Goal: Task Accomplishment & Management: Manage account settings

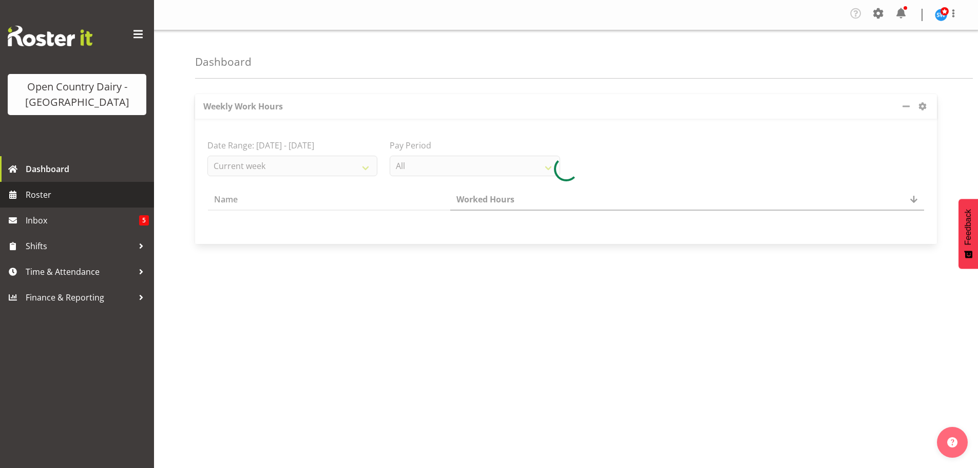
click at [44, 191] on span "Roster" at bounding box center [87, 194] width 123 height 15
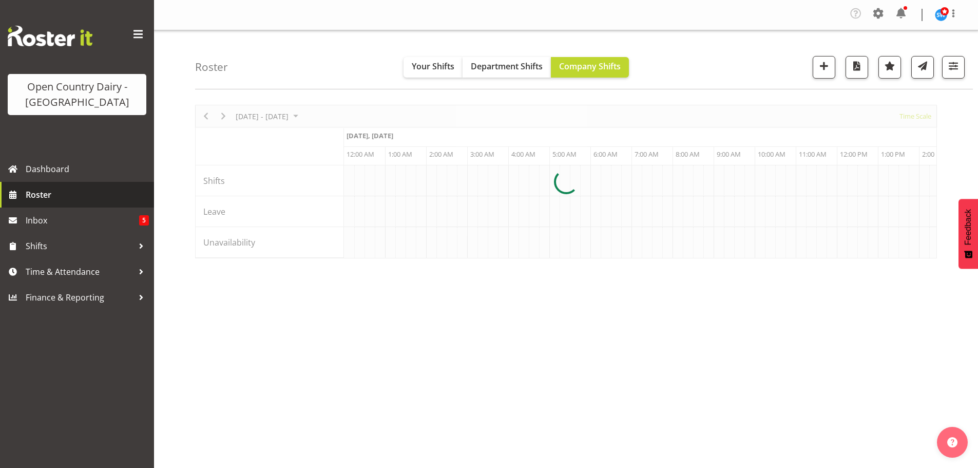
scroll to position [0, 1971]
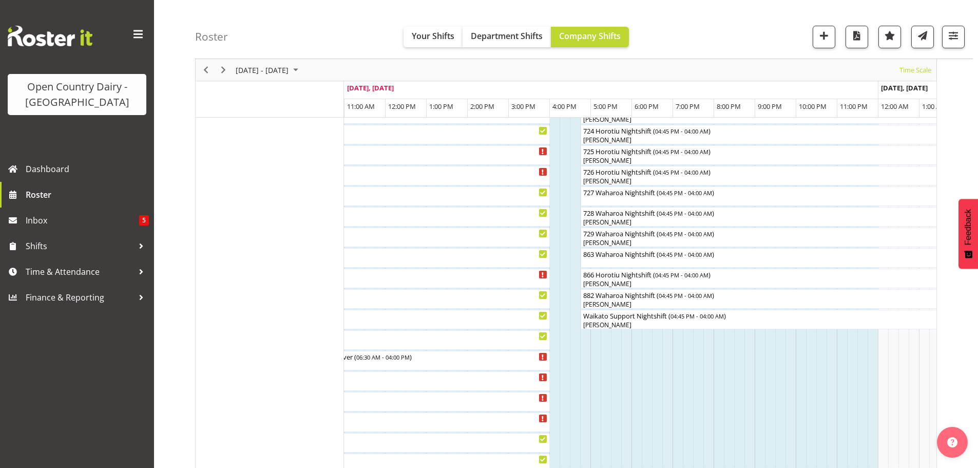
scroll to position [595, 0]
click at [954, 31] on span "button" at bounding box center [952, 35] width 13 height 13
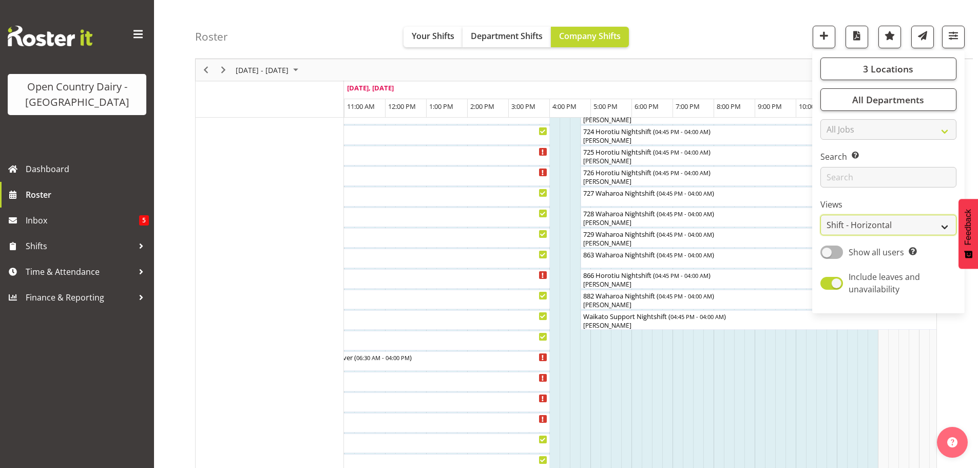
click at [874, 223] on select "Staff Role Shift - Horizontal Shift - Vertical Staff - Location" at bounding box center [888, 225] width 136 height 21
select select "staff"
click at [821, 215] on select "Staff Role Shift - Horizontal Shift - Vertical Staff - Location" at bounding box center [888, 225] width 136 height 21
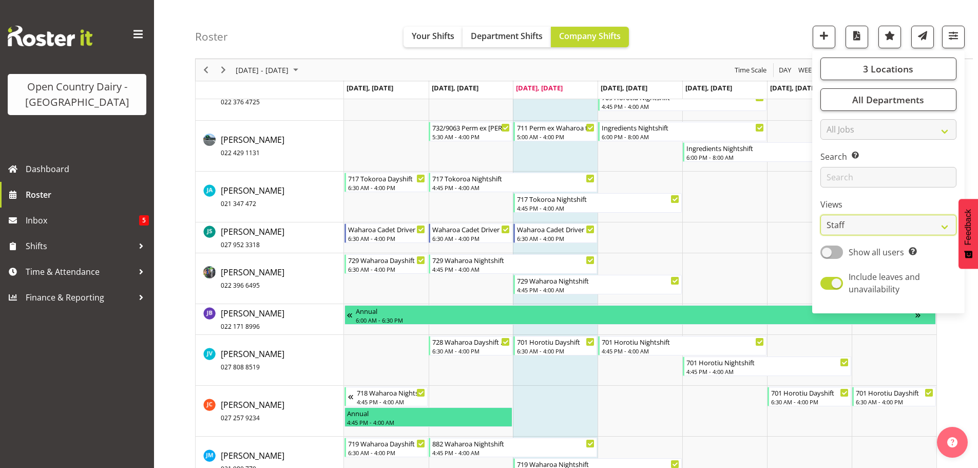
scroll to position [3931, 0]
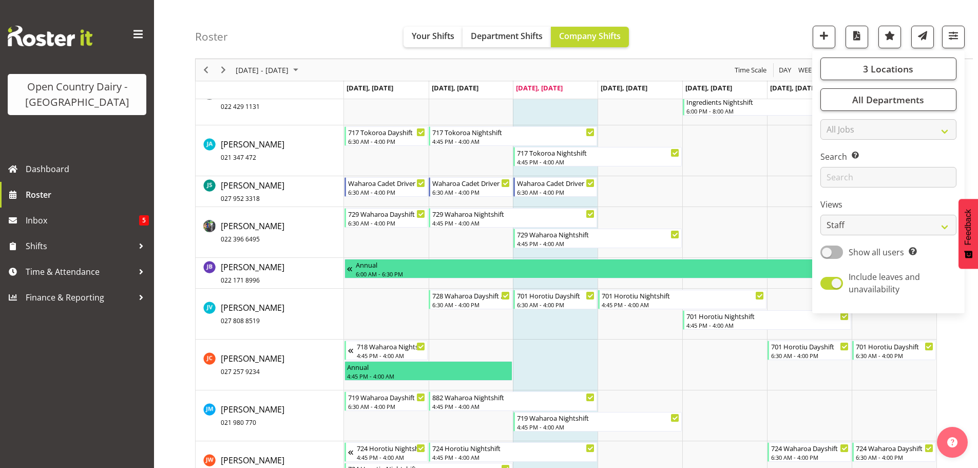
click at [780, 18] on div "Roster Your Shifts Department Shifts Company Shifts 3 Locations Clear Ingredien…" at bounding box center [584, 29] width 778 height 59
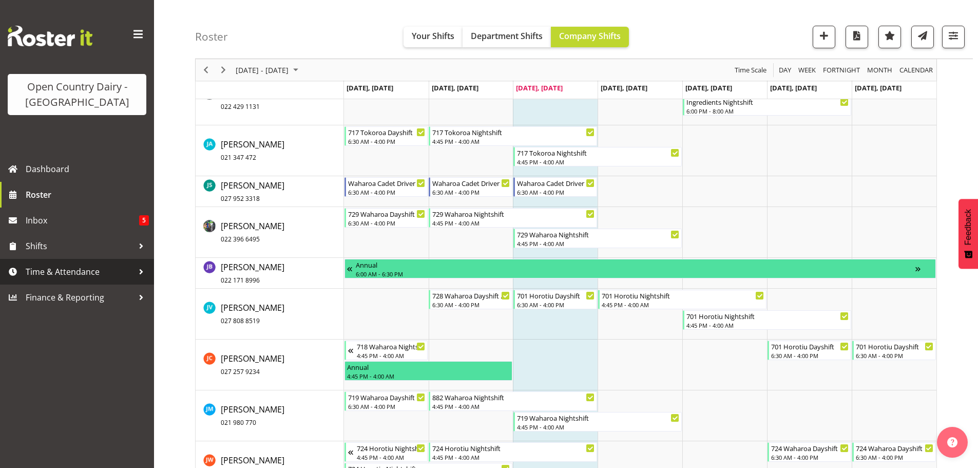
click at [55, 270] on span "Time & Attendance" at bounding box center [80, 271] width 108 height 15
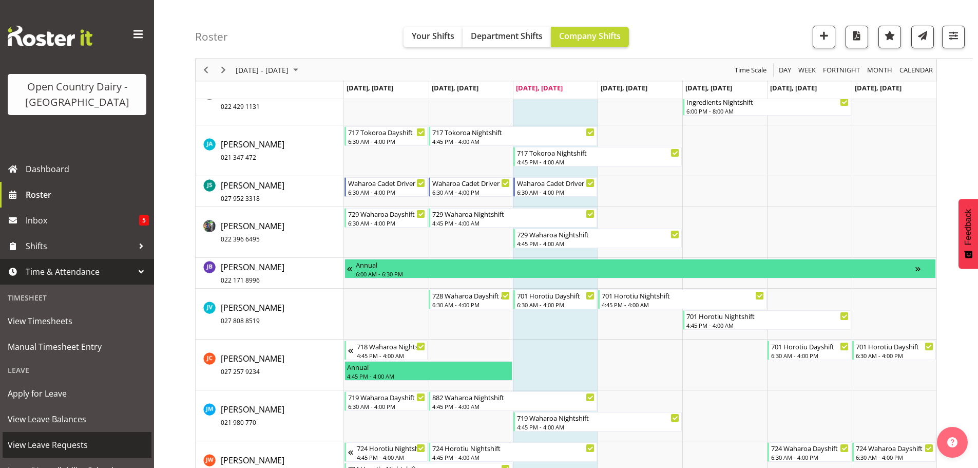
click at [48, 443] on span "View Leave Requests" at bounding box center [77, 444] width 139 height 15
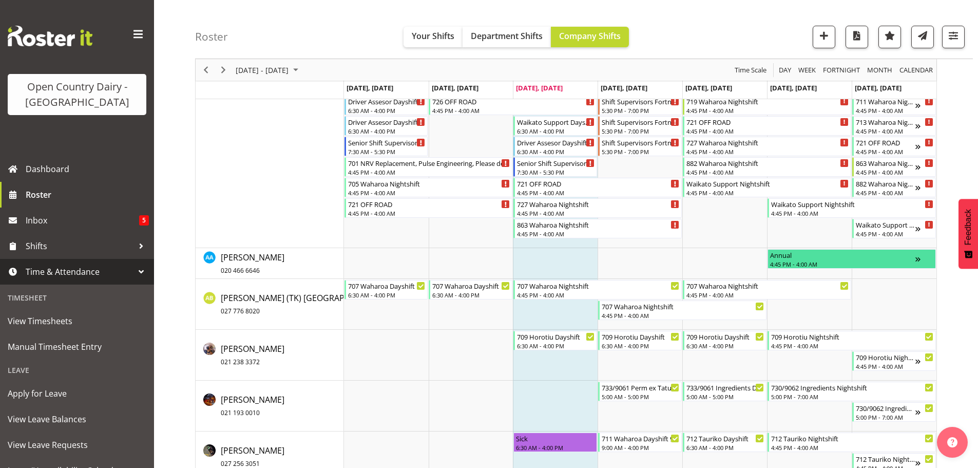
scroll to position [339, 0]
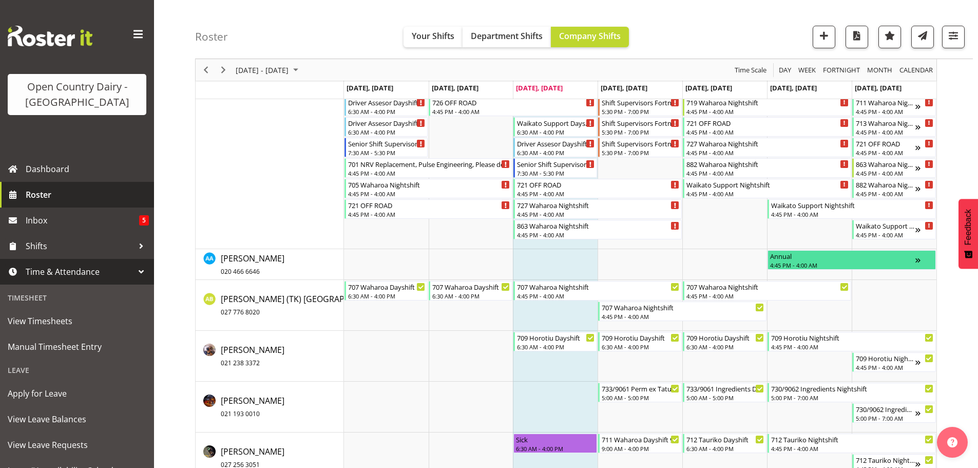
click at [42, 194] on span "Roster" at bounding box center [87, 194] width 123 height 15
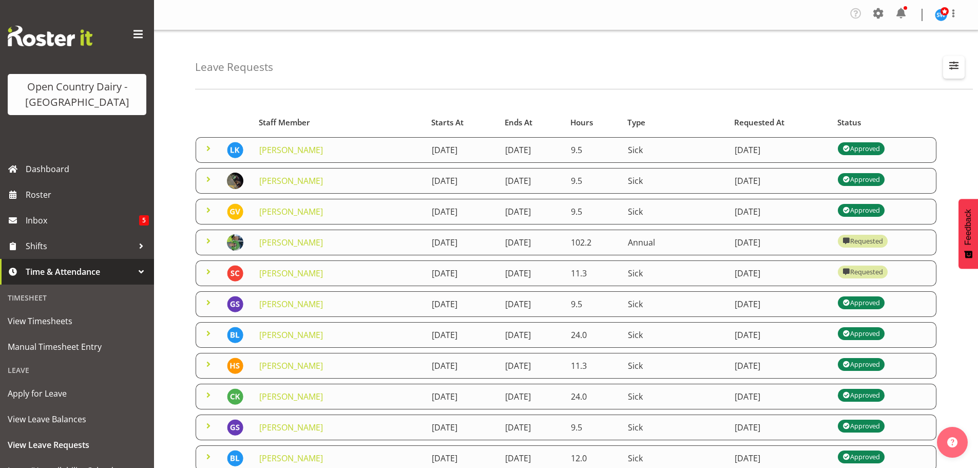
click at [958, 61] on span "button" at bounding box center [953, 65] width 13 height 13
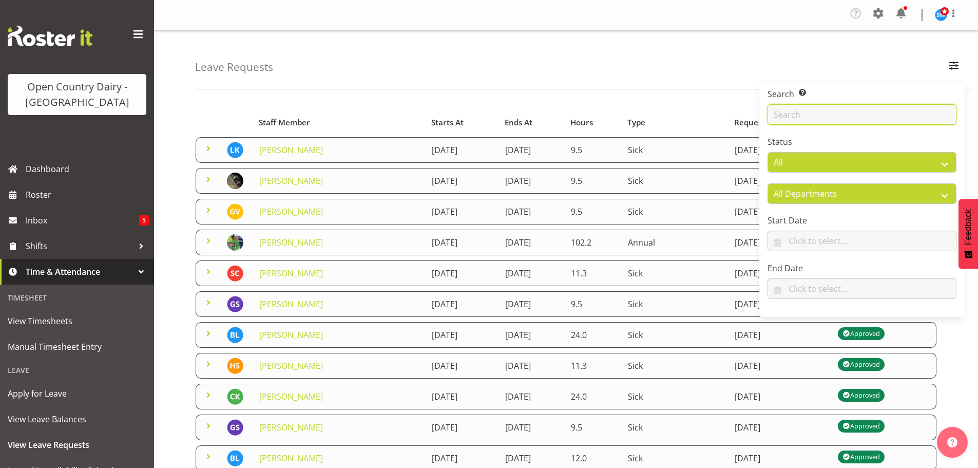
click at [844, 113] on input "text" at bounding box center [861, 114] width 189 height 21
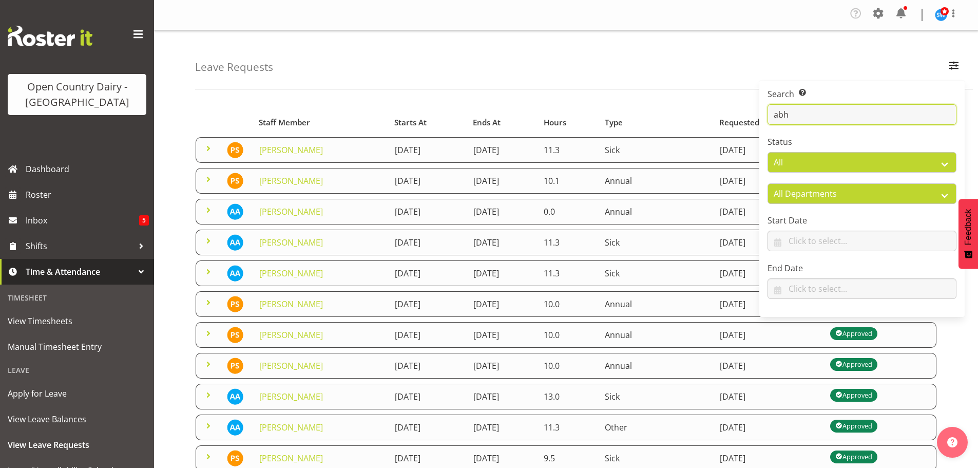
type input "abh"
click at [672, 63] on div "Leave Requests Search Search for a particular employee abh Status All Approved …" at bounding box center [584, 59] width 778 height 59
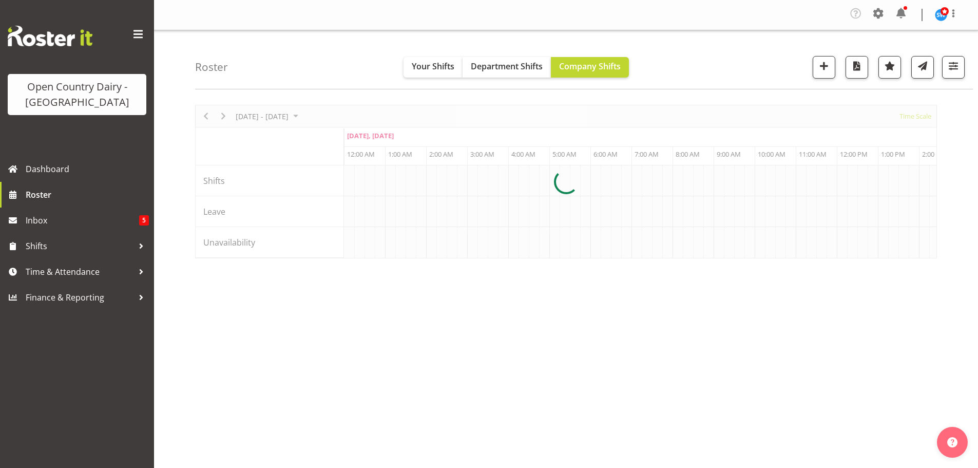
scroll to position [0, 1971]
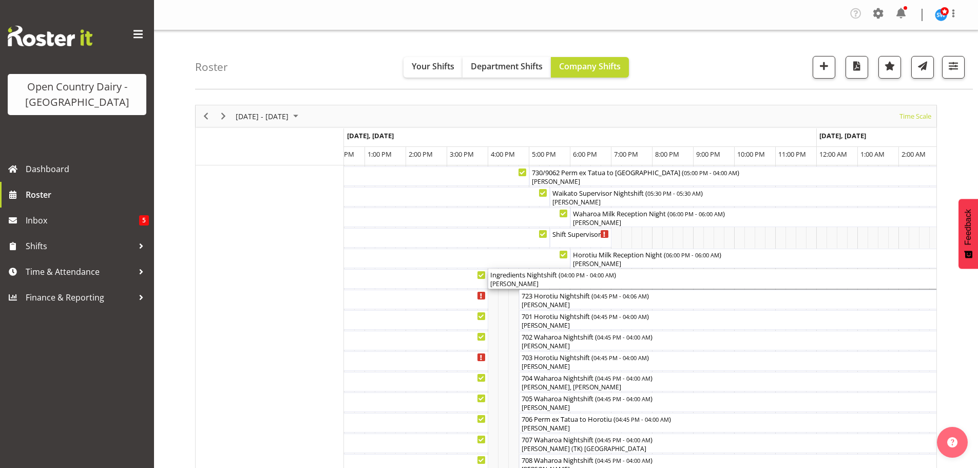
click at [553, 281] on div "[PERSON_NAME]" at bounding box center [734, 283] width 489 height 9
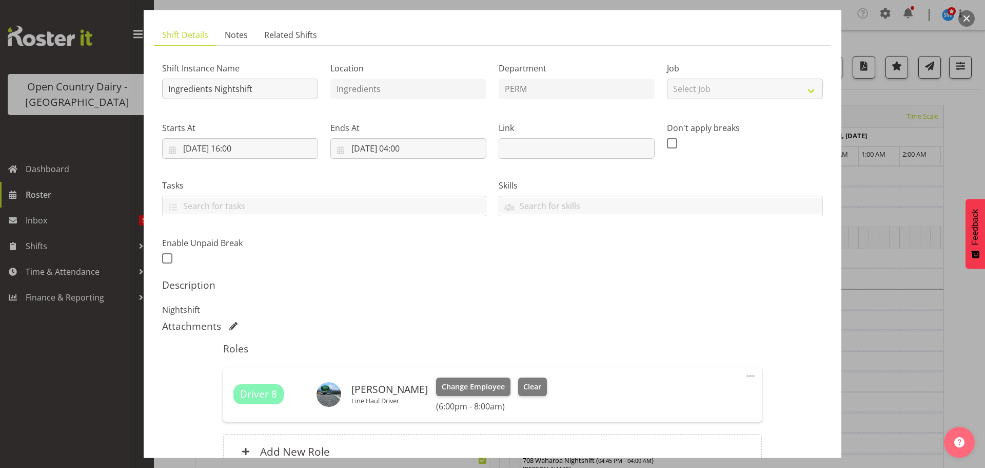
scroll to position [103, 0]
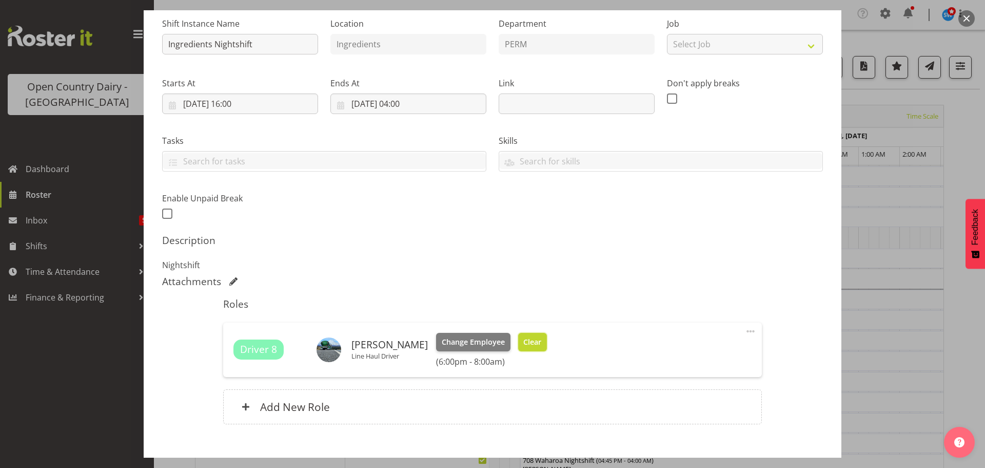
click at [523, 343] on span "Clear" at bounding box center [532, 341] width 18 height 11
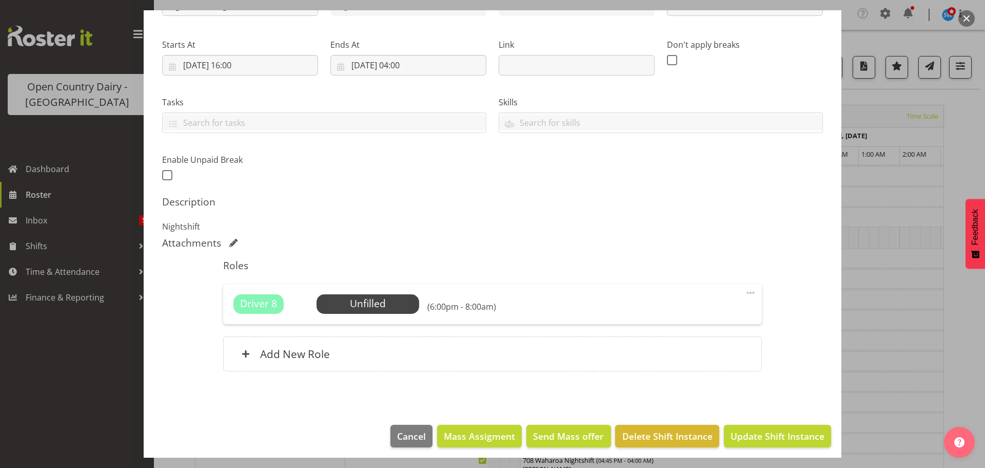
scroll to position [146, 0]
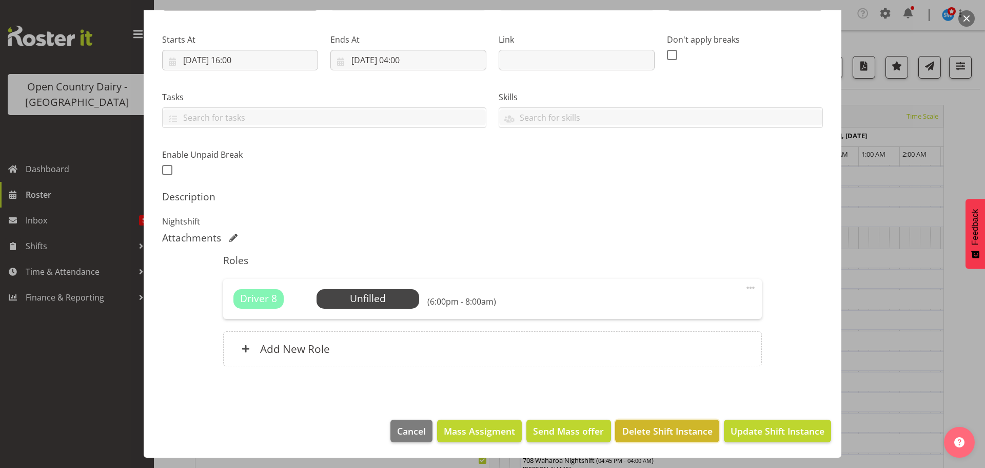
click at [654, 426] on span "Delete Shift Instance" at bounding box center [668, 430] width 90 height 13
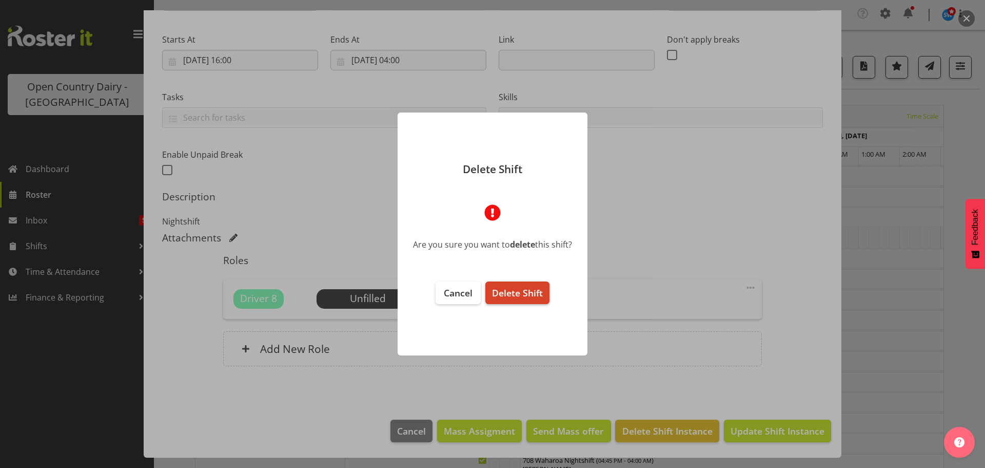
click at [526, 293] on span "Delete Shift" at bounding box center [517, 292] width 51 height 12
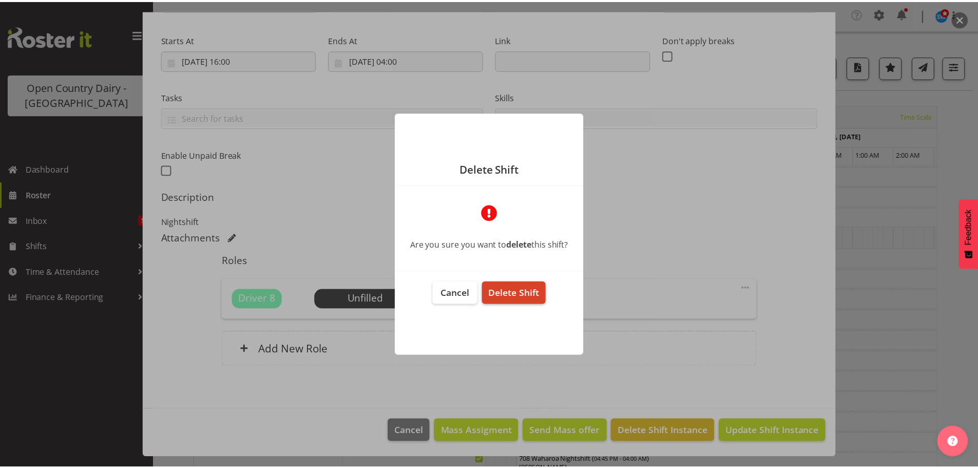
scroll to position [105, 0]
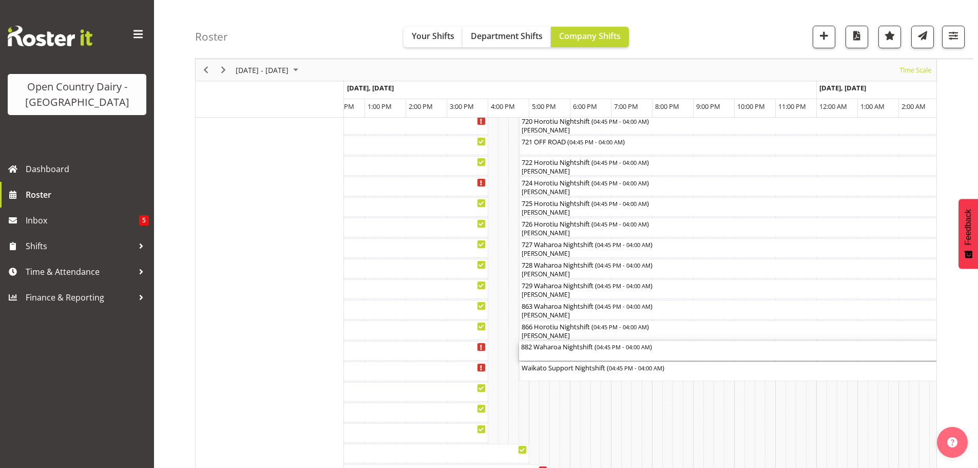
click at [566, 353] on div "882 Waharoa Nightshift ( 04:45 PM - 04:00 AM )" at bounding box center [750, 351] width 458 height 20
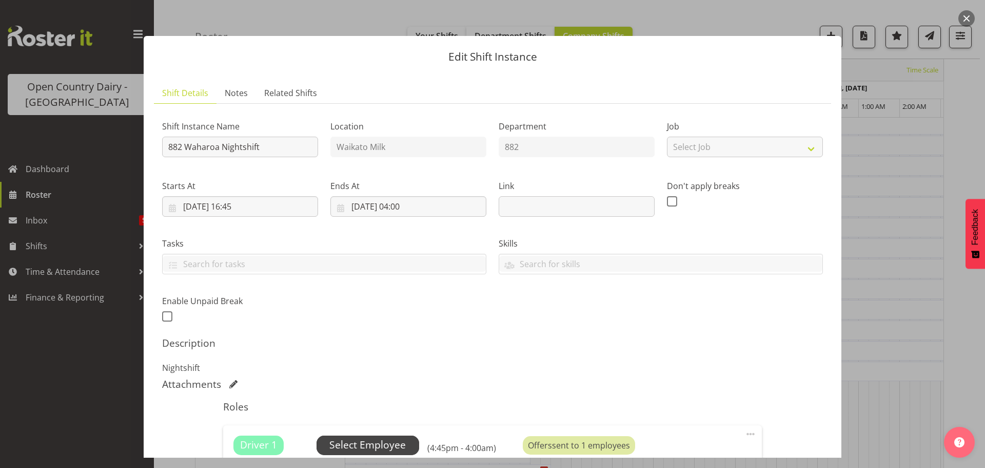
click at [380, 442] on span "Select Employee" at bounding box center [367, 444] width 76 height 15
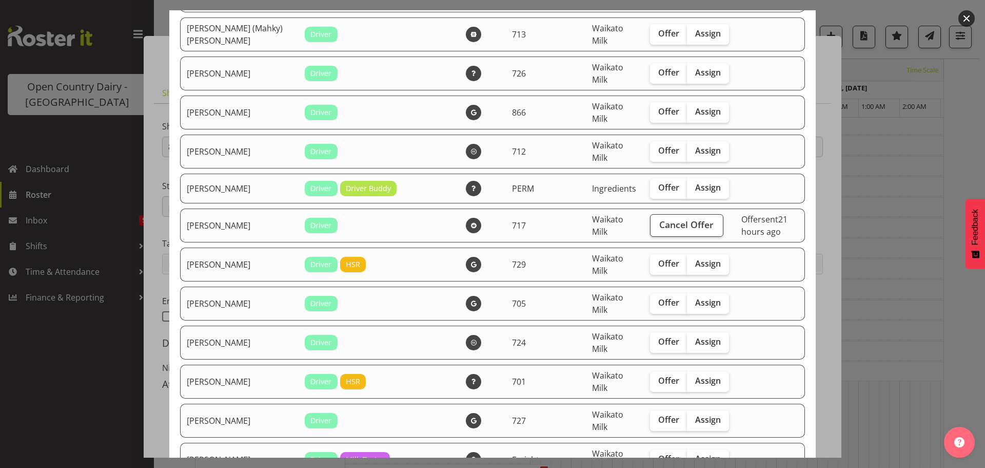
scroll to position [770, 0]
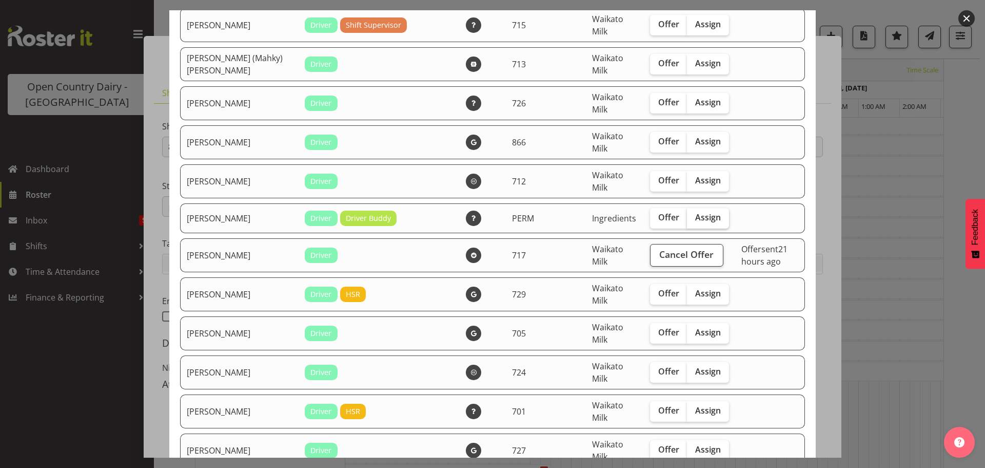
click at [695, 216] on span "Assign" at bounding box center [708, 217] width 26 height 10
click at [687, 216] on input "Assign" at bounding box center [690, 217] width 7 height 7
checkbox input "true"
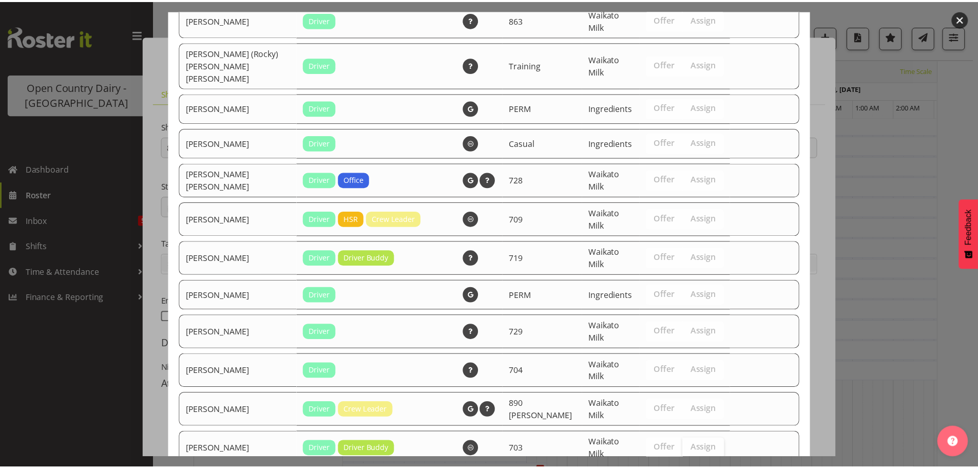
scroll to position [1967, 0]
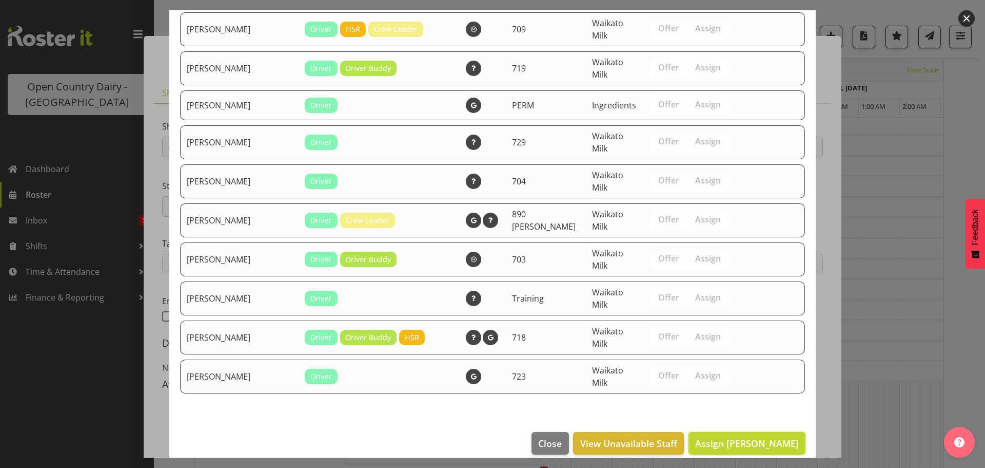
click at [720, 437] on span "Assign Jayden Vincent" at bounding box center [747, 443] width 104 height 12
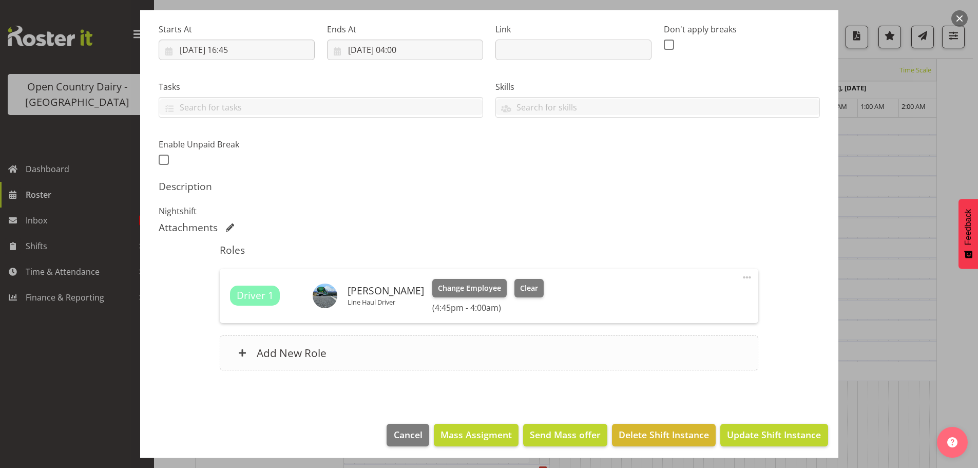
scroll to position [161, 0]
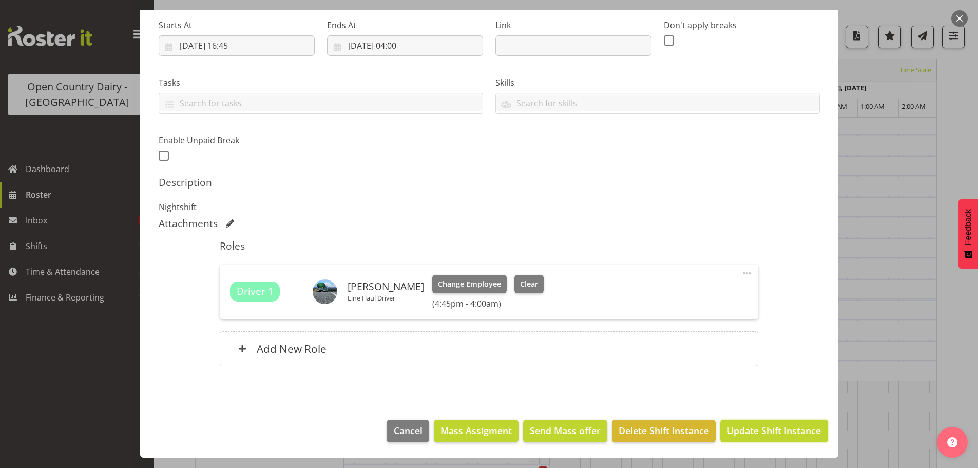
click at [735, 425] on span "Update Shift Instance" at bounding box center [774, 429] width 94 height 13
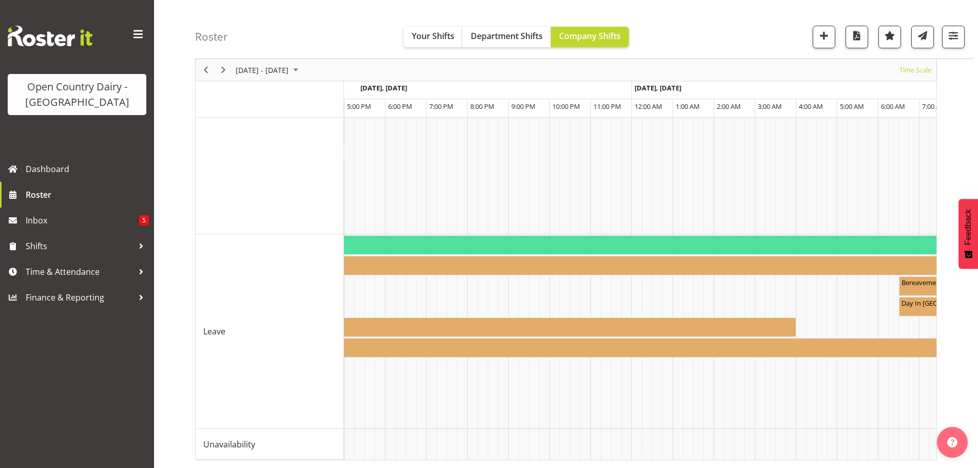
scroll to position [0, 3683]
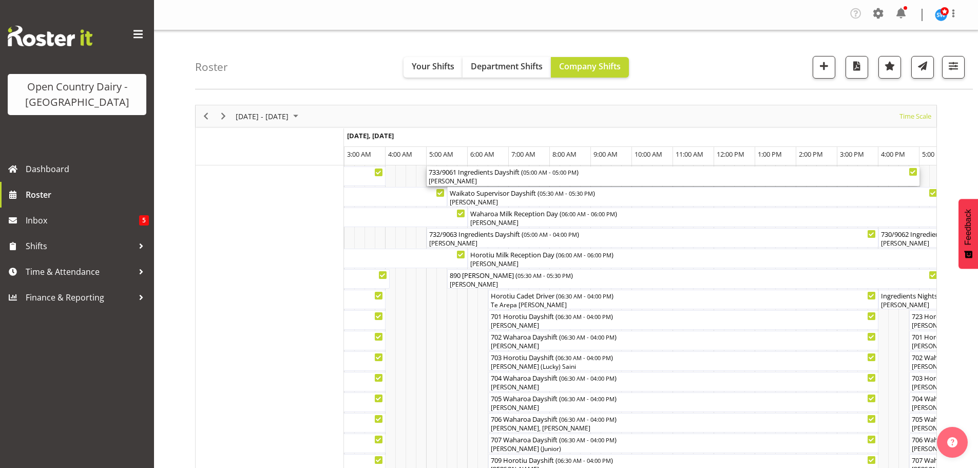
click at [495, 180] on div "[PERSON_NAME]" at bounding box center [673, 181] width 489 height 9
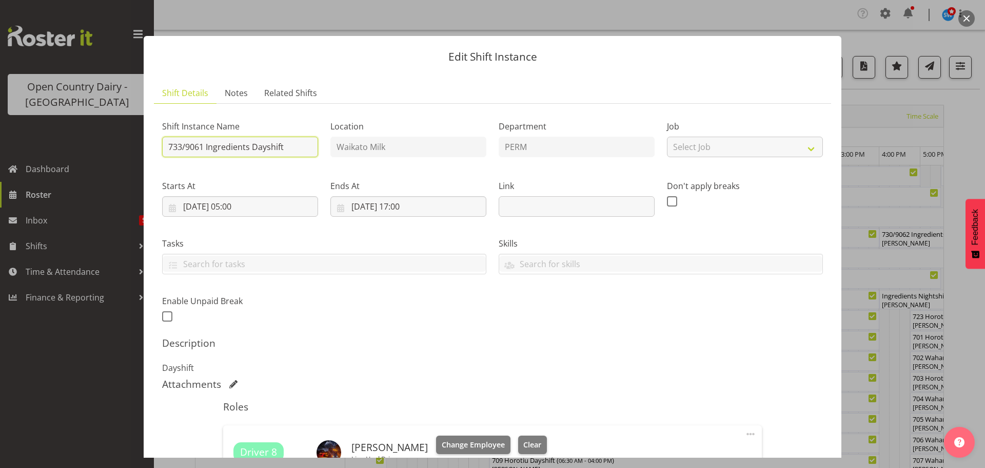
click at [292, 145] on input "733/9061 Ingredients Dayshift" at bounding box center [240, 147] width 156 height 21
type input "733/9061 Perm ex Tatua to [GEOGRAPHIC_DATA]"
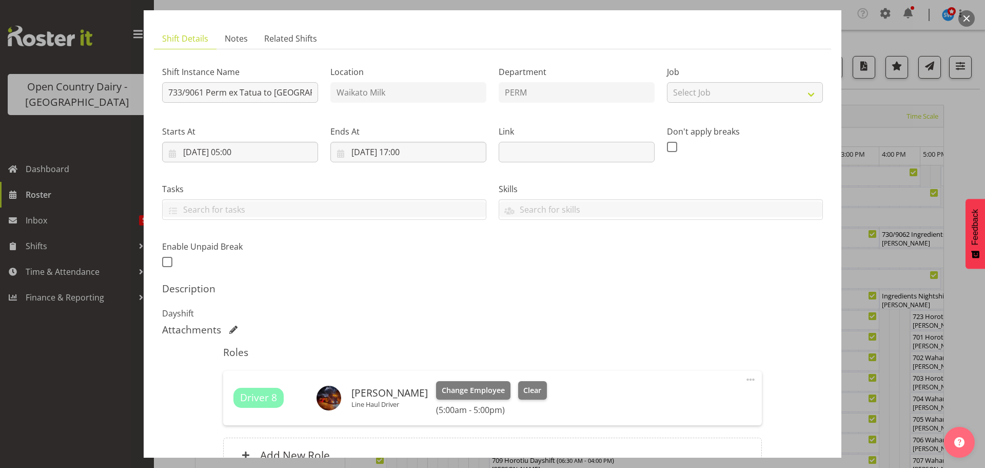
scroll to position [161, 0]
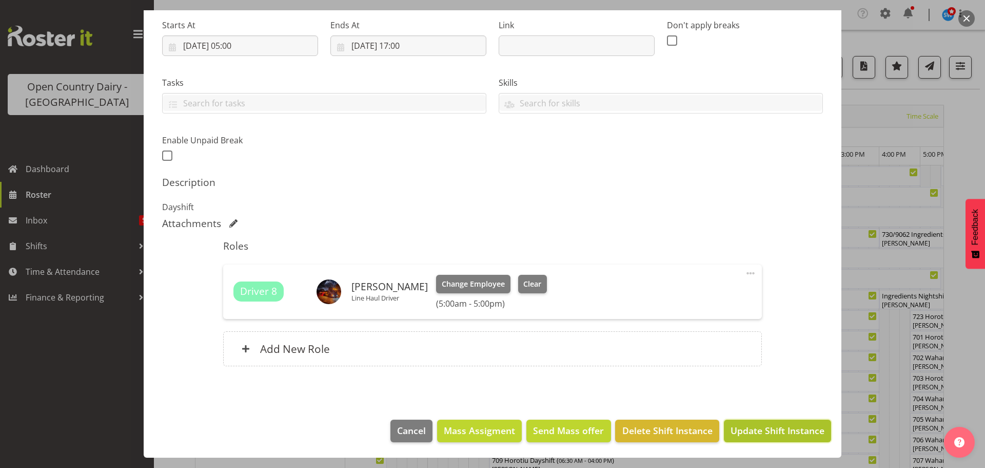
click at [741, 430] on span "Update Shift Instance" at bounding box center [778, 429] width 94 height 13
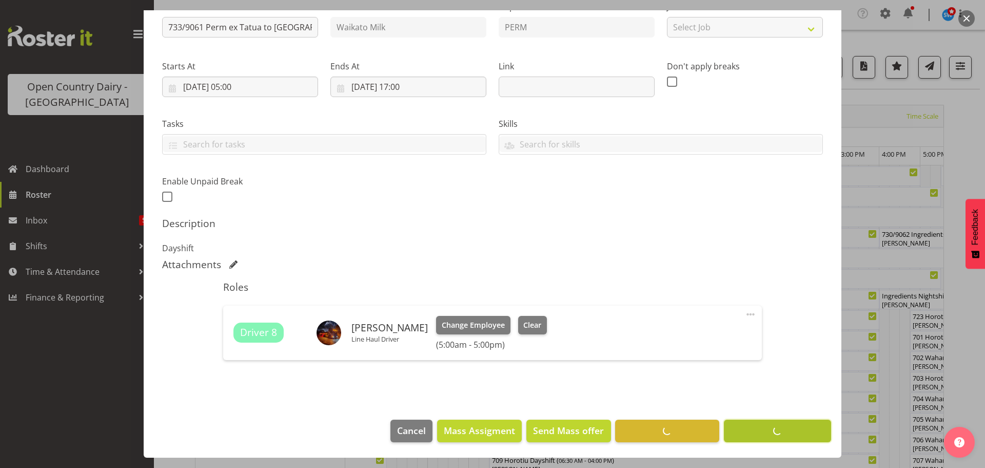
scroll to position [120, 0]
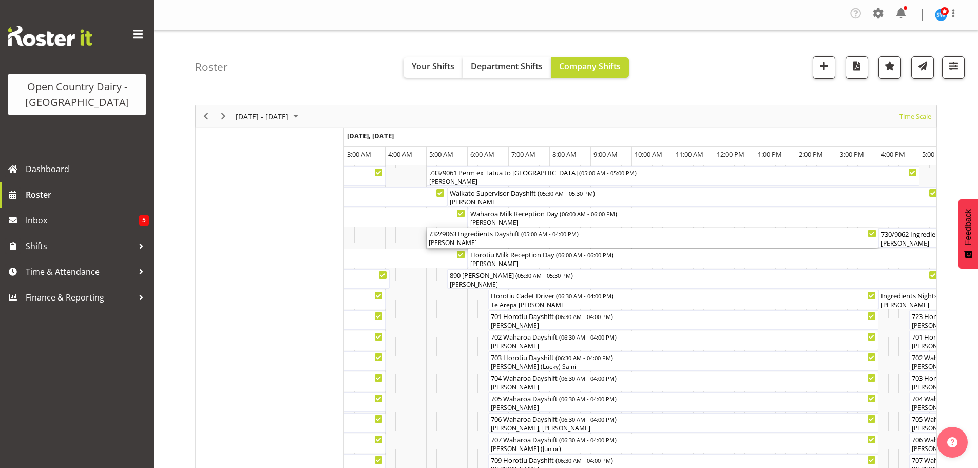
click at [514, 241] on div "[PERSON_NAME]" at bounding box center [653, 242] width 448 height 9
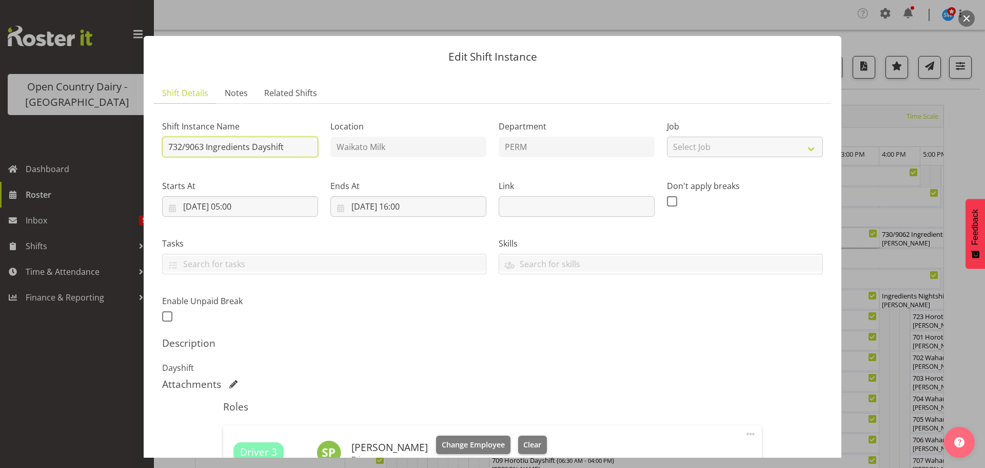
click at [298, 146] on input "732/9063 Ingredients Dayshift" at bounding box center [240, 147] width 156 height 21
type input "732/9063 Permeate ex Waharoa to Wanganui"
click at [257, 203] on input "29/08/2025, 05:00" at bounding box center [240, 206] width 156 height 21
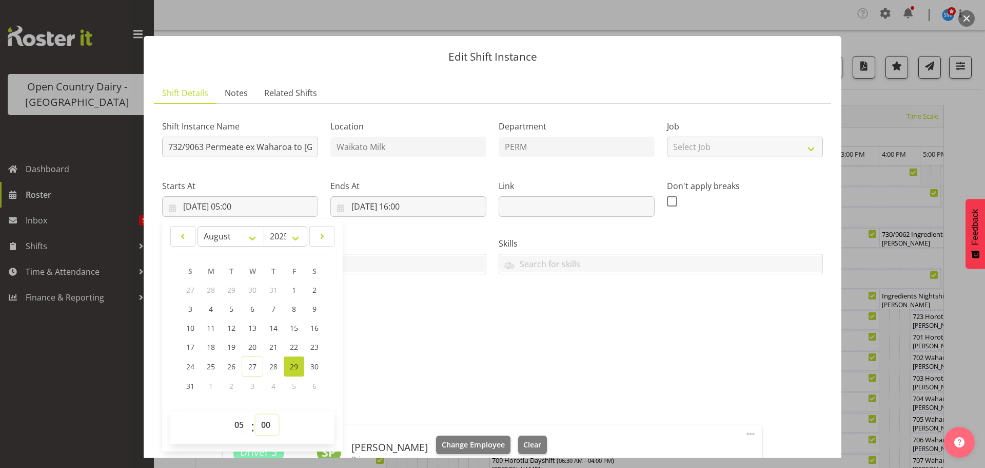
click at [266, 422] on select "00 01 02 03 04 05 06 07 08 09 10 11 12 13 14 15 16 17 18 19 20 21 22 23 24 25 2…" at bounding box center [267, 424] width 23 height 21
select select "30"
click at [256, 414] on select "00 01 02 03 04 05 06 07 08 09 10 11 12 13 14 15 16 17 18 19 20 21 22 23 24 25 2…" at bounding box center [267, 424] width 23 height 21
type input "29/08/2025, 05:30"
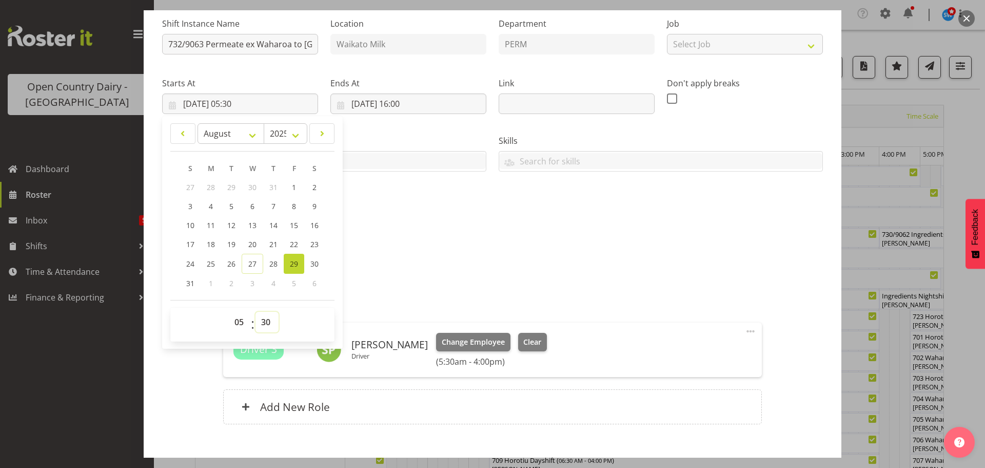
scroll to position [161, 0]
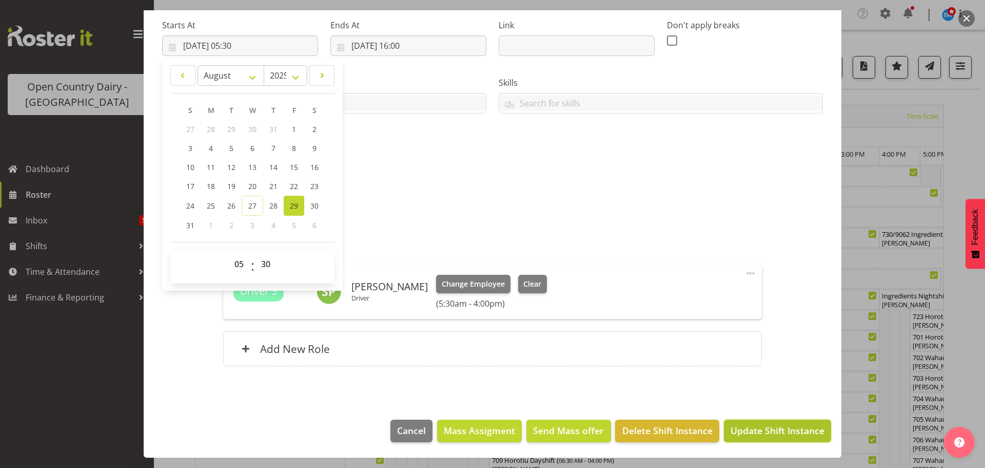
click at [759, 424] on span "Update Shift Instance" at bounding box center [778, 429] width 94 height 13
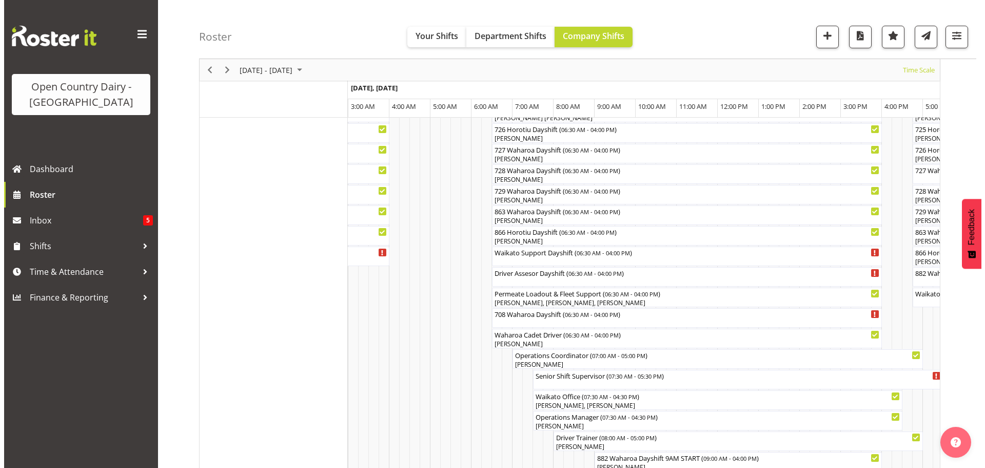
scroll to position [667, 0]
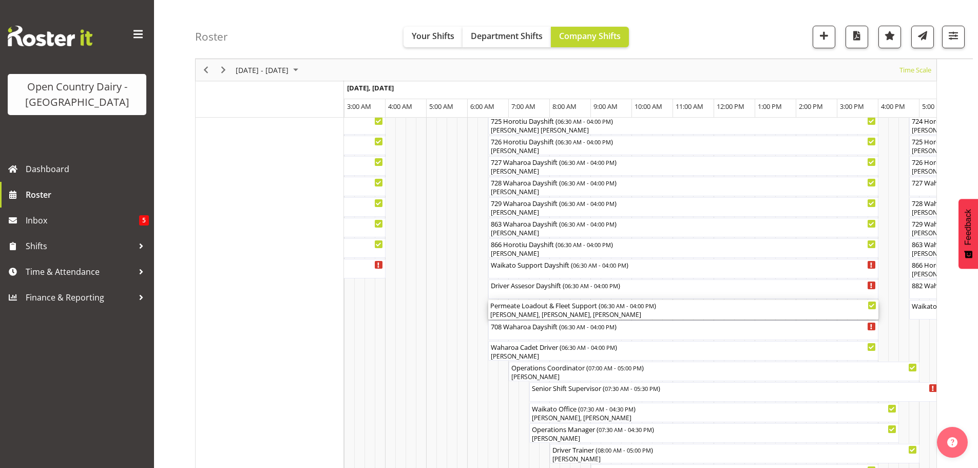
click at [546, 312] on div "[PERSON_NAME], [PERSON_NAME], [PERSON_NAME]" at bounding box center [683, 314] width 386 height 9
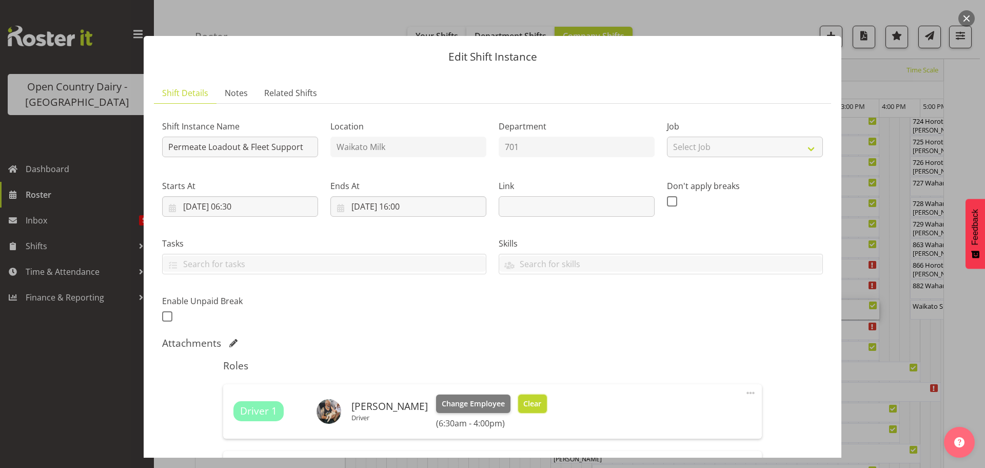
click at [528, 399] on span "Clear" at bounding box center [532, 403] width 18 height 11
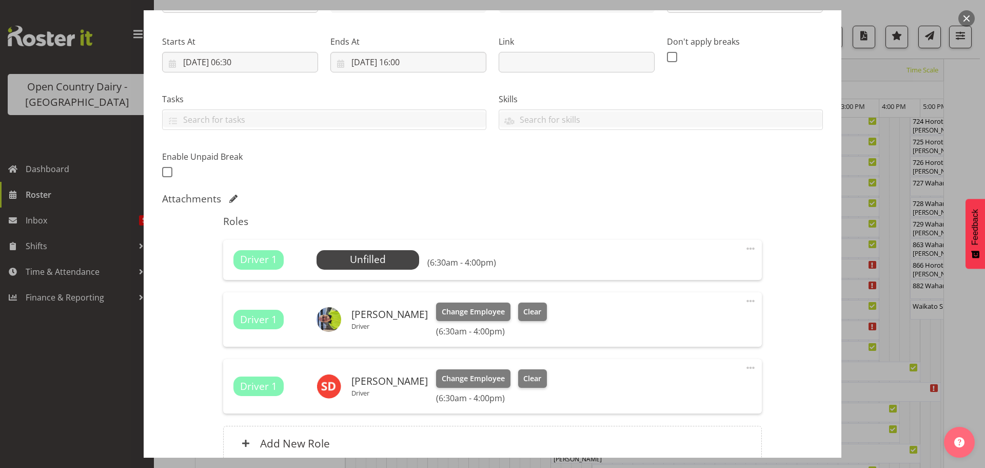
scroll to position [239, 0]
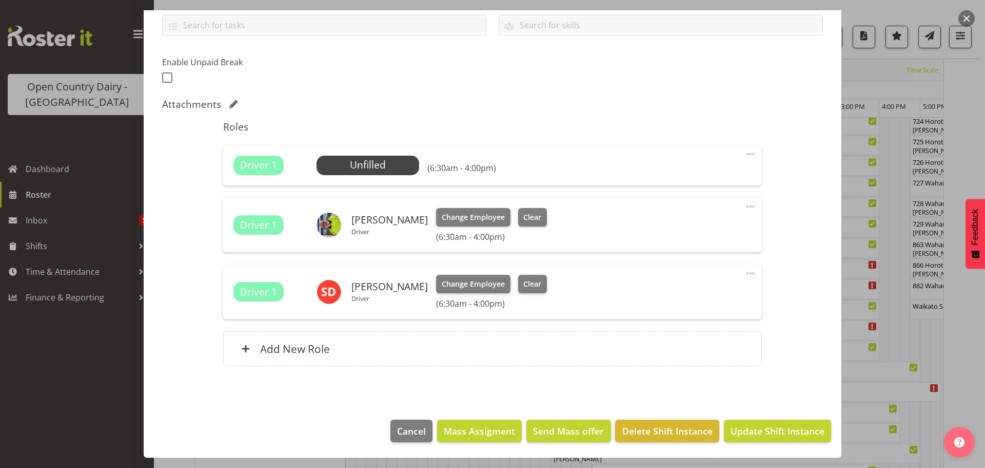
click at [745, 152] on span at bounding box center [751, 154] width 12 height 12
click at [678, 215] on link "Delete" at bounding box center [707, 215] width 99 height 18
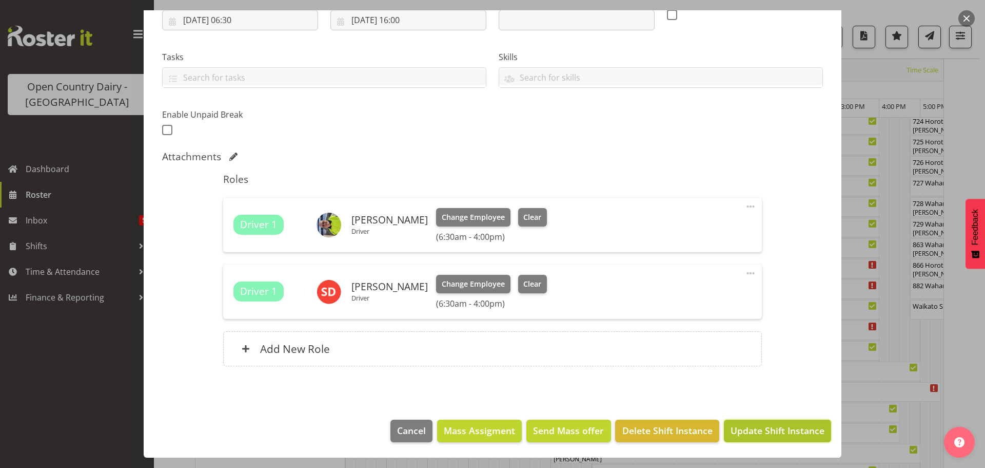
click at [768, 433] on span "Update Shift Instance" at bounding box center [778, 429] width 94 height 13
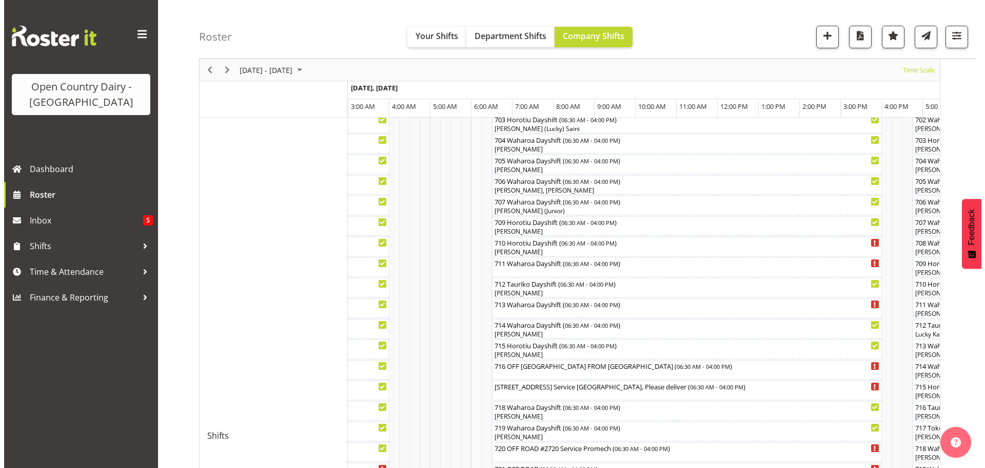
scroll to position [245, 0]
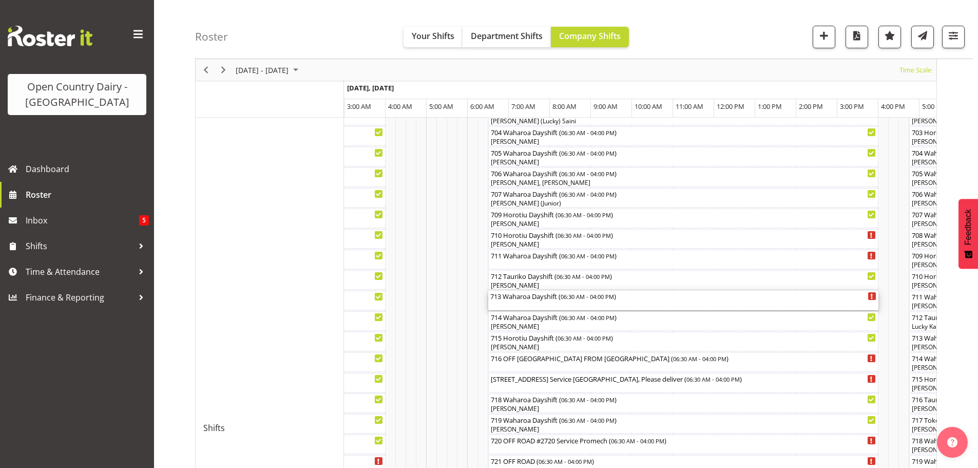
click at [539, 303] on div "713 Waharoa Dayshift ( 06:30 AM - 04:00 PM )" at bounding box center [683, 300] width 386 height 20
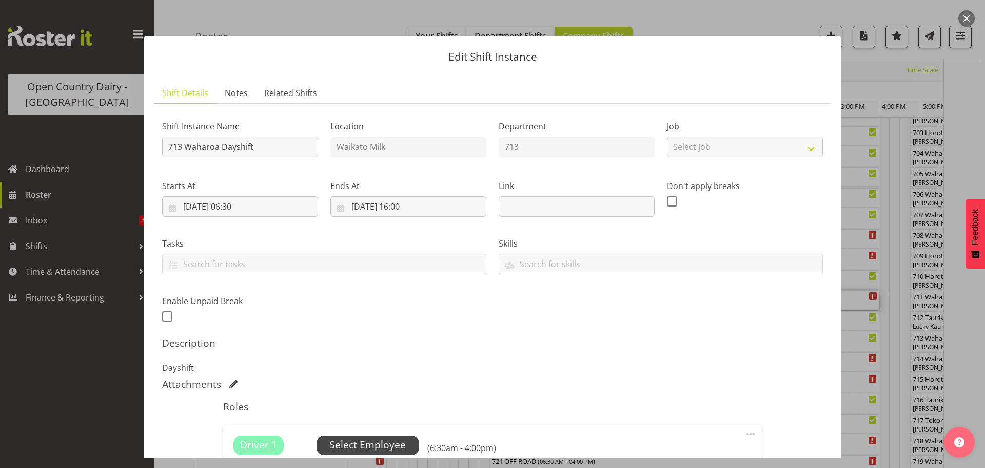
click at [365, 442] on span "Select Employee" at bounding box center [367, 444] width 76 height 15
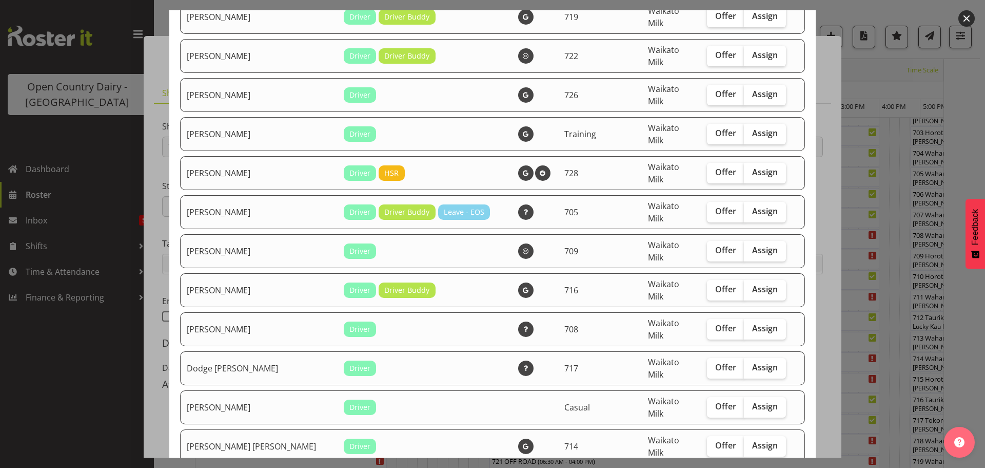
scroll to position [359, 0]
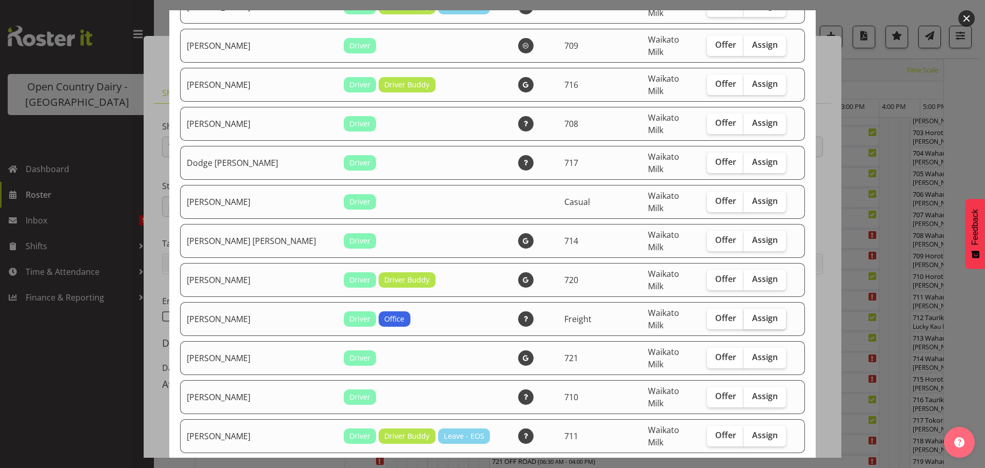
click at [752, 313] on span "Assign" at bounding box center [765, 318] width 26 height 10
click at [744, 315] on input "Assign" at bounding box center [747, 318] width 7 height 7
checkbox input "true"
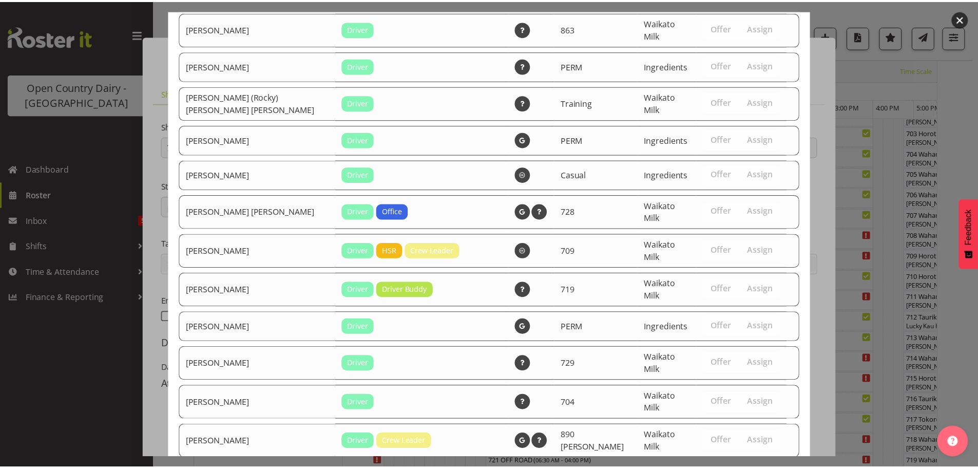
scroll to position [1753, 0]
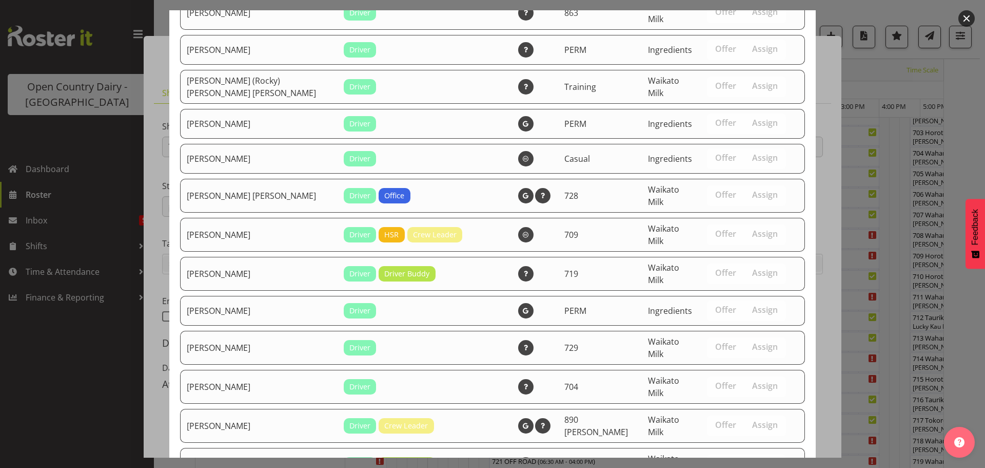
drag, startPoint x: 748, startPoint y: 424, endPoint x: 748, endPoint y: 412, distance: 12.3
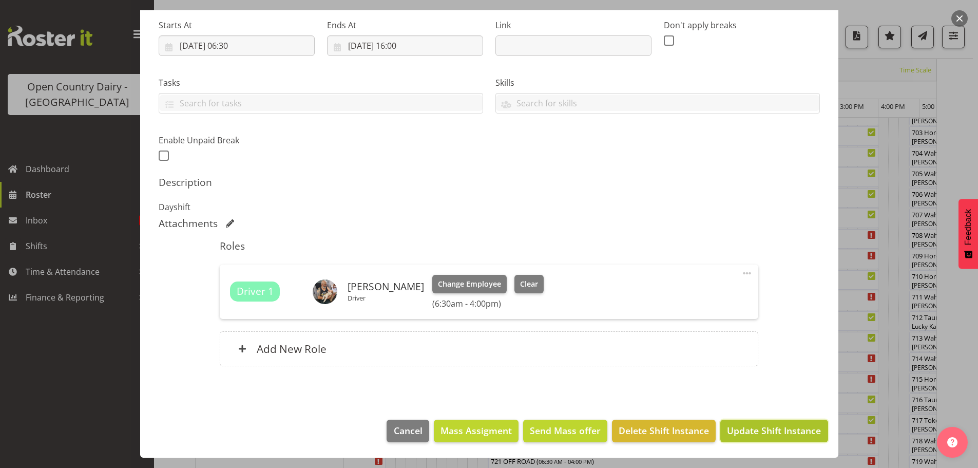
click at [764, 428] on span "Update Shift Instance" at bounding box center [774, 429] width 94 height 13
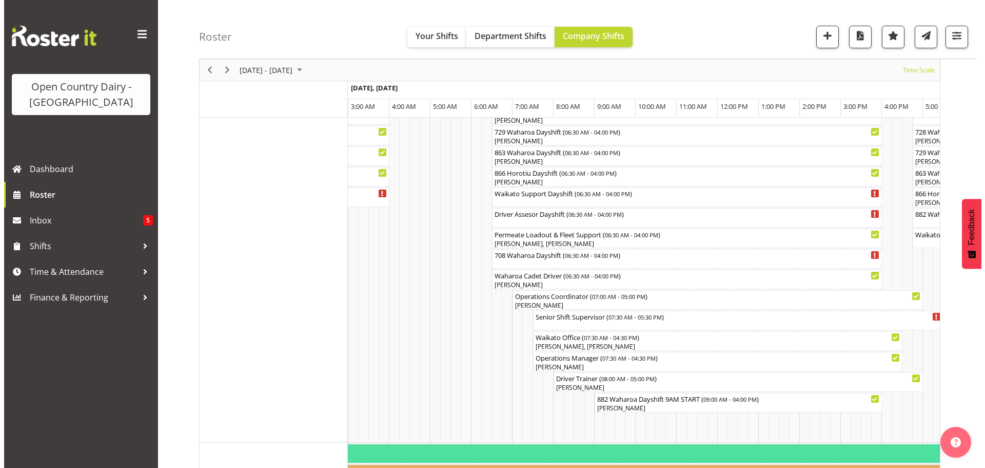
scroll to position [759, 0]
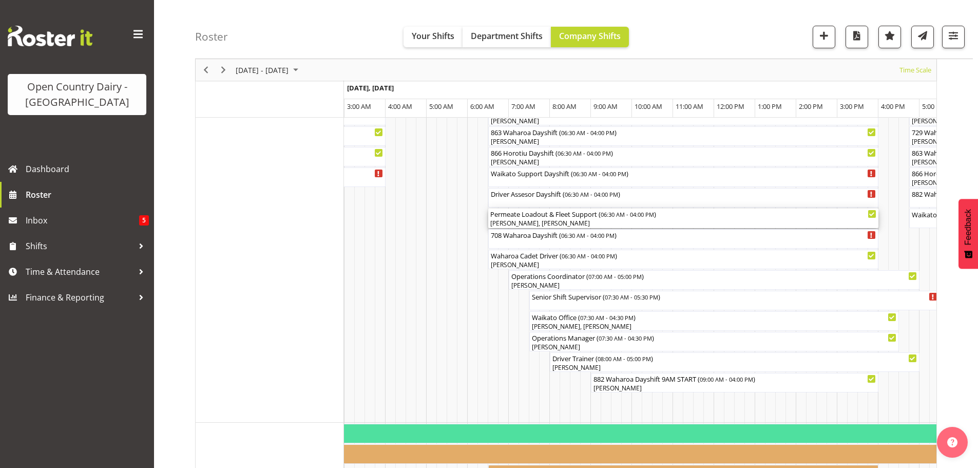
click at [552, 220] on div "Daryl Wrigley, Steve Daly" at bounding box center [683, 223] width 386 height 9
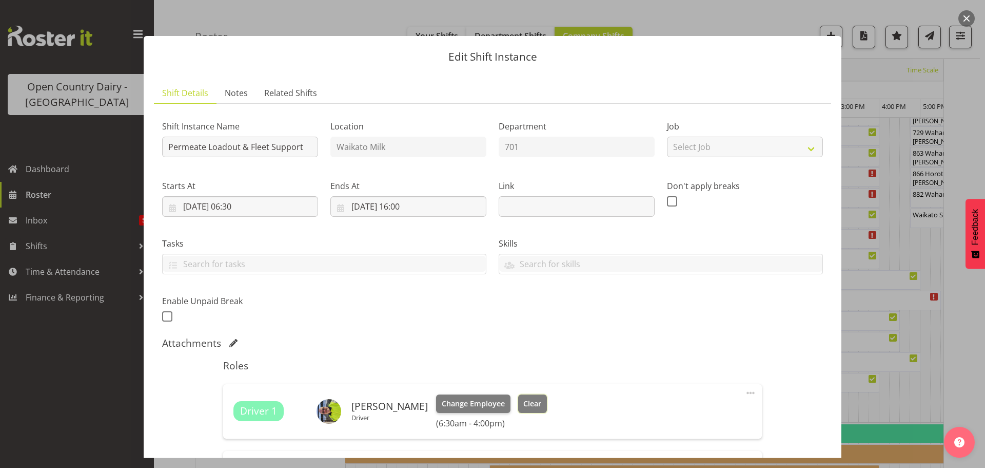
drag, startPoint x: 522, startPoint y: 401, endPoint x: 533, endPoint y: 392, distance: 14.2
click at [523, 401] on span "Clear" at bounding box center [532, 403] width 18 height 11
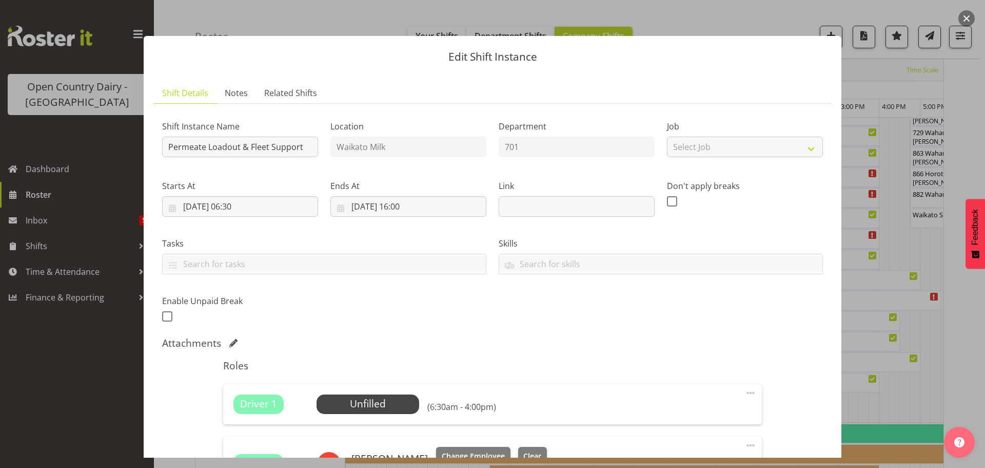
click at [745, 391] on span at bounding box center [751, 392] width 12 height 12
click at [677, 450] on link "Delete" at bounding box center [707, 454] width 99 height 18
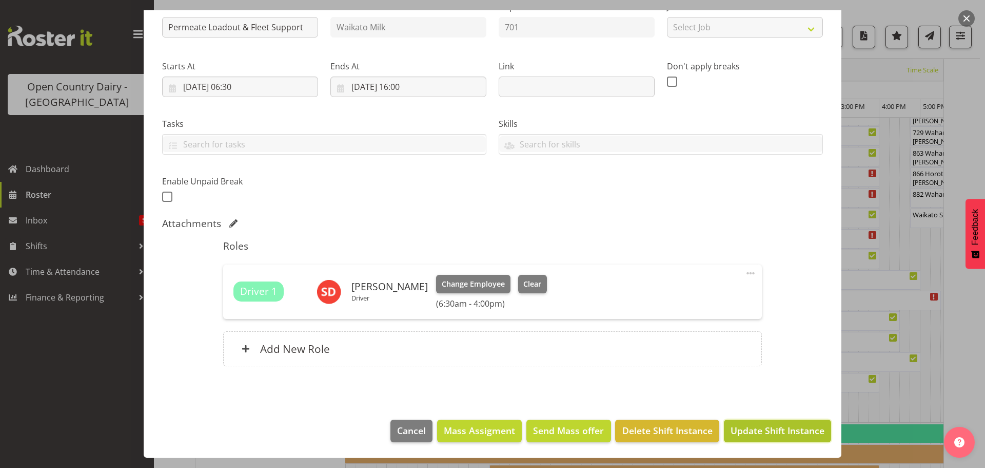
click at [777, 429] on span "Update Shift Instance" at bounding box center [778, 429] width 94 height 13
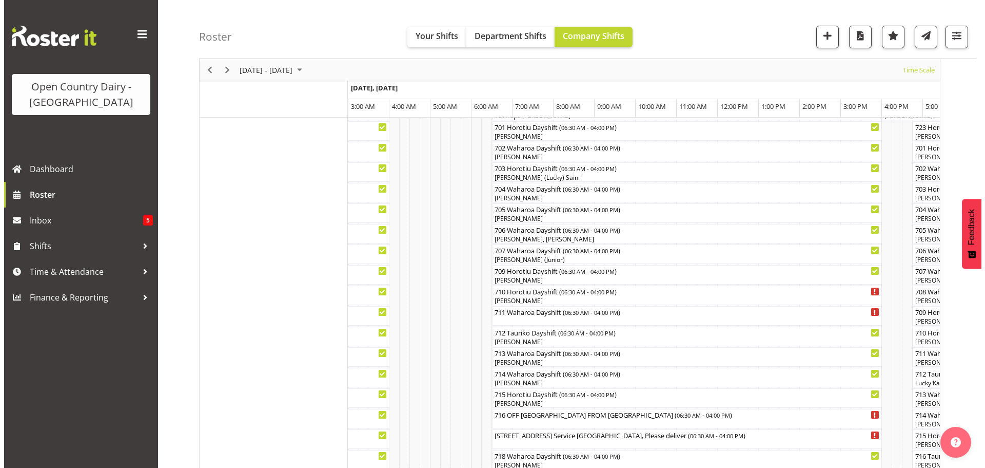
scroll to position [194, 0]
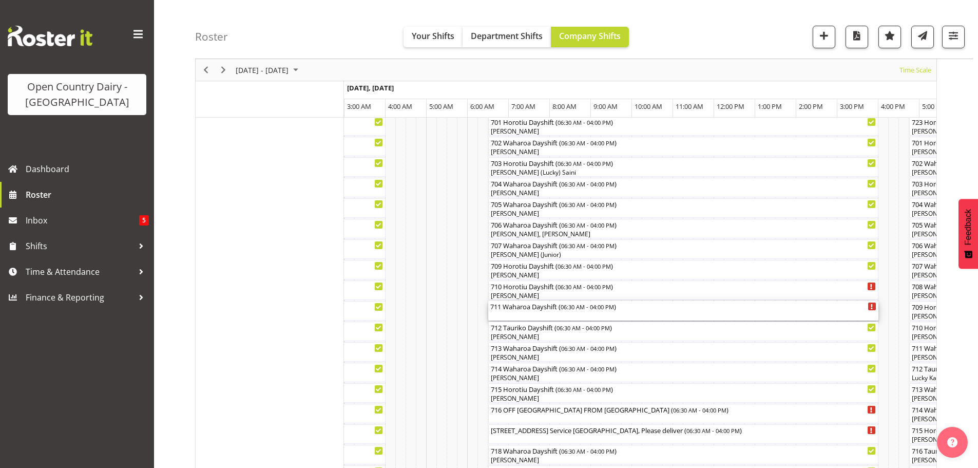
click at [531, 315] on div "711 Waharoa Dayshift ( 06:30 AM - 04:00 PM )" at bounding box center [683, 311] width 386 height 20
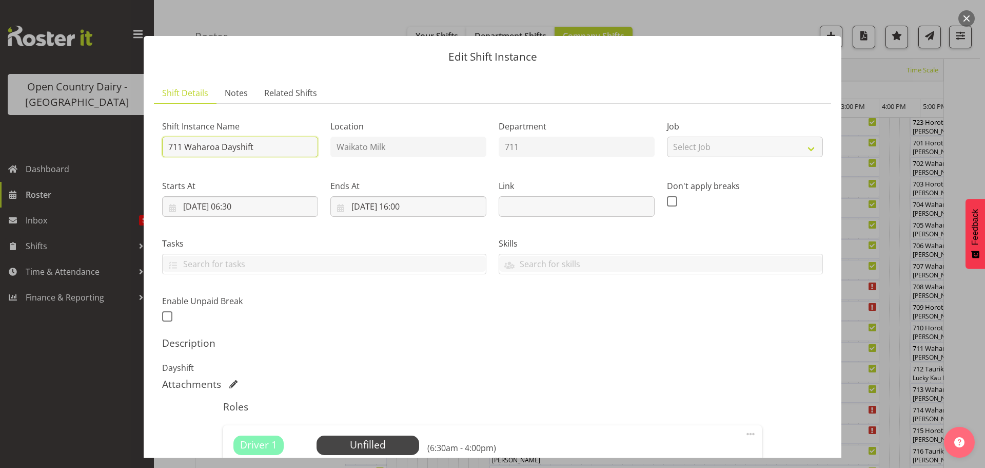
click at [270, 146] on input "711 Waharoa Dayshift" at bounding box center [240, 147] width 156 height 21
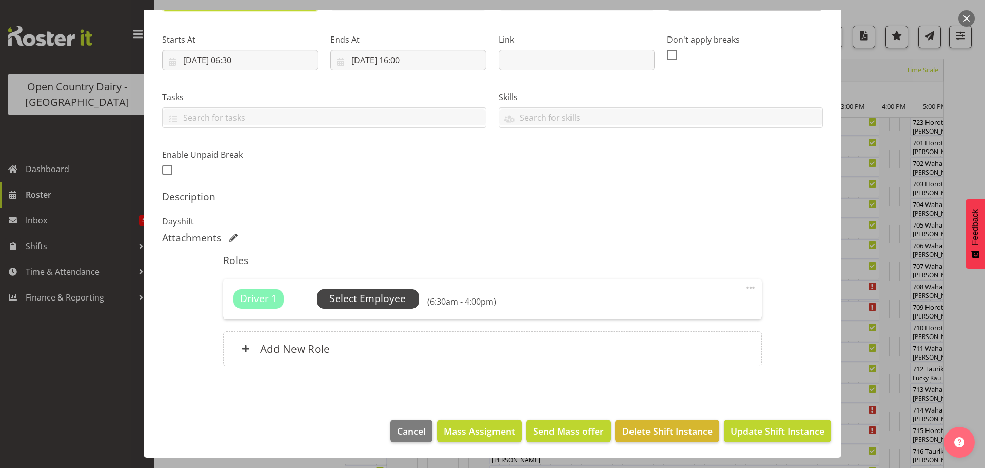
type input "711 Waharoa Dayshift 9AM START"
click at [364, 297] on span "Select Employee" at bounding box center [367, 298] width 76 height 15
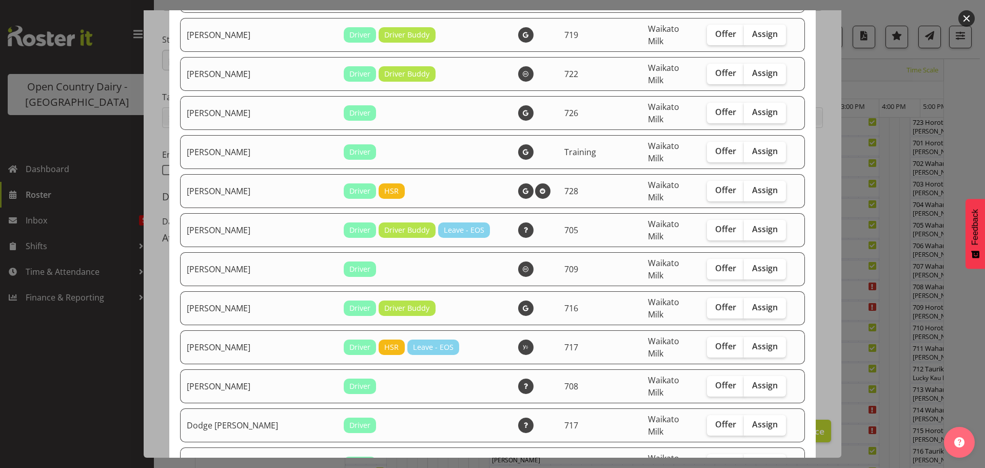
scroll to position [154, 0]
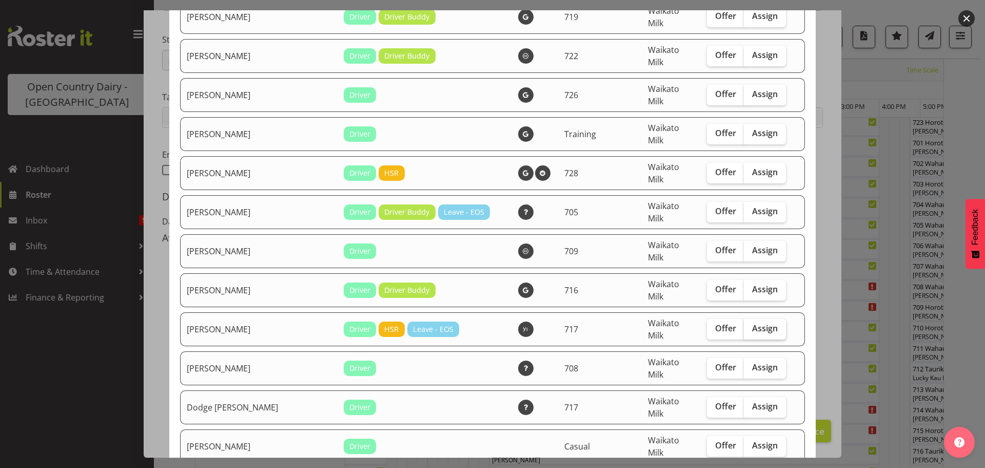
click at [752, 323] on span "Assign" at bounding box center [765, 328] width 26 height 10
click at [745, 325] on input "Assign" at bounding box center [747, 328] width 7 height 7
checkbox input "true"
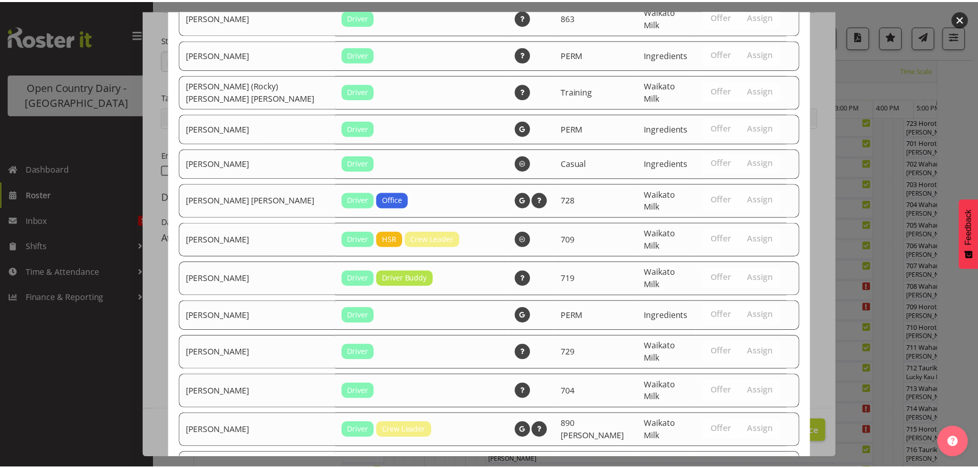
scroll to position [1753, 0]
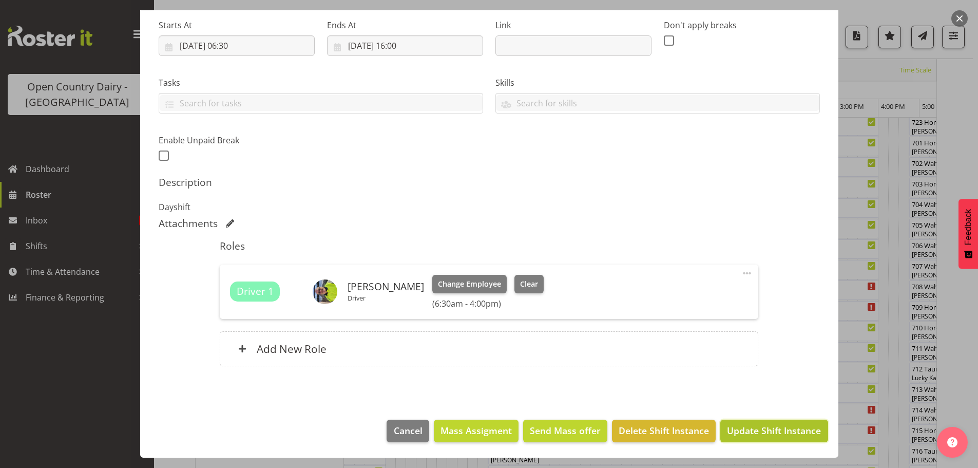
click at [760, 427] on span "Update Shift Instance" at bounding box center [774, 429] width 94 height 13
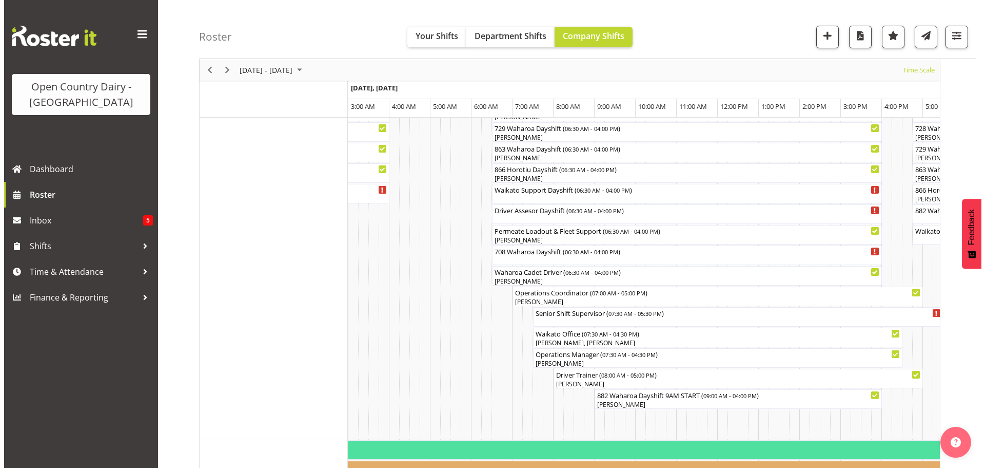
scroll to position [759, 0]
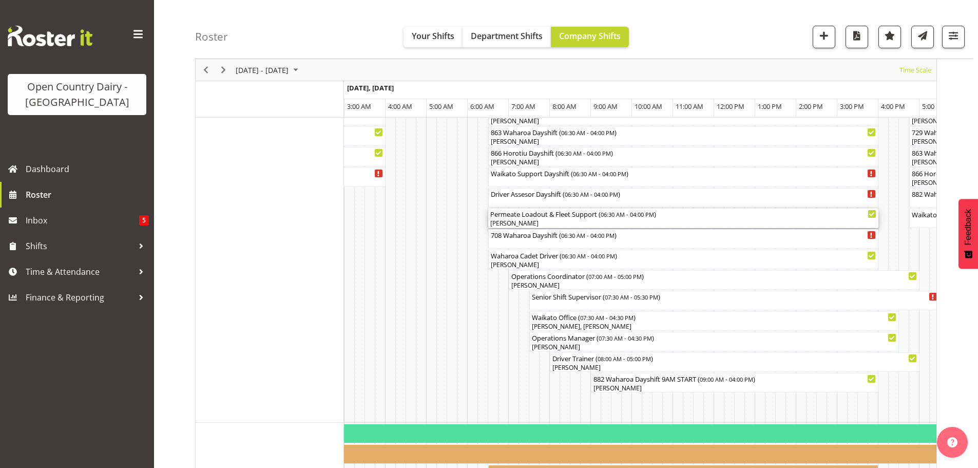
click at [547, 222] on div "[PERSON_NAME]" at bounding box center [683, 223] width 386 height 9
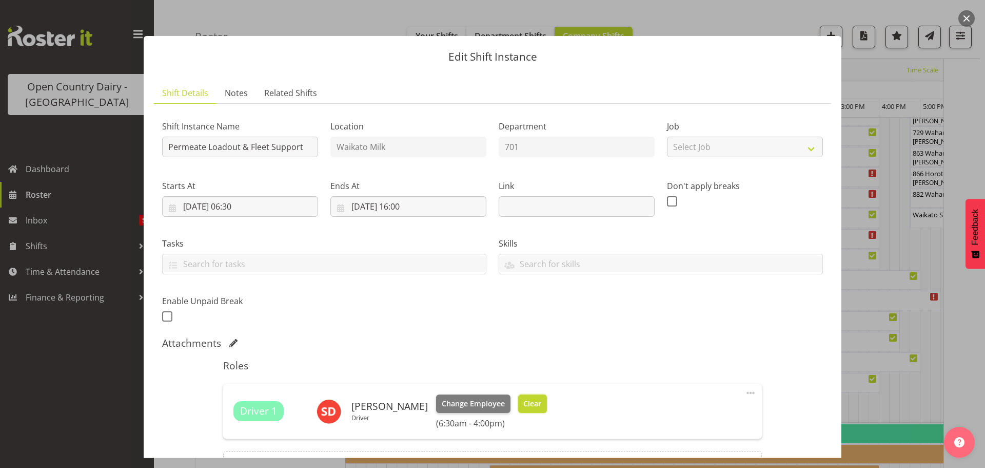
click at [524, 401] on span "Clear" at bounding box center [532, 403] width 18 height 11
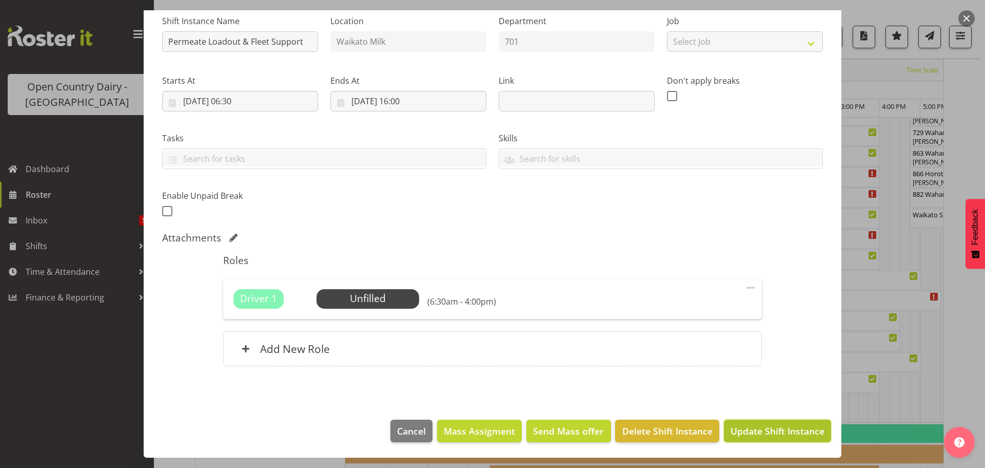
click at [754, 431] on span "Update Shift Instance" at bounding box center [778, 430] width 94 height 13
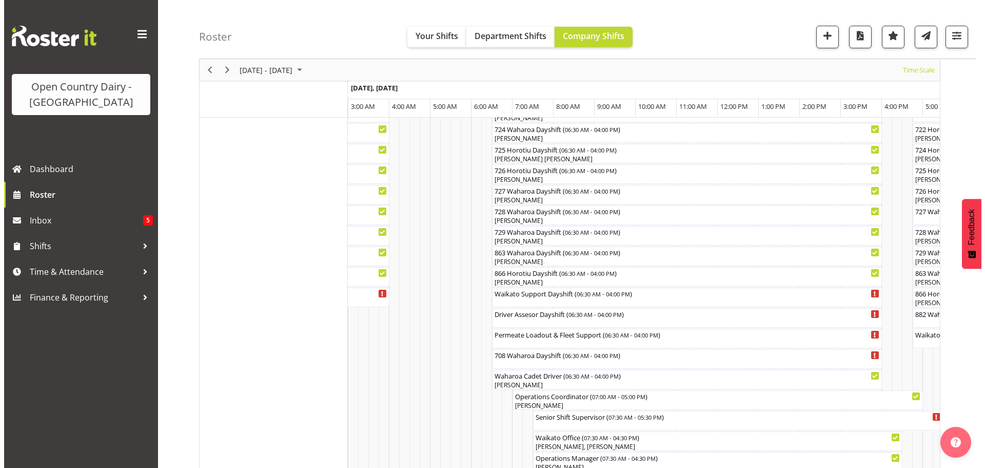
scroll to position [656, 0]
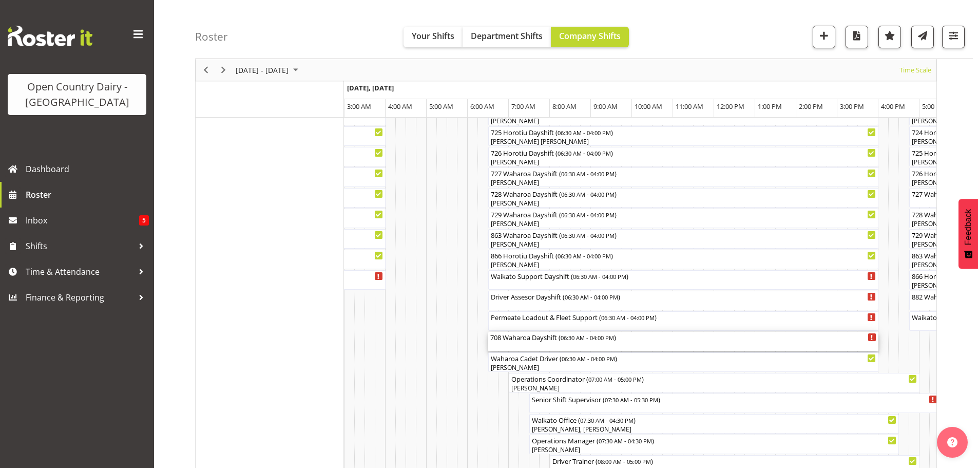
click at [531, 345] on div "708 Waharoa Dayshift ( 06:30 AM - 04:00 PM )" at bounding box center [683, 342] width 386 height 20
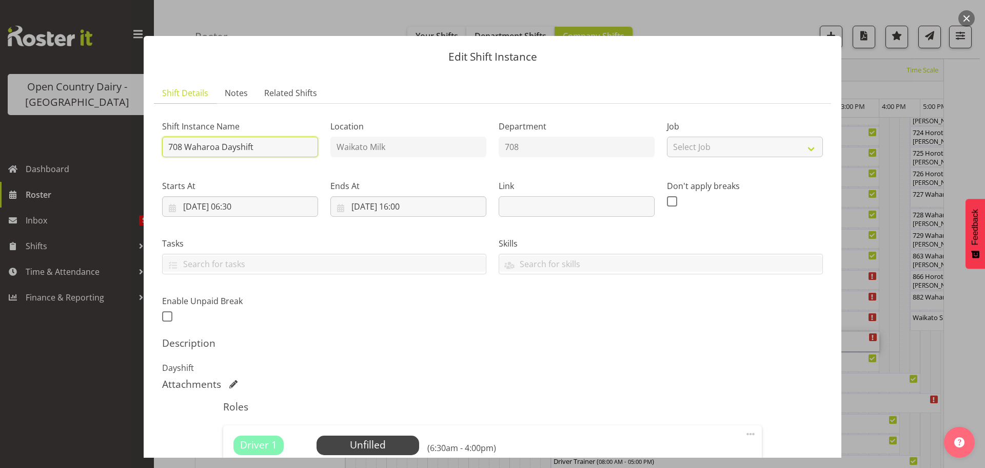
click at [272, 145] on input "708 Waharoa Dayshift" at bounding box center [240, 147] width 156 height 21
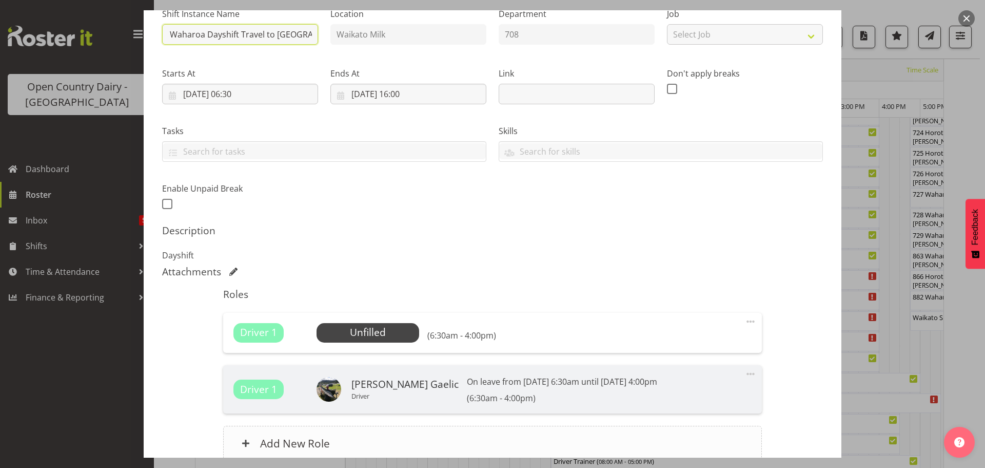
scroll to position [205, 0]
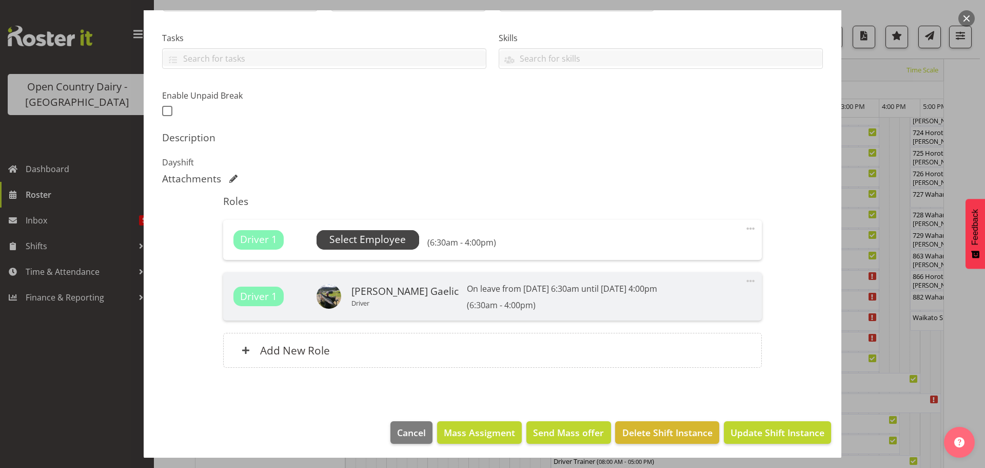
type input "708 Waharoa Dayshift Travel to Waharoa"
click at [355, 238] on span "Select Employee" at bounding box center [367, 239] width 76 height 15
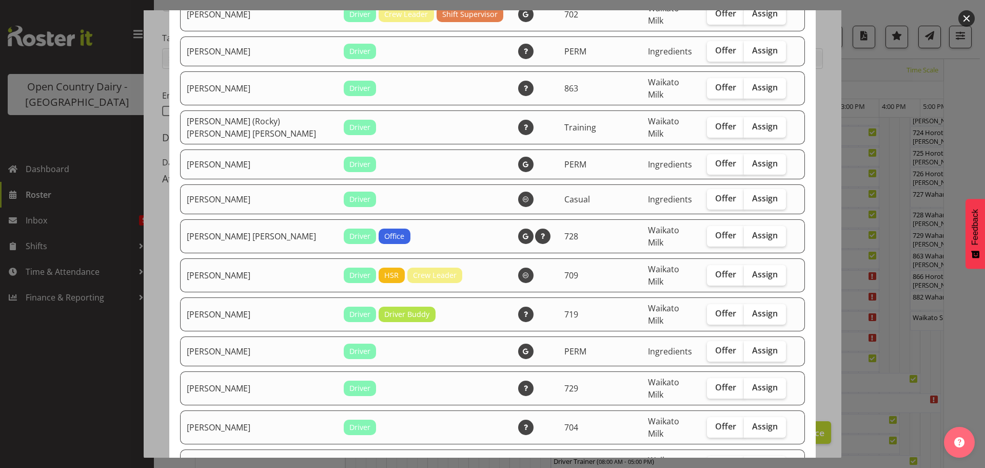
scroll to position [1694, 0]
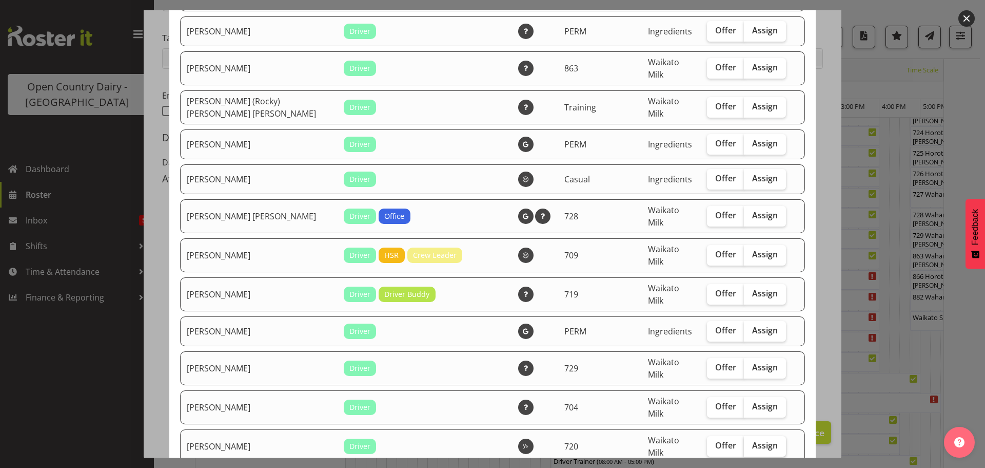
click at [752, 440] on span "Assign" at bounding box center [765, 445] width 26 height 10
click at [745, 442] on input "Assign" at bounding box center [747, 445] width 7 height 7
checkbox input "true"
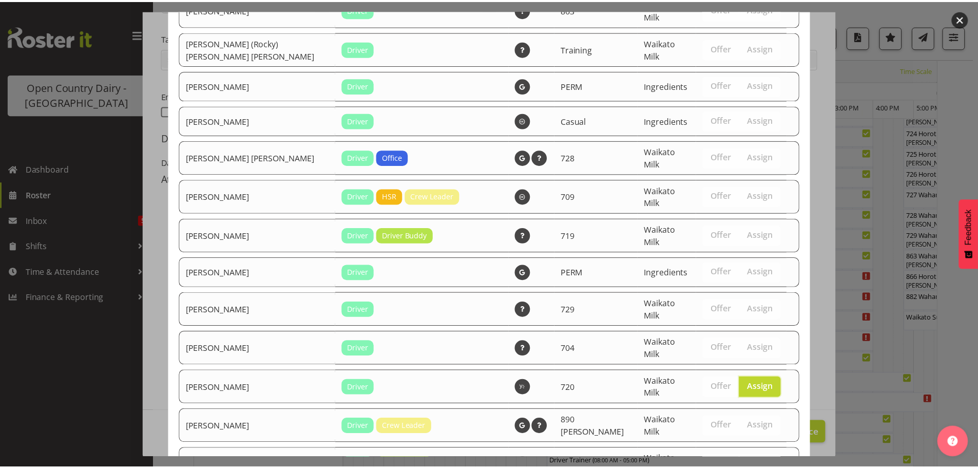
scroll to position [1753, 0]
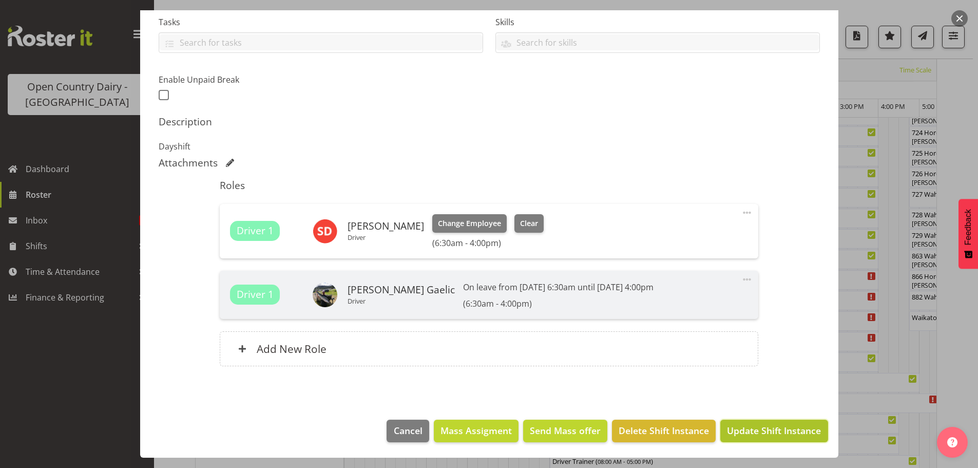
click at [761, 432] on span "Update Shift Instance" at bounding box center [774, 429] width 94 height 13
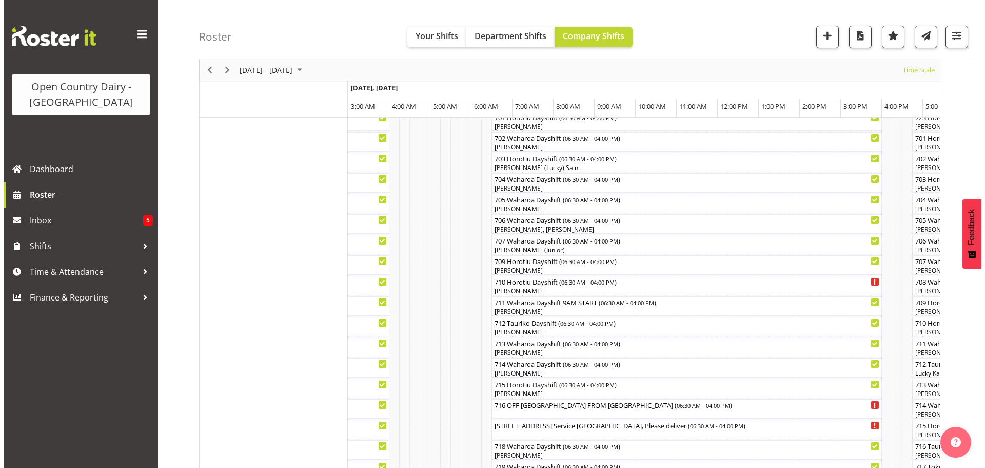
scroll to position [194, 0]
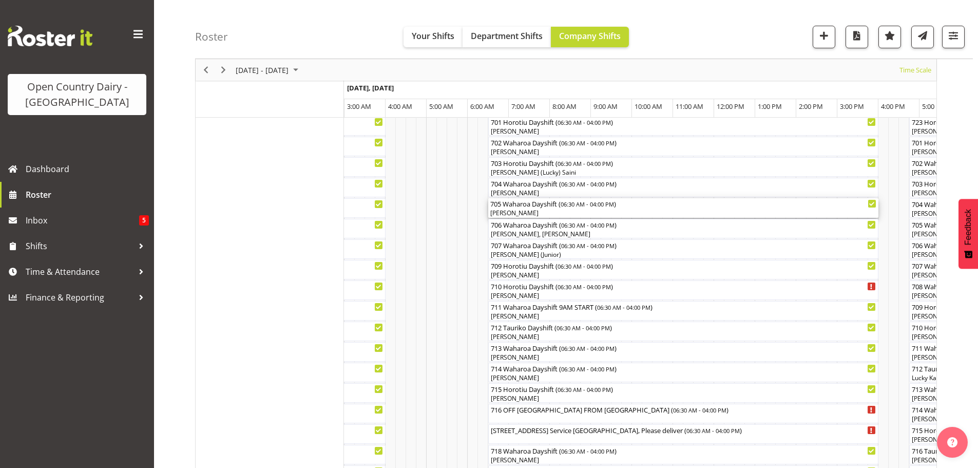
click at [513, 208] on div "[PERSON_NAME]" at bounding box center [683, 212] width 386 height 9
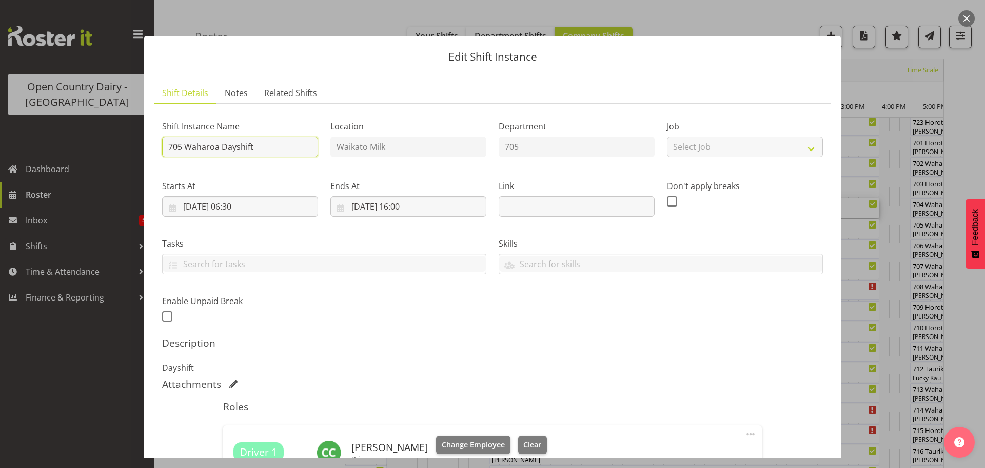
click at [262, 149] on input "705 Waharoa Dayshift" at bounding box center [240, 147] width 156 height 21
type input "705 Permeate ex Tatua to Horotiu"
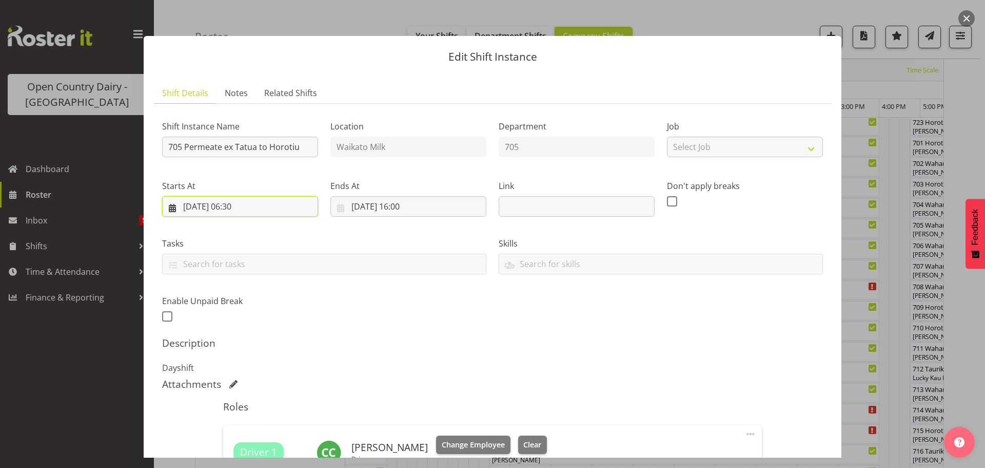
click at [247, 206] on input "29/08/2025, 06:30" at bounding box center [240, 206] width 156 height 21
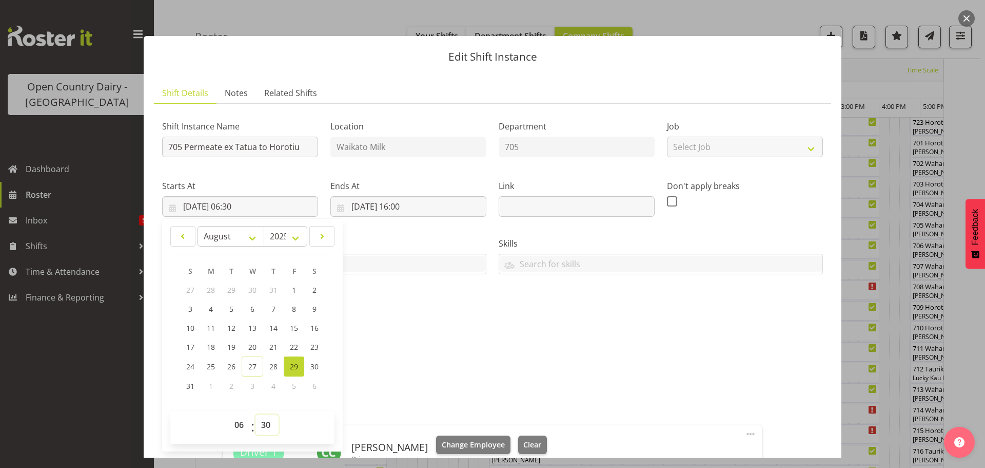
click at [264, 425] on select "00 01 02 03 04 05 06 07 08 09 10 11 12 13 14 15 16 17 18 19 20 21 22 23 24 25 2…" at bounding box center [267, 424] width 23 height 21
select select "0"
click at [256, 414] on select "00 01 02 03 04 05 06 07 08 09 10 11 12 13 14 15 16 17 18 19 20 21 22 23 24 25 2…" at bounding box center [267, 424] width 23 height 21
type input "29/08/2025, 06:00"
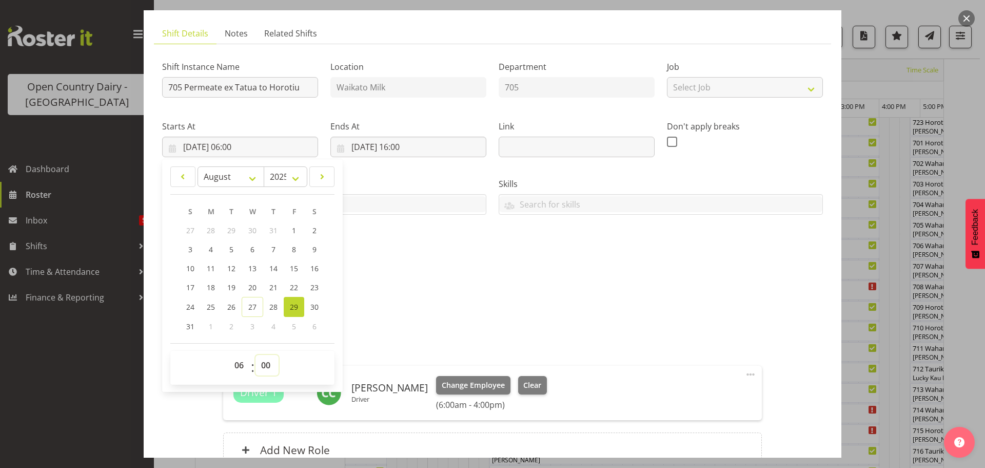
scroll to position [154, 0]
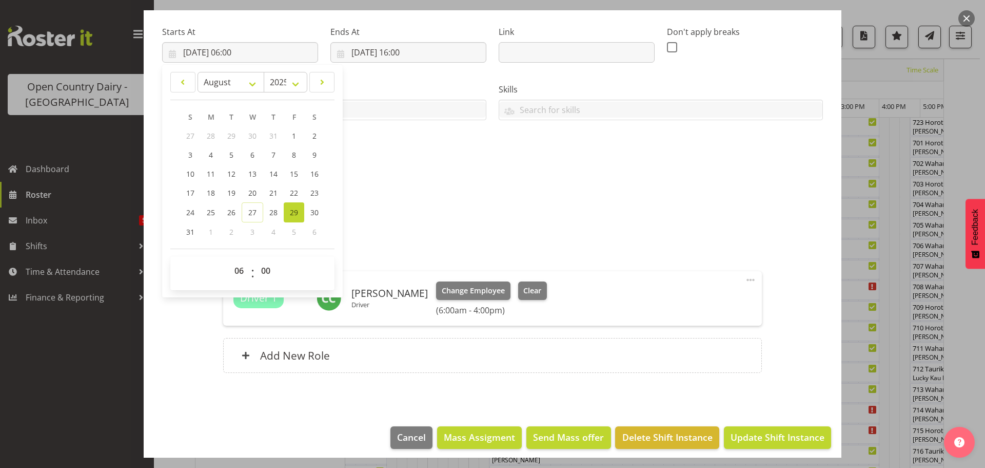
click at [644, 248] on h5 "Roles" at bounding box center [492, 252] width 538 height 12
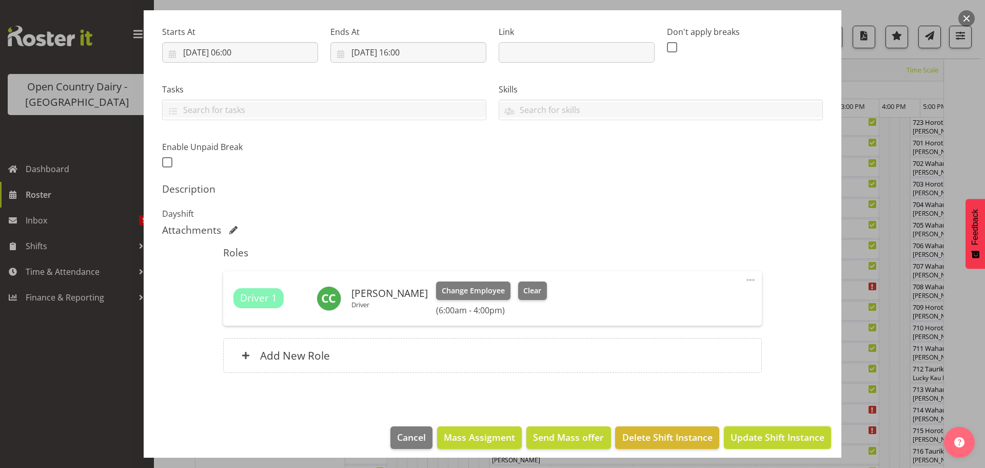
drag, startPoint x: 764, startPoint y: 437, endPoint x: 764, endPoint y: 423, distance: 13.3
click at [764, 437] on span "Update Shift Instance" at bounding box center [778, 436] width 94 height 13
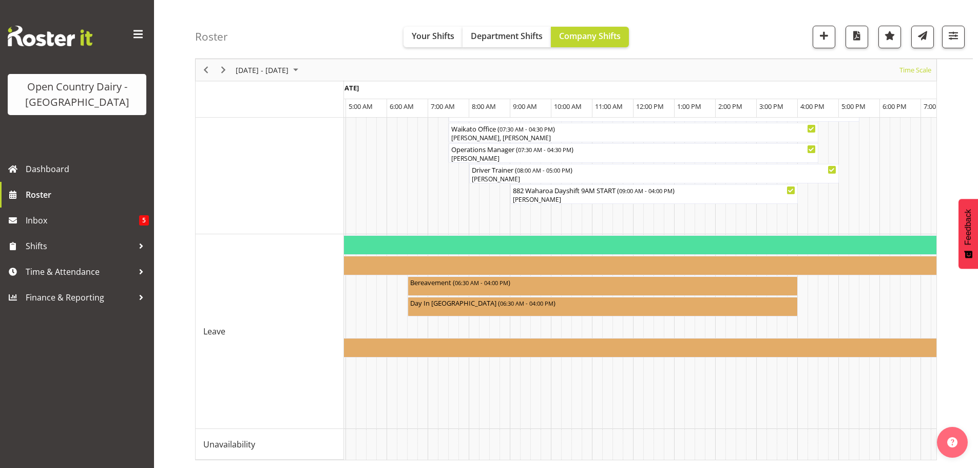
scroll to position [0, 4181]
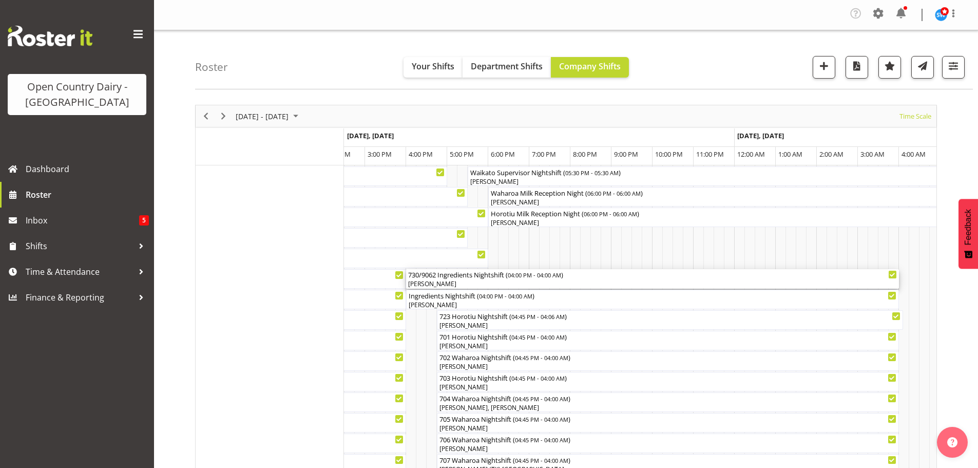
click at [482, 280] on div "[PERSON_NAME]" at bounding box center [652, 283] width 489 height 9
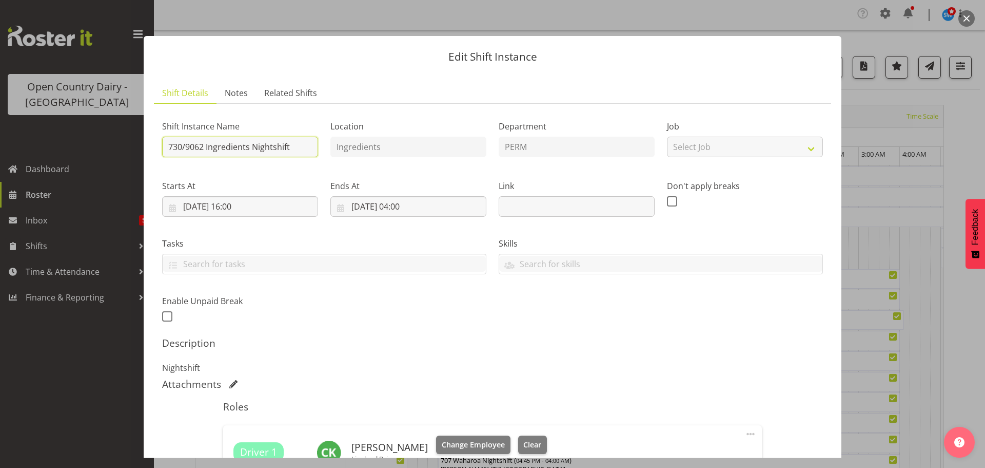
click at [299, 146] on input "730/9062 Ingredients Nightshift" at bounding box center [240, 147] width 156 height 21
type input "730/9062 Lactose ex Waharoa to Wanganui"
click at [234, 204] on input "29/08/2025, 16:00" at bounding box center [240, 206] width 156 height 21
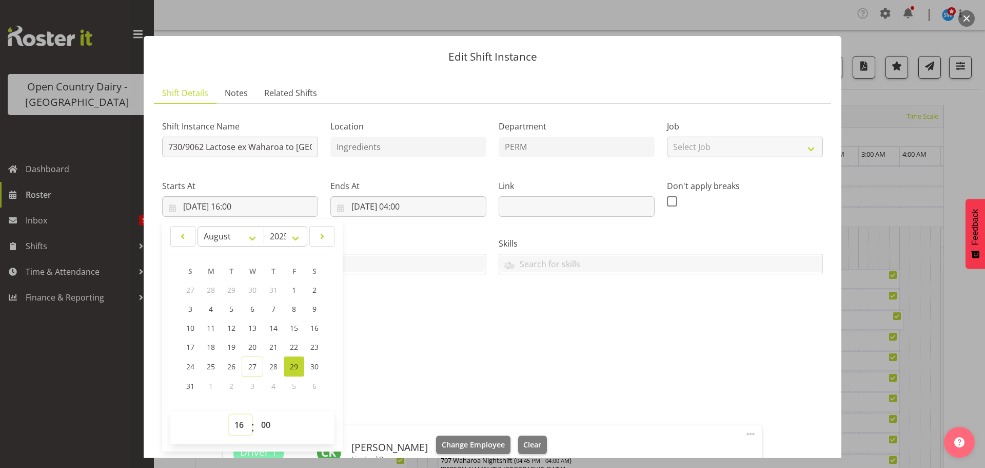
click at [238, 425] on select "00 01 02 03 04 05 06 07 08 09 10 11 12 13 14 15 16 17 18 19 20 21 22 23" at bounding box center [240, 424] width 23 height 21
select select "17"
click at [229, 414] on select "00 01 02 03 04 05 06 07 08 09 10 11 12 13 14 15 16 17 18 19 20 21 22 23" at bounding box center [240, 424] width 23 height 21
type input "29/08/2025, 17:00"
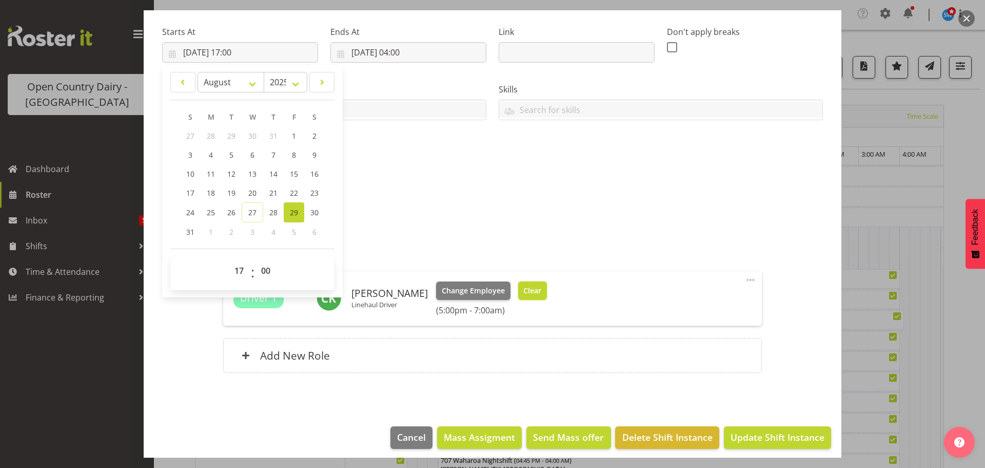
click at [530, 290] on span "Clear" at bounding box center [532, 290] width 18 height 11
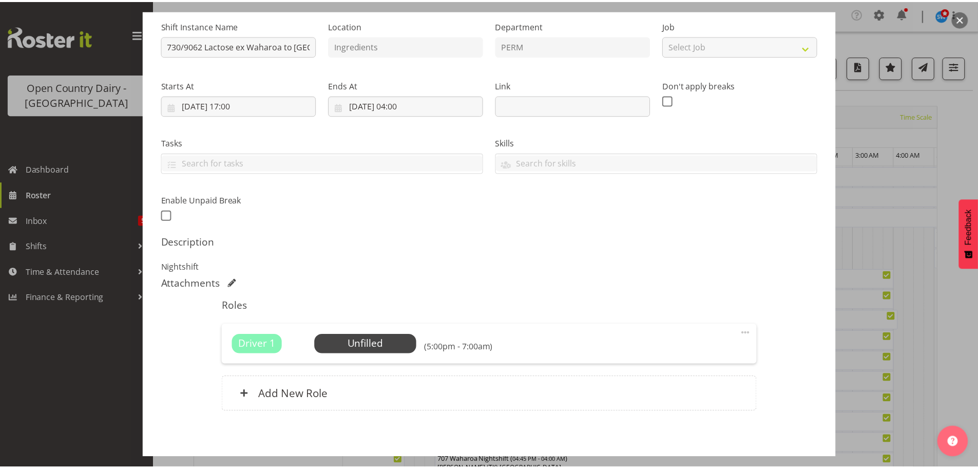
scroll to position [103, 0]
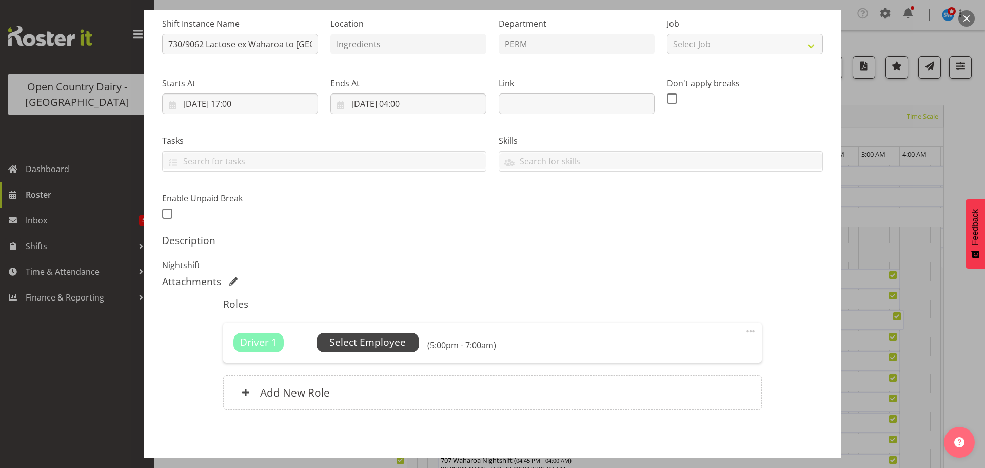
click at [376, 338] on span "Select Employee" at bounding box center [367, 342] width 76 height 15
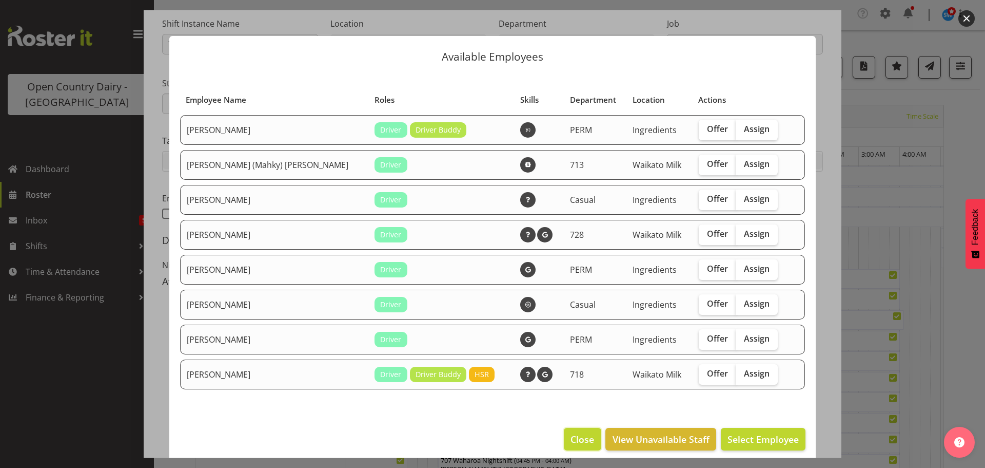
click at [575, 438] on span "Close" at bounding box center [583, 438] width 24 height 13
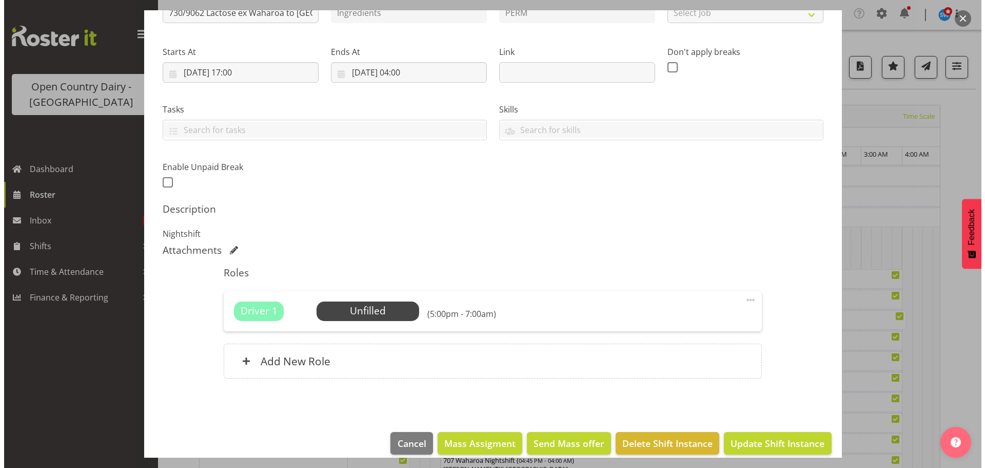
scroll to position [146, 0]
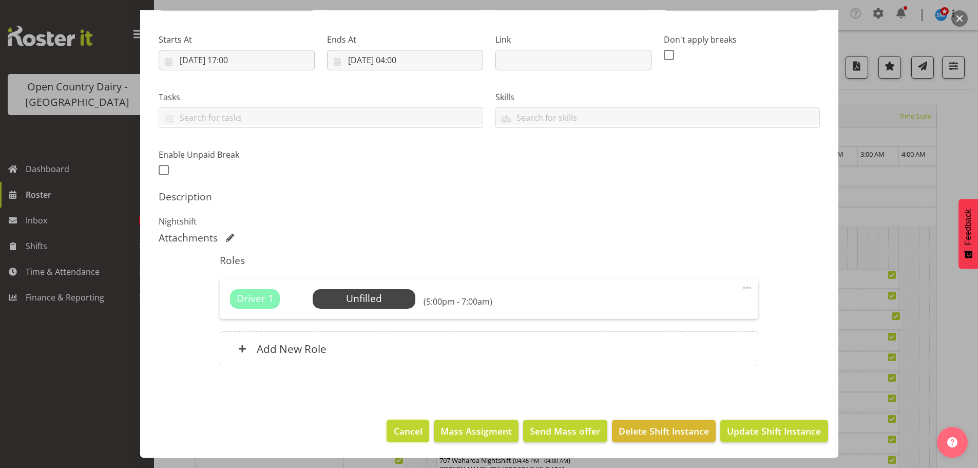
click at [399, 431] on span "Cancel" at bounding box center [408, 430] width 29 height 13
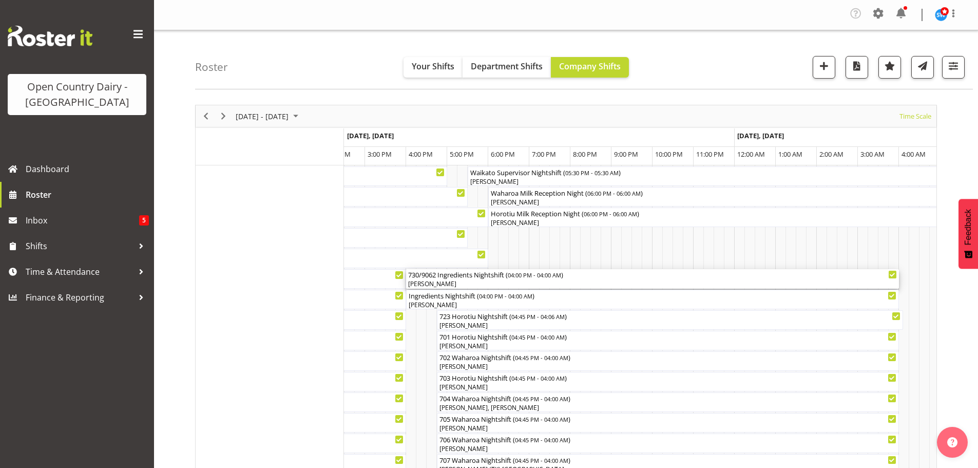
click at [469, 282] on div "[PERSON_NAME]" at bounding box center [652, 283] width 489 height 9
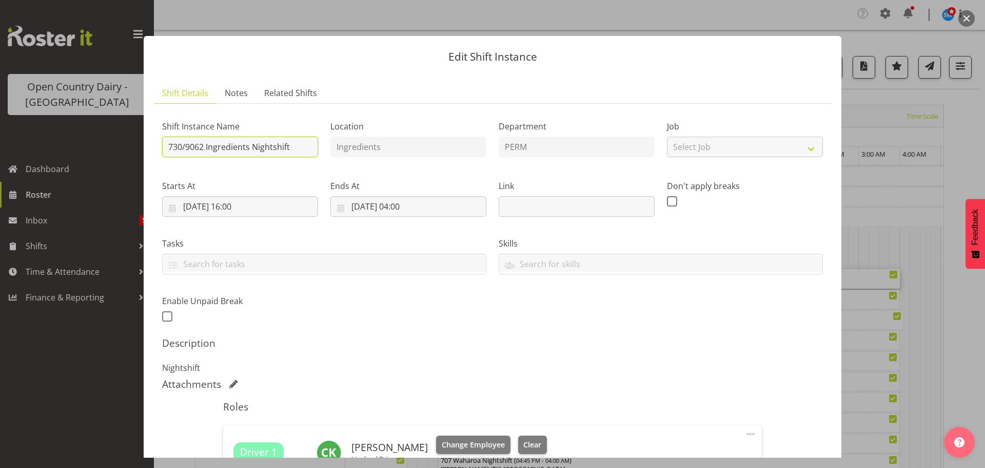
click at [294, 145] on input "730/9062 Ingredients Nightshift" at bounding box center [240, 147] width 156 height 21
type input "730/9062 Lactose ex Waharoa to Wanganui"
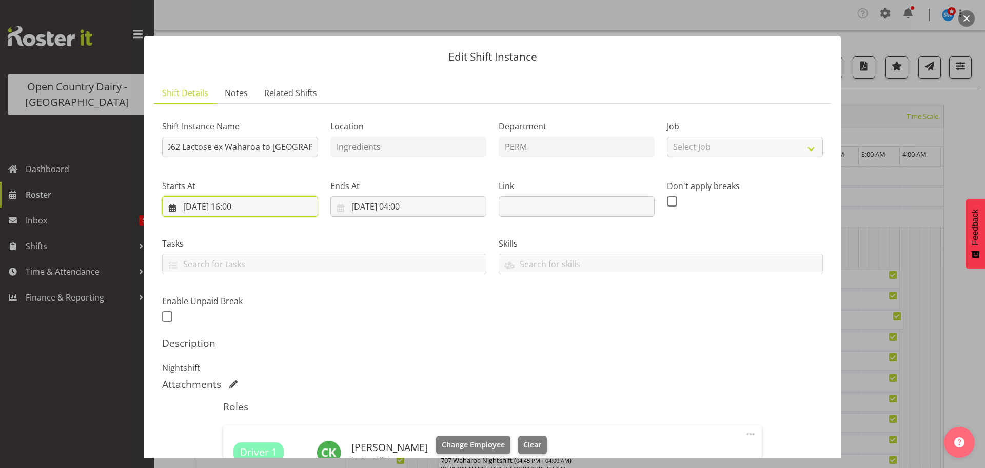
scroll to position [0, 0]
click at [247, 202] on input "29/08/2025, 16:00" at bounding box center [240, 206] width 156 height 21
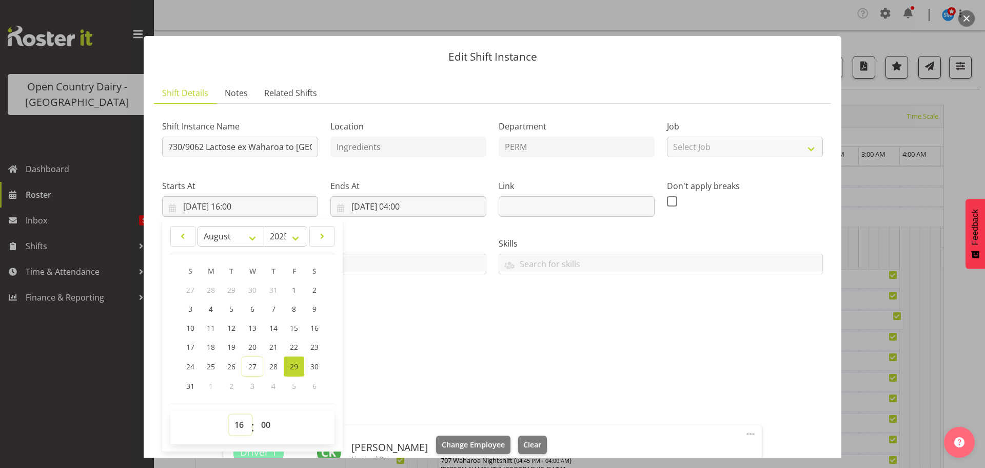
click at [237, 425] on select "00 01 02 03 04 05 06 07 08 09 10 11 12 13 14 15 16 17 18 19 20 21 22 23" at bounding box center [240, 424] width 23 height 21
select select "17"
click at [229, 414] on select "00 01 02 03 04 05 06 07 08 09 10 11 12 13 14 15 16 17 18 19 20 21 22 23" at bounding box center [240, 424] width 23 height 21
type input "29/08/2025, 17:00"
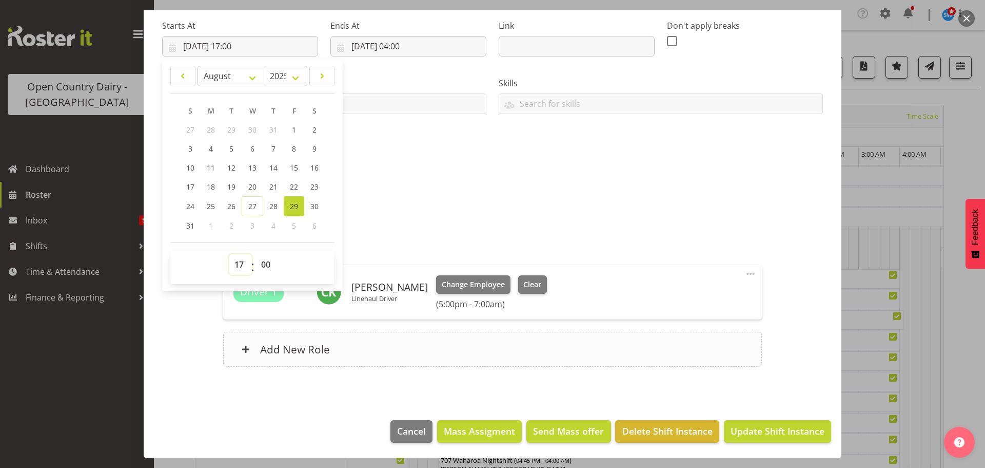
scroll to position [161, 0]
click at [783, 433] on span "Update Shift Instance" at bounding box center [778, 429] width 94 height 13
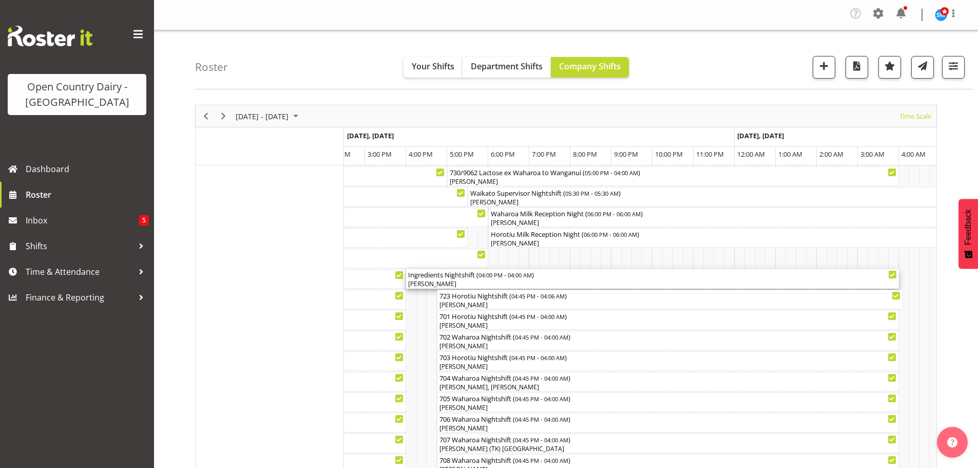
click at [470, 279] on div "Ingredients Nightshift ( 04:00 PM - 04:00 AM )" at bounding box center [652, 274] width 489 height 10
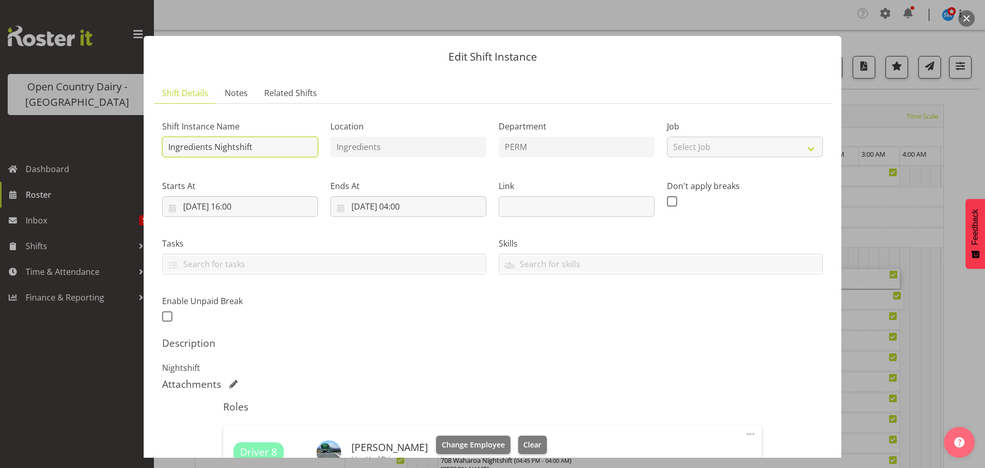
click at [275, 147] on input "Ingredients Nightshift" at bounding box center [240, 147] width 156 height 21
type input "I"
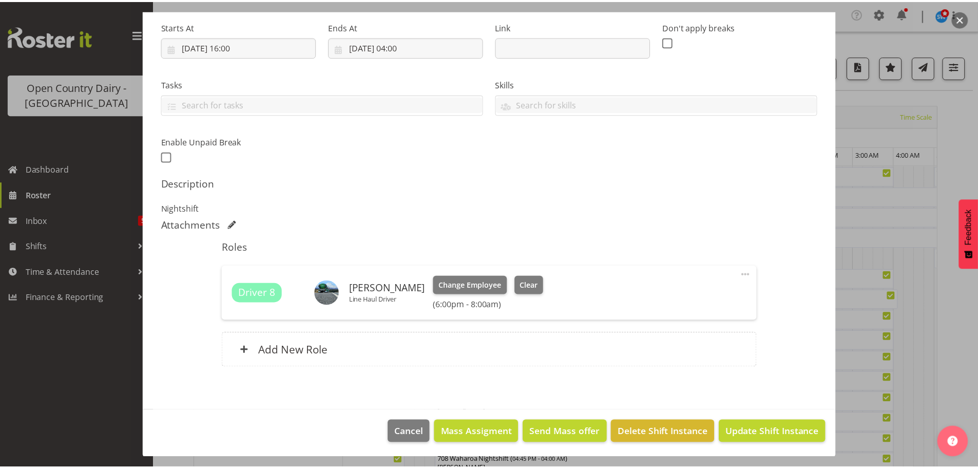
scroll to position [170, 0]
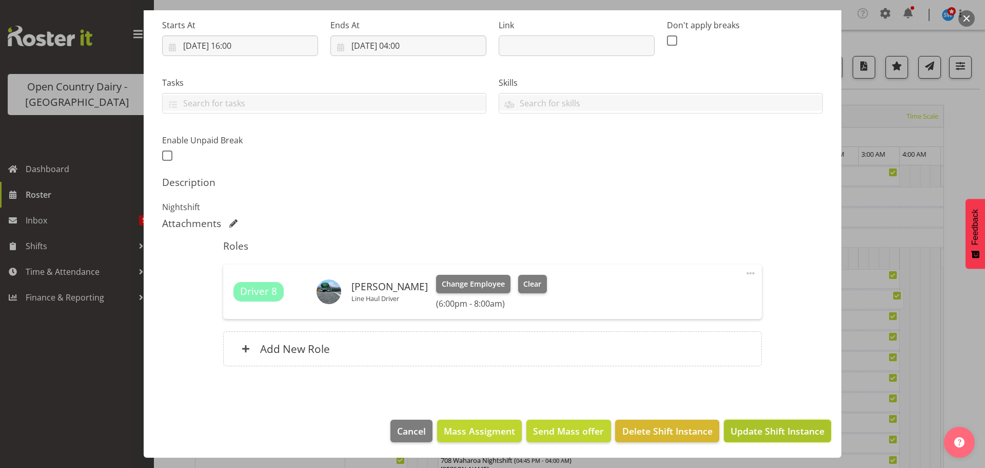
click at [750, 426] on span "Update Shift Instance" at bounding box center [778, 430] width 94 height 13
click at [402, 431] on span "Cancel" at bounding box center [411, 430] width 29 height 13
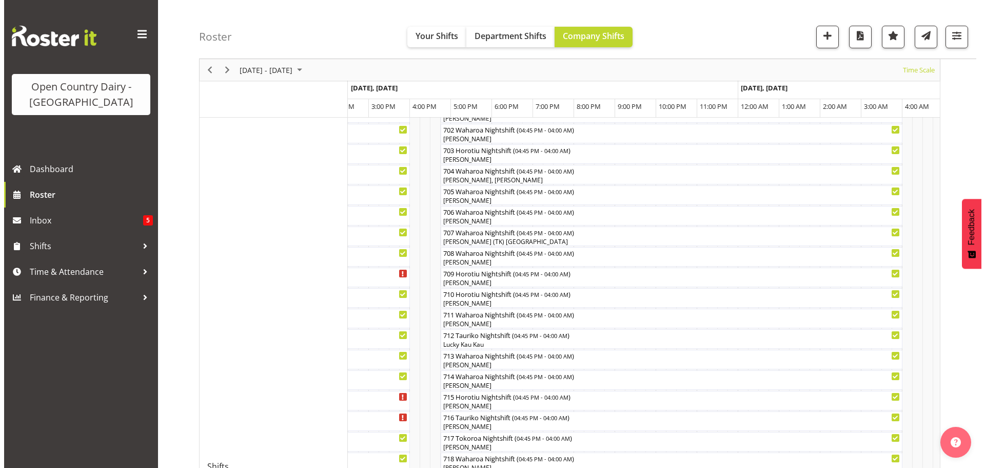
scroll to position [205, 0]
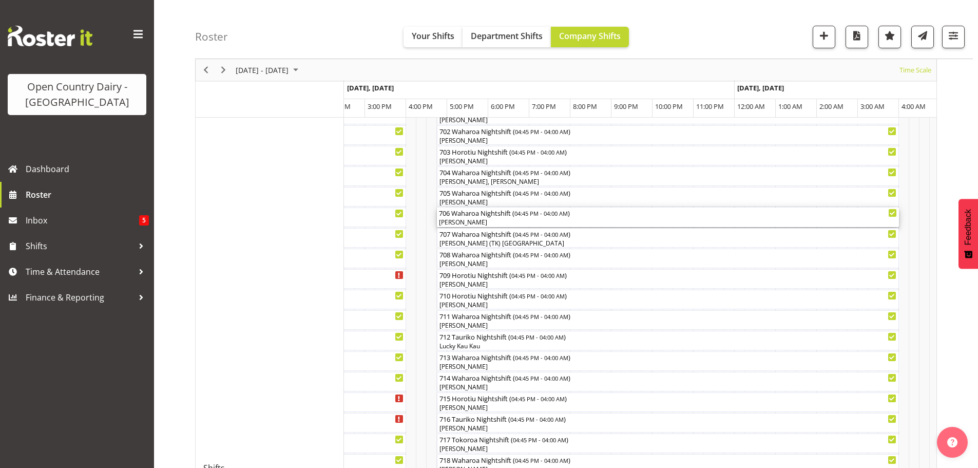
click at [504, 222] on div "[PERSON_NAME]" at bounding box center [668, 222] width 458 height 9
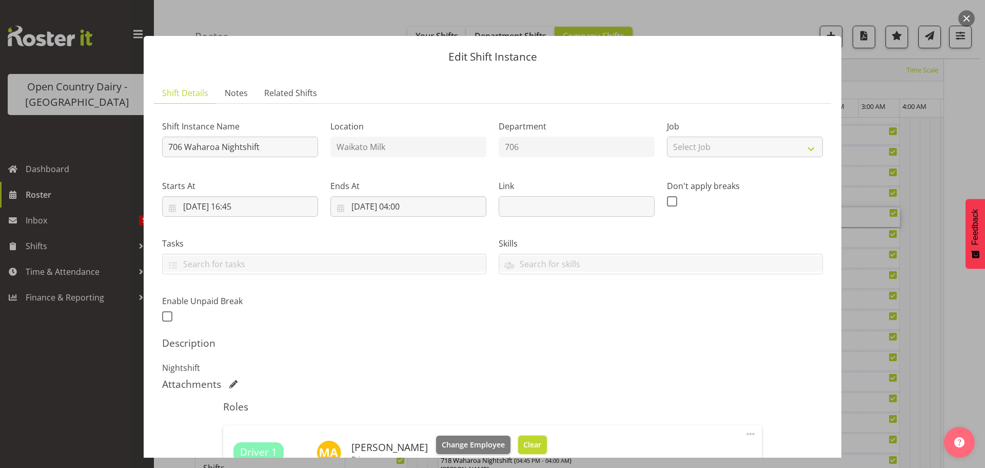
click at [525, 442] on span "Clear" at bounding box center [532, 444] width 18 height 11
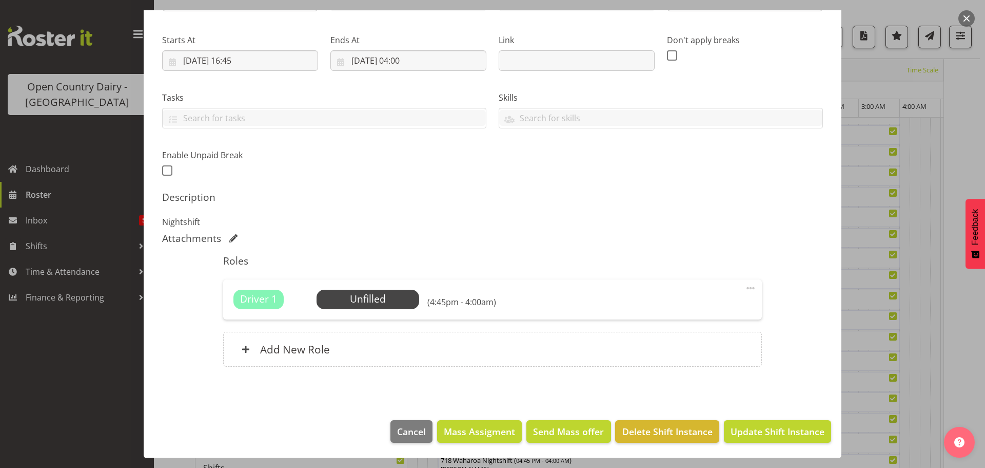
scroll to position [146, 0]
click at [757, 428] on span "Update Shift Instance" at bounding box center [778, 430] width 94 height 13
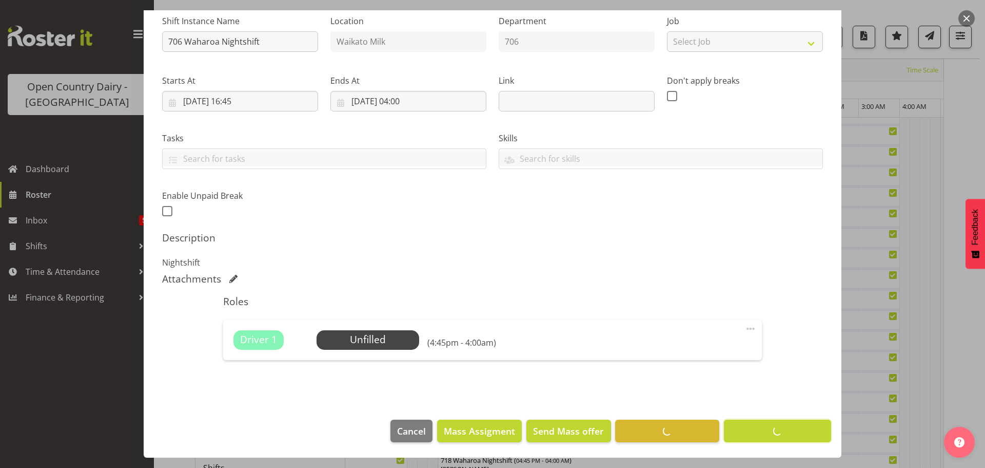
scroll to position [40, 0]
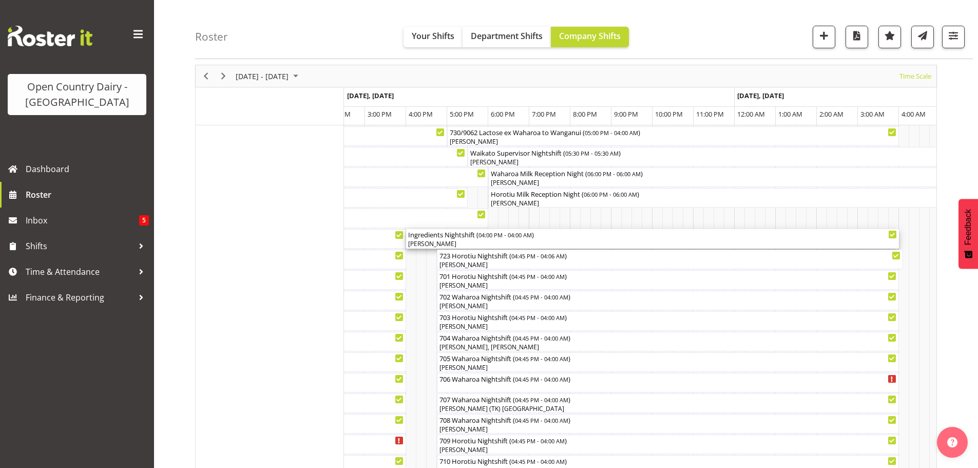
click at [522, 239] on div "Ingredients Nightshift ( 04:00 PM - 04:00 AM ) Jayden Vincent" at bounding box center [652, 239] width 489 height 20
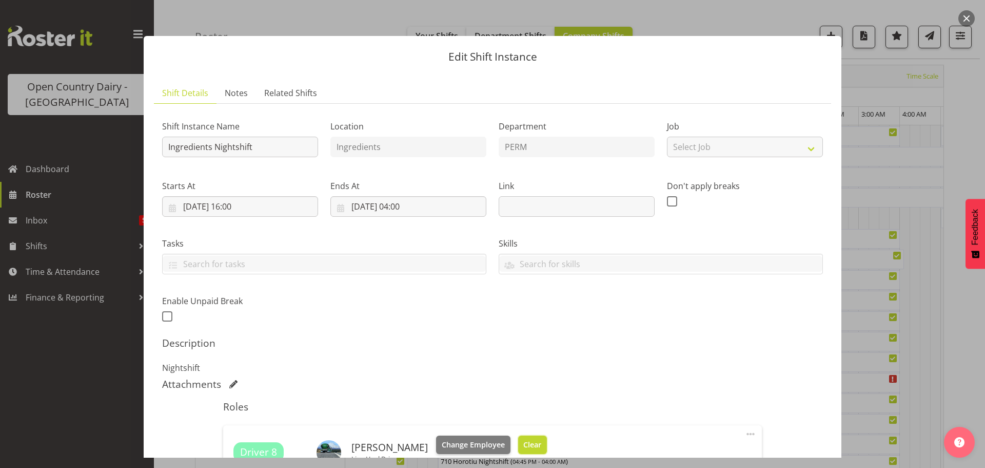
click at [523, 441] on span "Clear" at bounding box center [532, 444] width 18 height 11
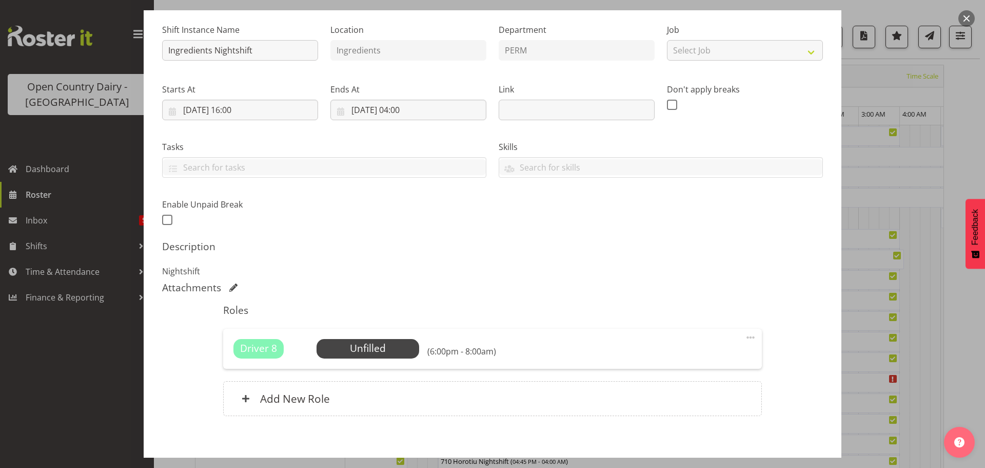
scroll to position [146, 0]
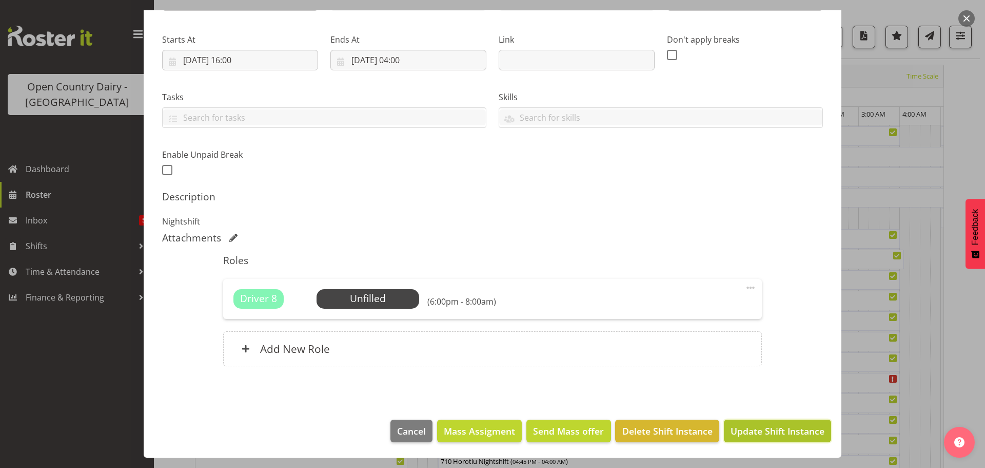
click at [759, 430] on span "Update Shift Instance" at bounding box center [778, 430] width 94 height 13
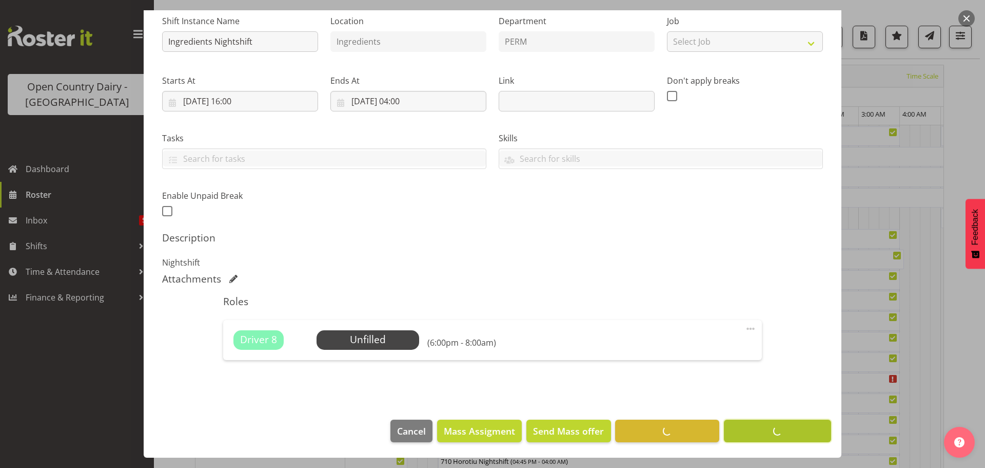
scroll to position [105, 0]
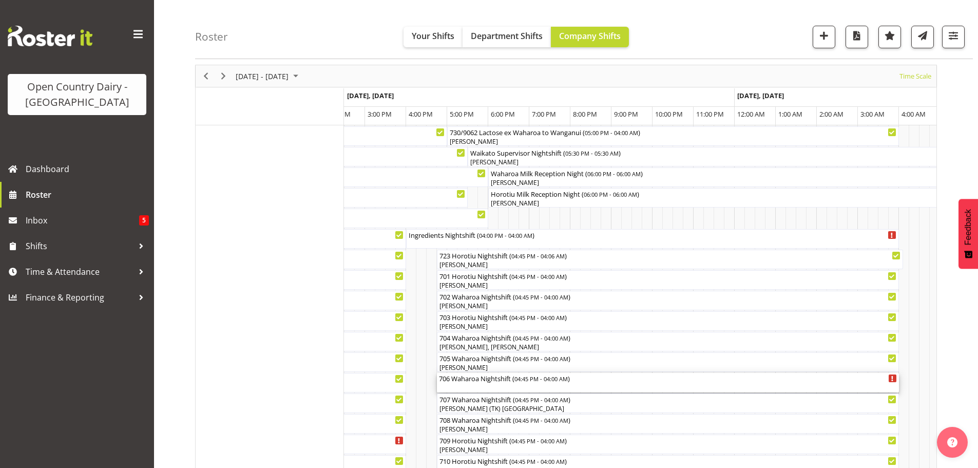
click at [489, 386] on div "706 Waharoa Nightshift ( 04:45 PM - 04:00 AM )" at bounding box center [668, 383] width 458 height 20
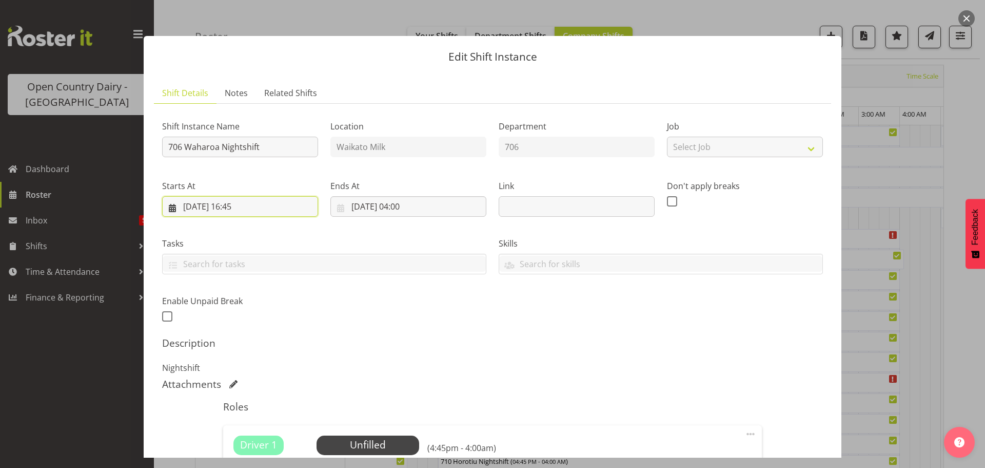
click at [241, 203] on input "29/08/2025, 16:45" at bounding box center [240, 206] width 156 height 21
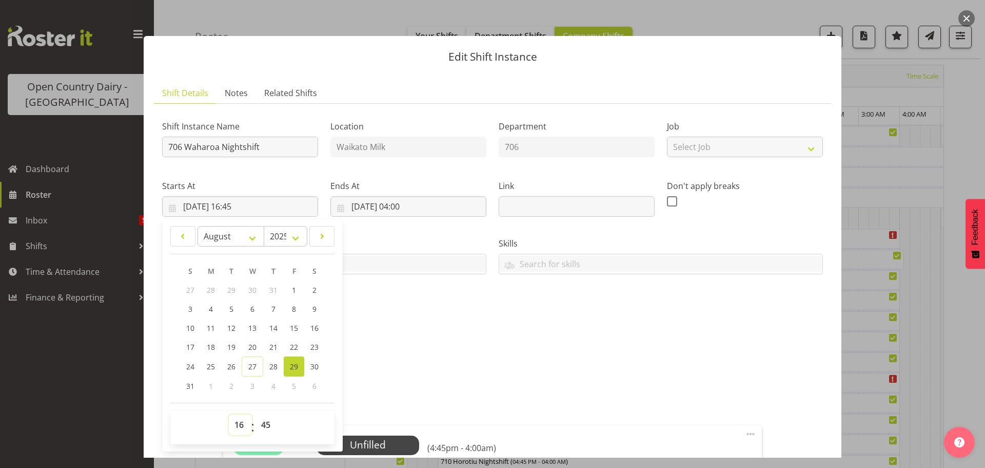
click at [237, 425] on select "00 01 02 03 04 05 06 07 08 09 10 11 12 13 14 15 16 17 18 19 20 21 22 23" at bounding box center [240, 424] width 23 height 21
select select "18"
click at [229, 414] on select "00 01 02 03 04 05 06 07 08 09 10 11 12 13 14 15 16 17 18 19 20 21 22 23" at bounding box center [240, 424] width 23 height 21
type input "29/08/2025, 18:45"
click at [266, 422] on select "00 01 02 03 04 05 06 07 08 09 10 11 12 13 14 15 16 17 18 19 20 21 22 23 24 25 2…" at bounding box center [267, 424] width 23 height 21
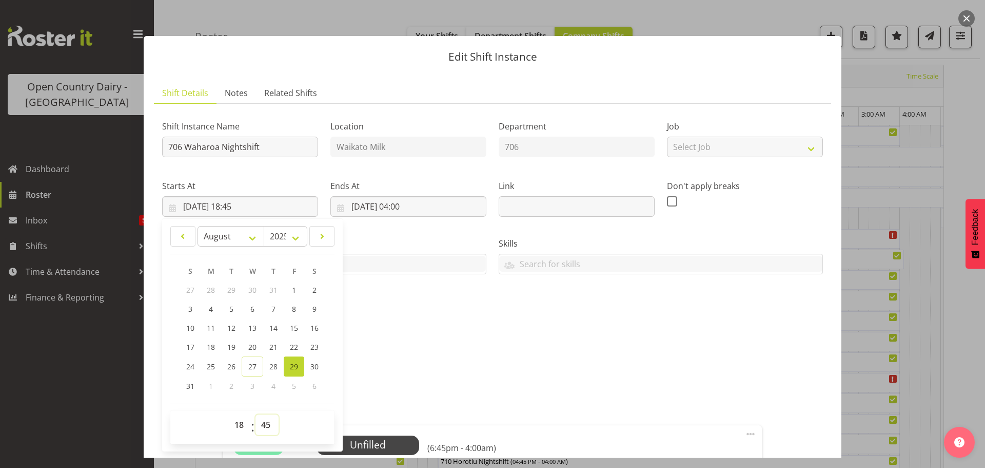
select select "0"
click at [256, 414] on select "00 01 02 03 04 05 06 07 08 09 10 11 12 13 14 15 16 17 18 19 20 21 22 23 24 25 2…" at bounding box center [267, 424] width 23 height 21
type input "29/08/2025, 18:00"
click at [269, 146] on input "706 Waharoa Nightshift" at bounding box center [240, 147] width 156 height 21
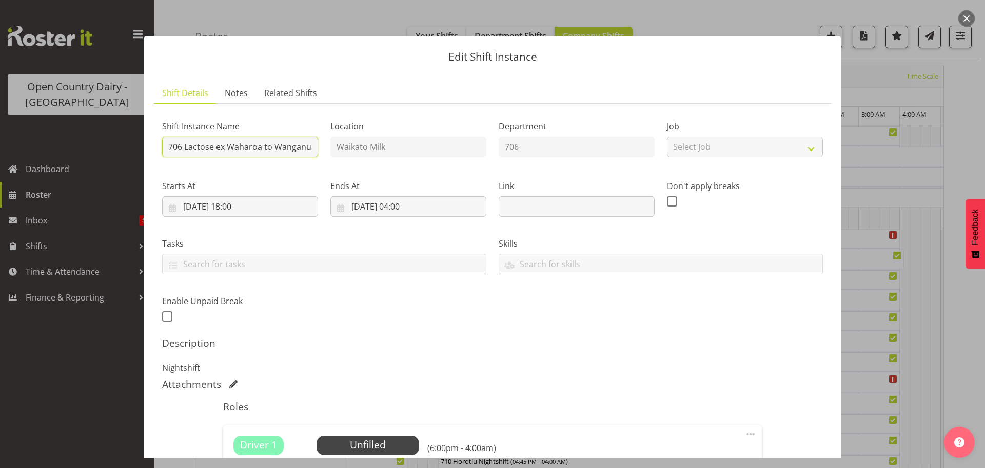
scroll to position [0, 2]
type input "706 Lactose ex Waharoa to Wanganui"
click at [359, 443] on span "Select Employee" at bounding box center [367, 444] width 76 height 15
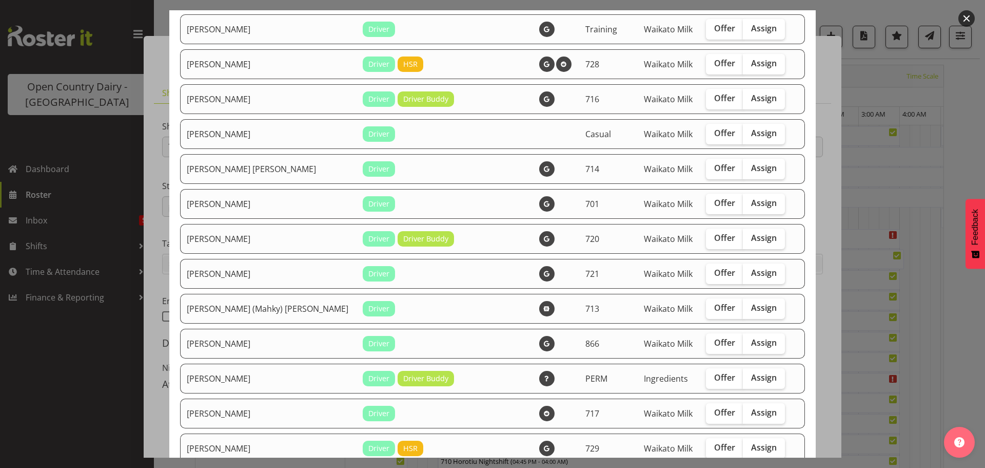
scroll to position [205, 0]
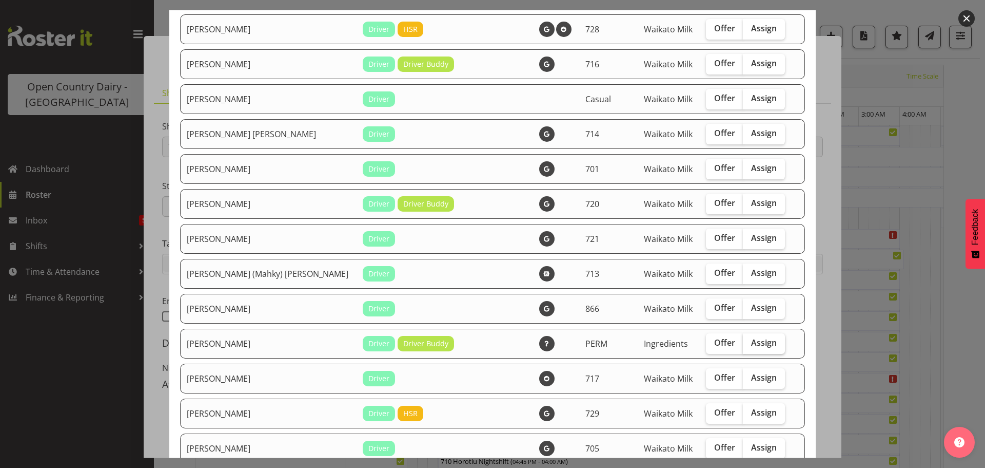
click at [751, 344] on span "Assign" at bounding box center [764, 342] width 26 height 10
click at [747, 344] on input "Assign" at bounding box center [746, 342] width 7 height 7
checkbox input "true"
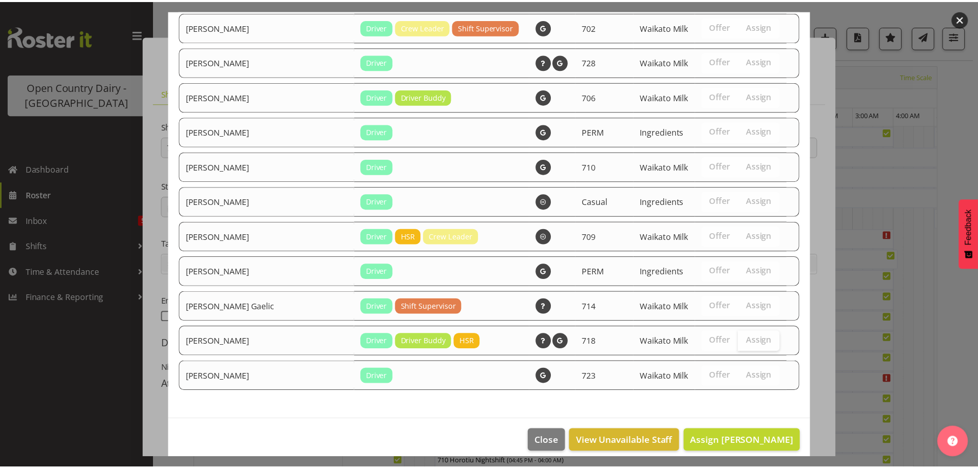
scroll to position [985, 0]
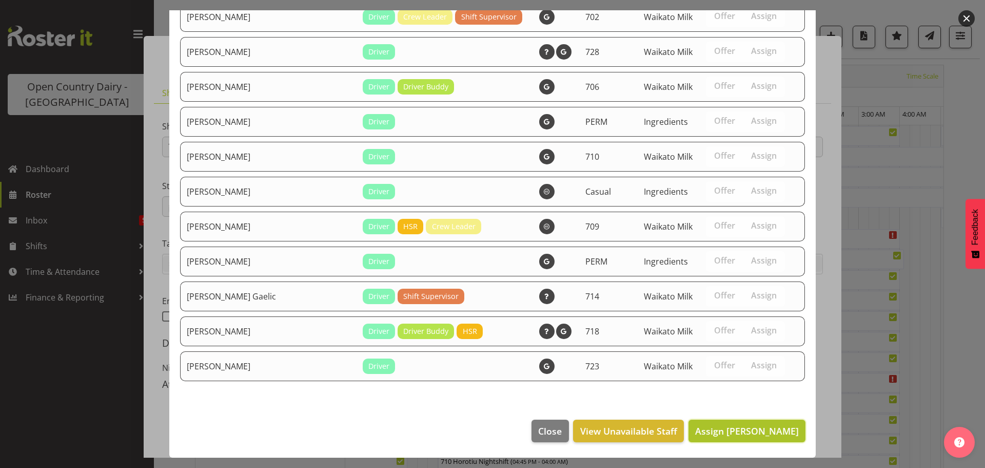
click at [745, 431] on span "Assign Jayden Vincent" at bounding box center [747, 430] width 104 height 12
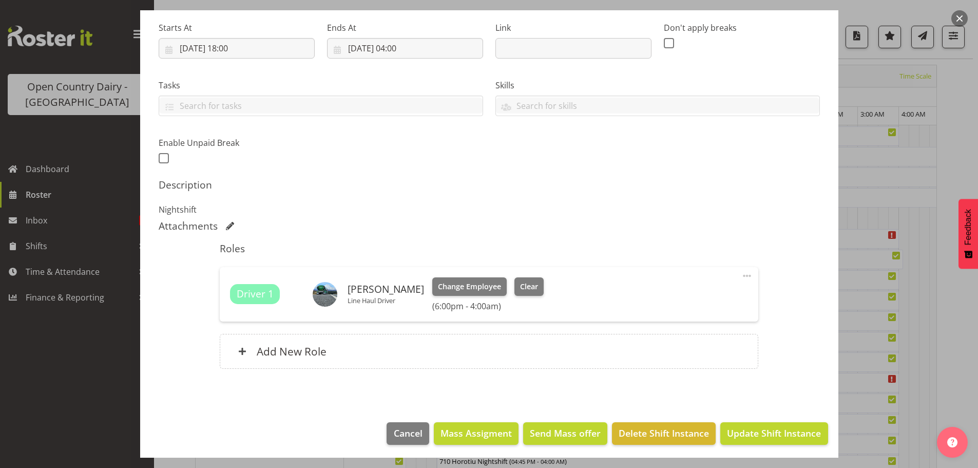
scroll to position [161, 0]
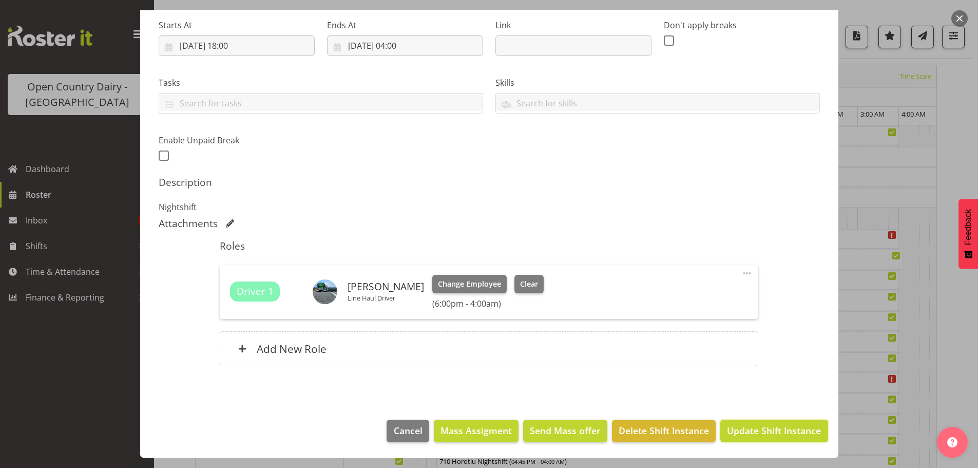
click at [770, 433] on span "Update Shift Instance" at bounding box center [774, 429] width 94 height 13
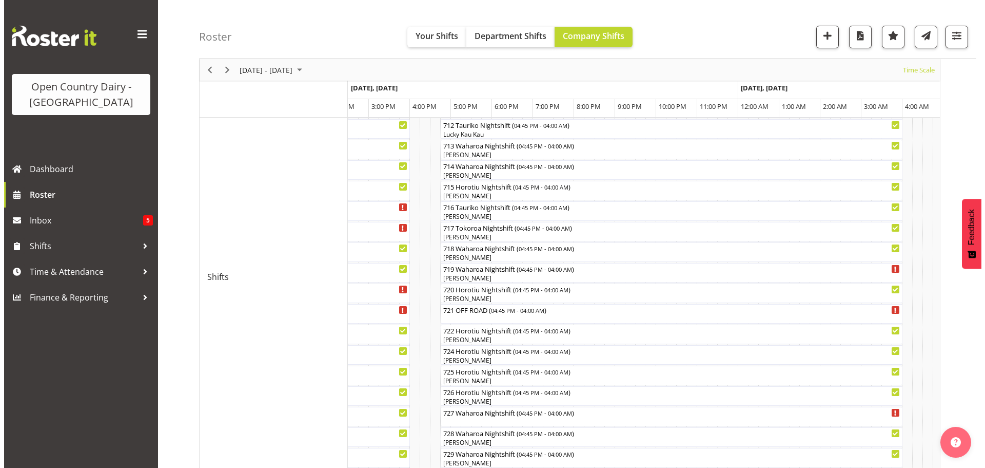
scroll to position [552, 0]
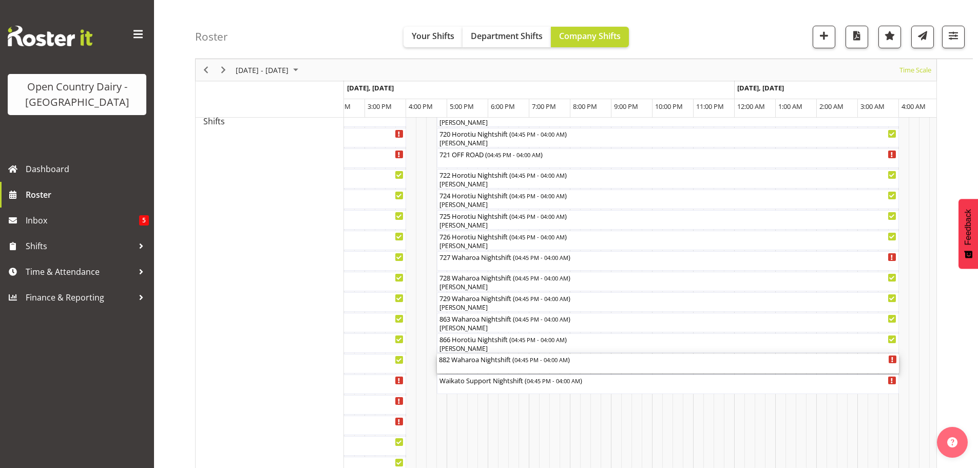
click at [483, 366] on div "882 Waharoa Nightshift ( 04:45 PM - 04:00 AM )" at bounding box center [668, 364] width 458 height 20
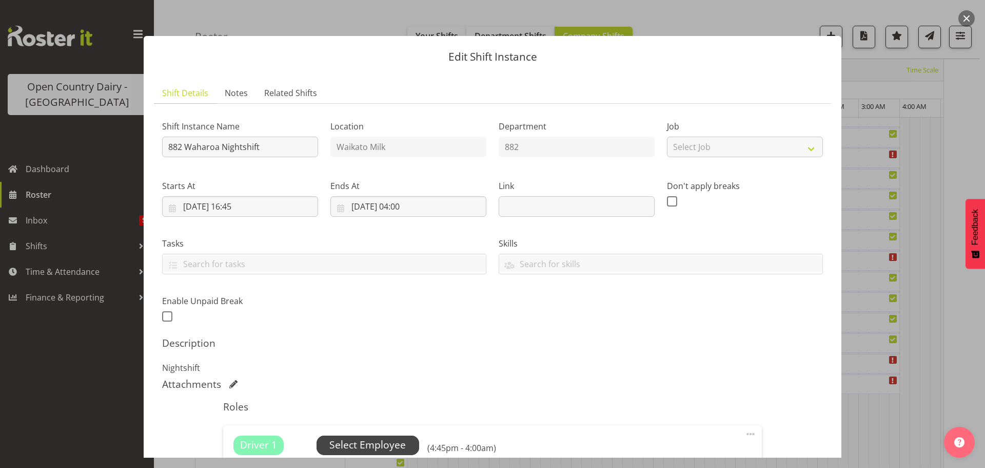
click at [365, 443] on span "Select Employee" at bounding box center [367, 444] width 76 height 15
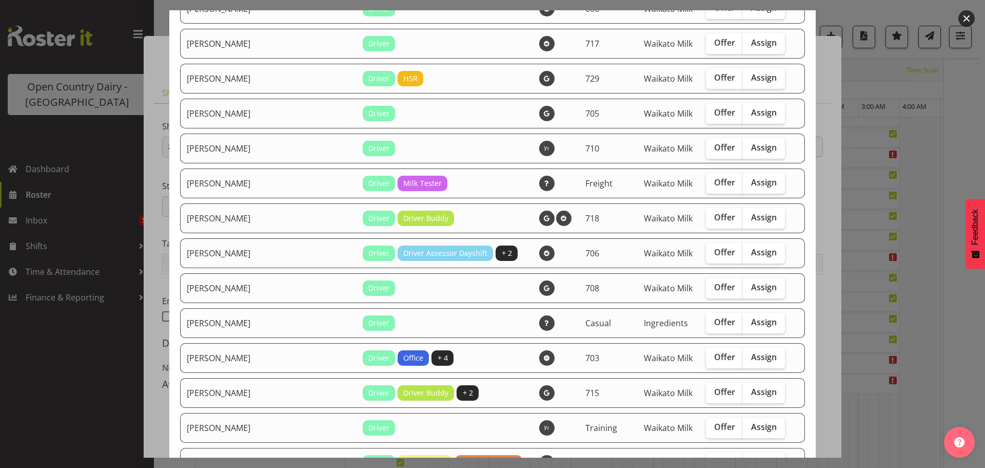
scroll to position [513, 0]
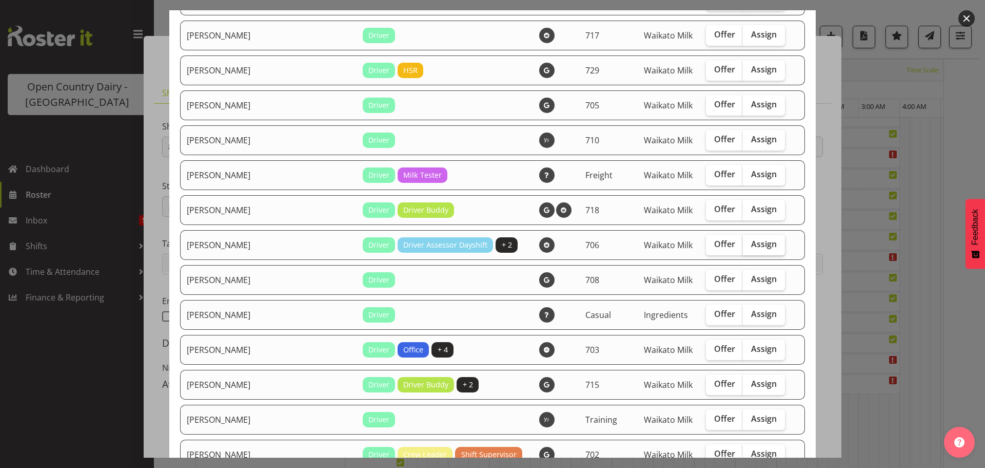
click at [751, 245] on span "Assign" at bounding box center [764, 244] width 26 height 10
click at [743, 245] on input "Assign" at bounding box center [746, 244] width 7 height 7
checkbox input "true"
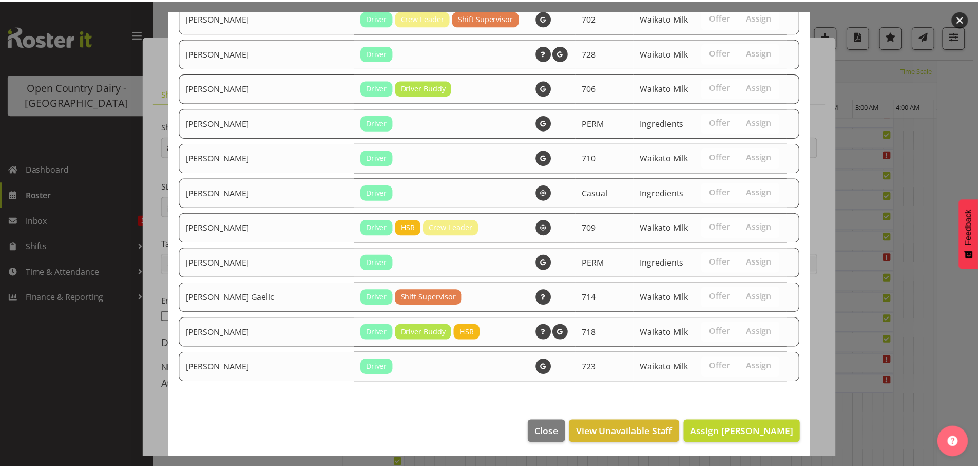
scroll to position [950, 0]
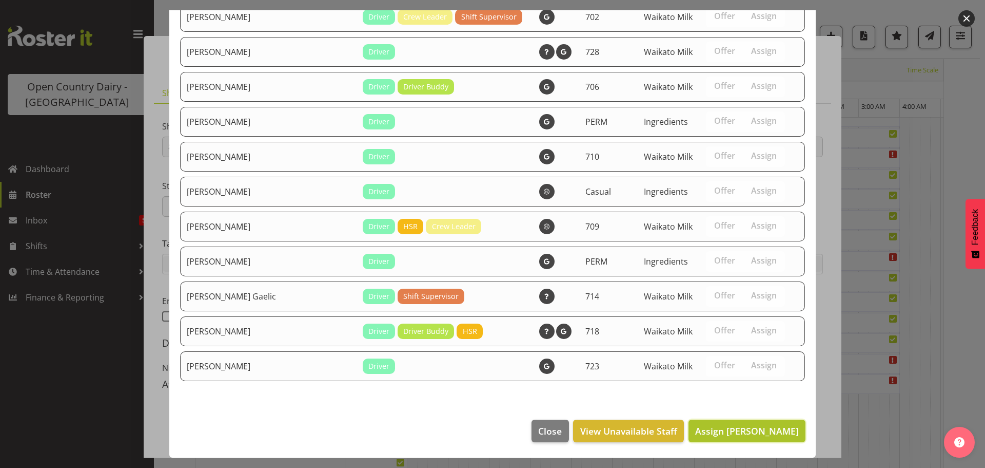
click at [731, 429] on span "Assign Mark Ansley" at bounding box center [747, 430] width 104 height 12
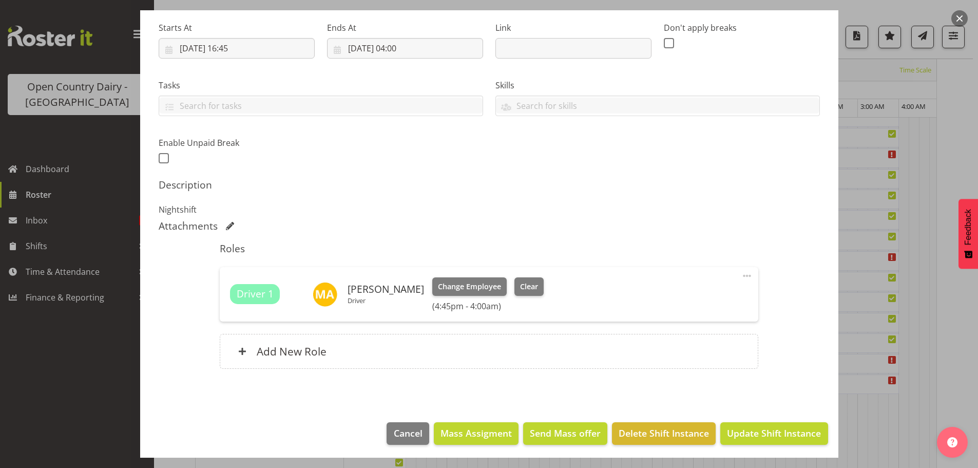
scroll to position [161, 0]
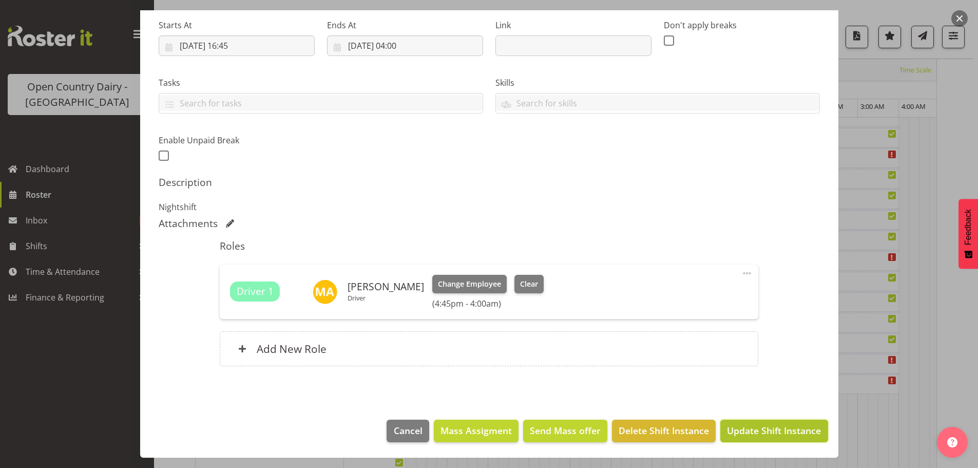
click at [740, 428] on span "Update Shift Instance" at bounding box center [774, 429] width 94 height 13
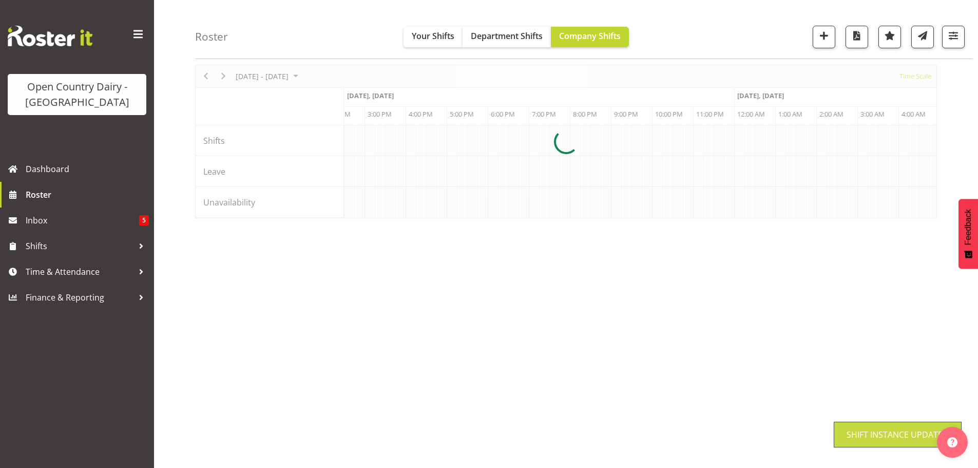
scroll to position [40, 0]
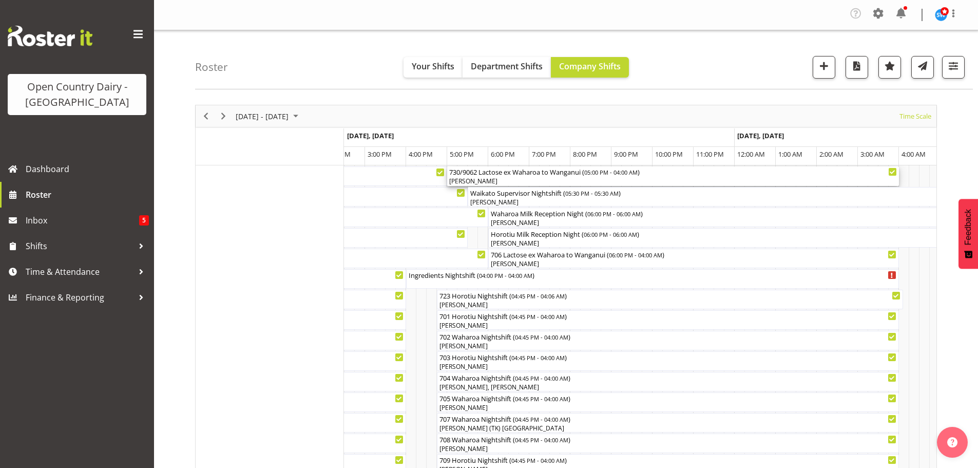
click at [499, 174] on div "730/9062 Lactose ex Waharoa to Wanganui ( 05:00 PM - 04:00 AM )" at bounding box center [673, 171] width 448 height 10
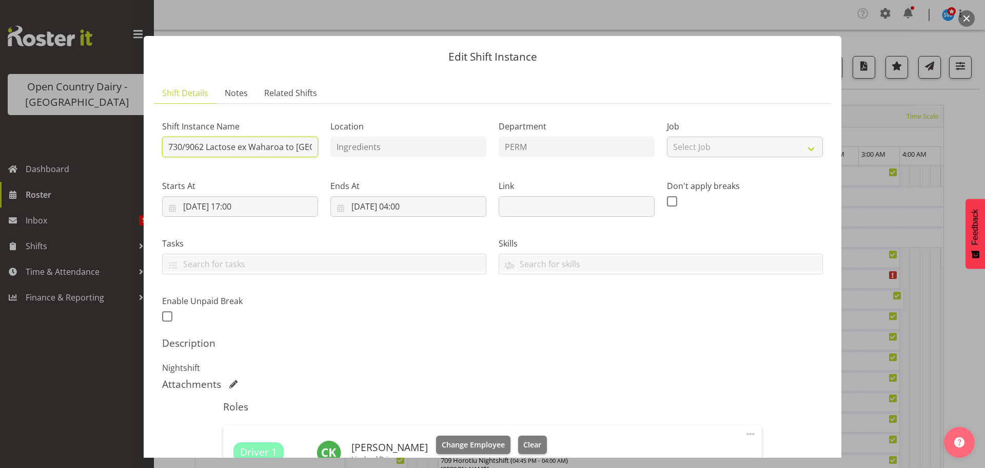
click at [282, 147] on input "730/9062 Lactose ex Waharoa to Wanganui" at bounding box center [240, 147] width 156 height 21
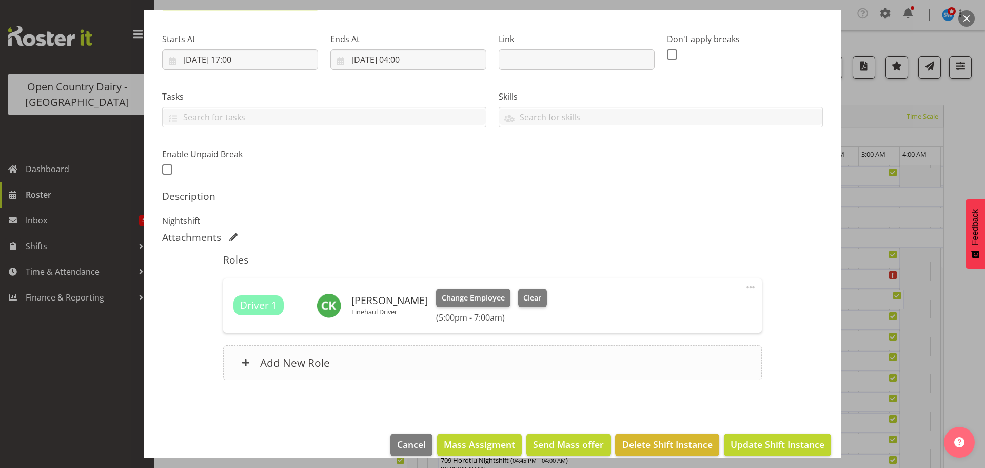
scroll to position [154, 0]
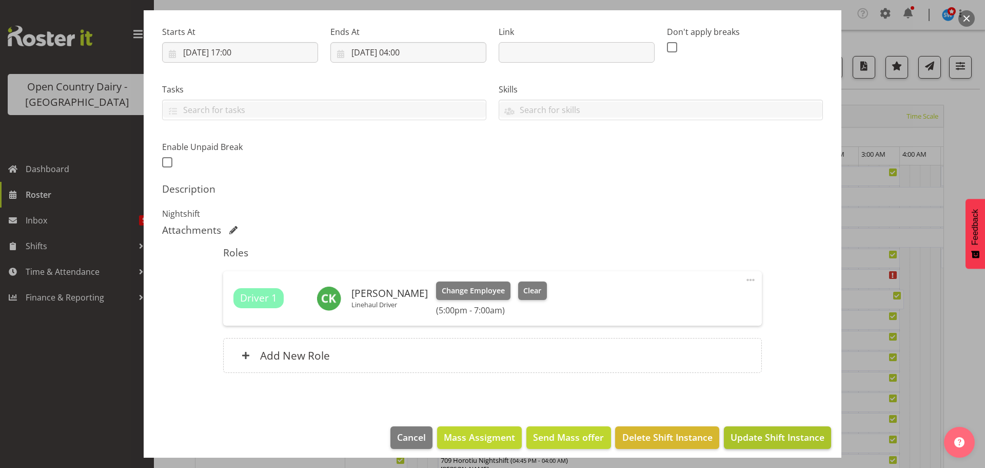
type input "730/9062 Permeate ex Tatua to Wanganui"
click at [774, 436] on span "Update Shift Instance" at bounding box center [778, 436] width 94 height 13
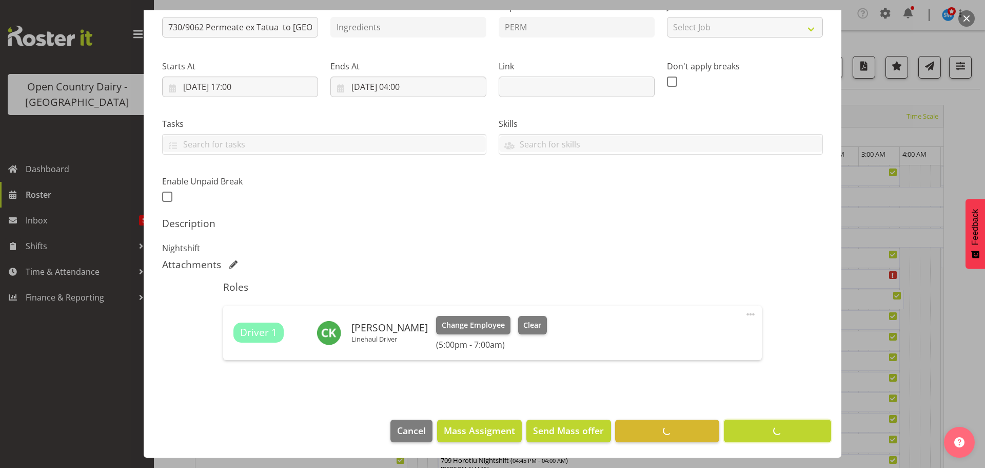
scroll to position [120, 0]
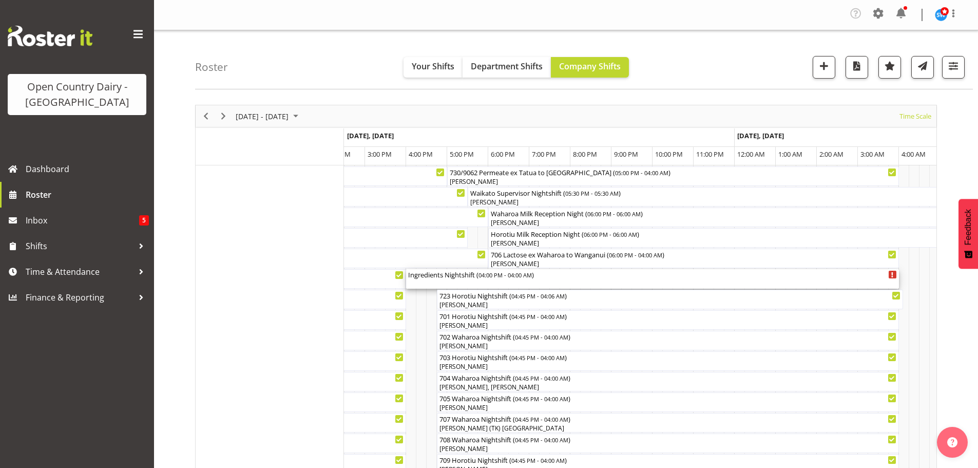
click at [461, 279] on div "Ingredients Nightshift ( 04:00 PM - 04:00 AM )" at bounding box center [652, 279] width 489 height 20
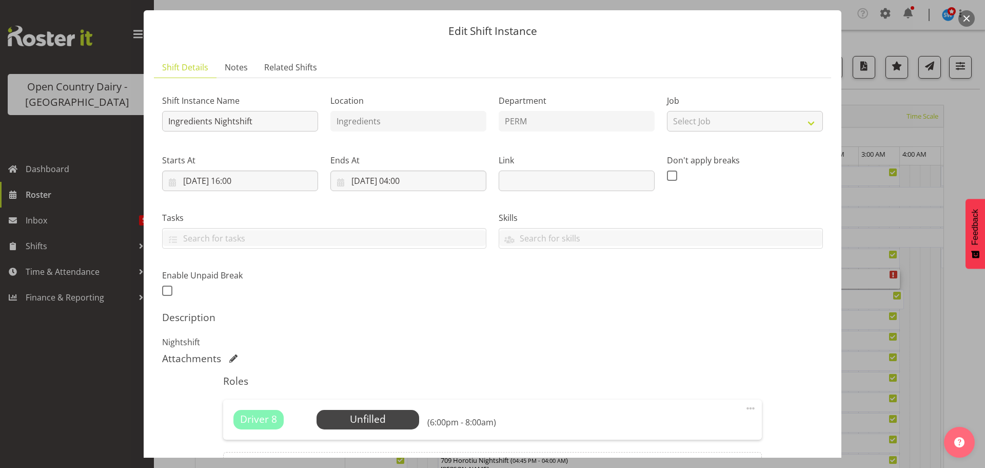
scroll to position [146, 0]
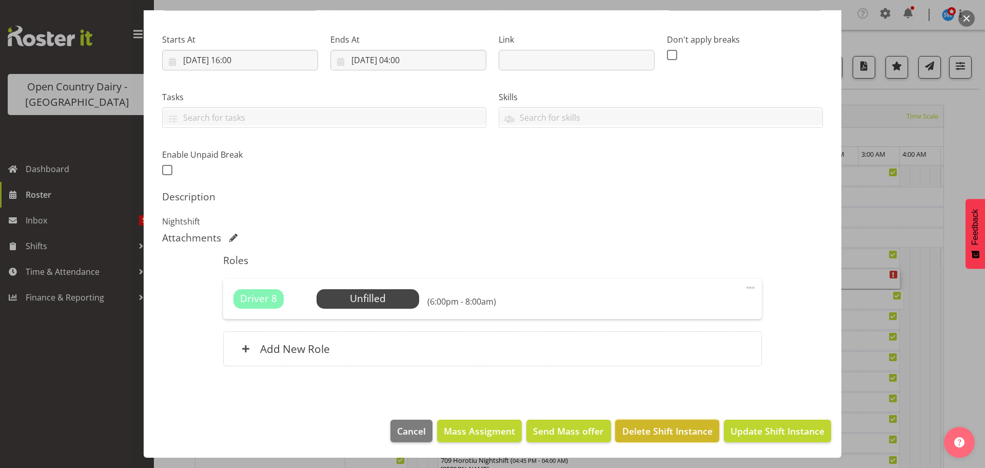
click at [647, 429] on span "Delete Shift Instance" at bounding box center [668, 430] width 90 height 13
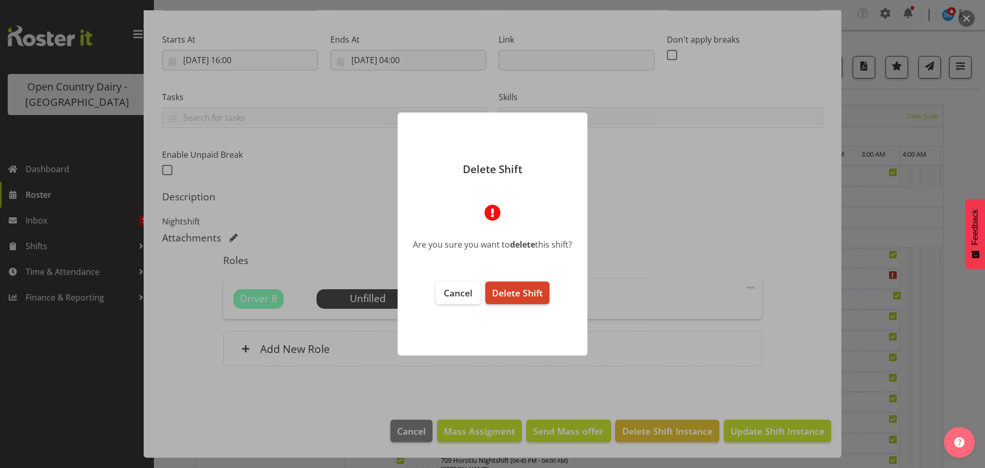
click at [520, 293] on span "Delete Shift" at bounding box center [517, 292] width 51 height 12
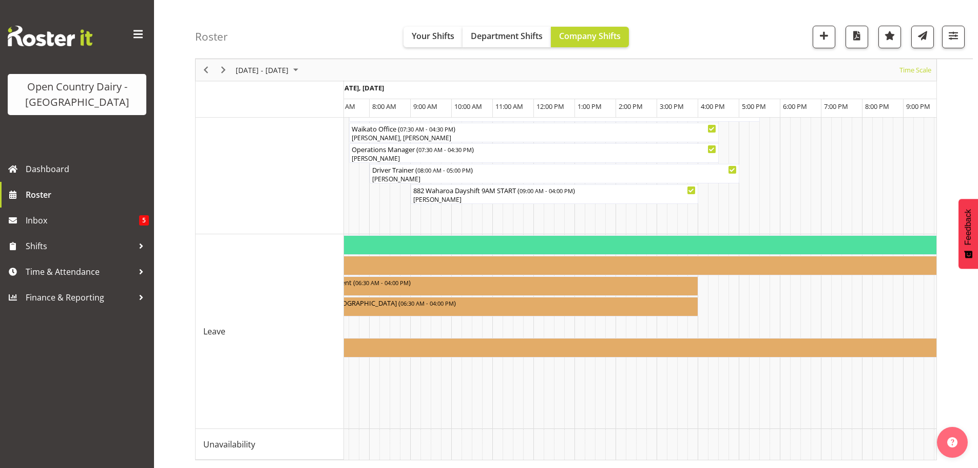
scroll to position [0, 0]
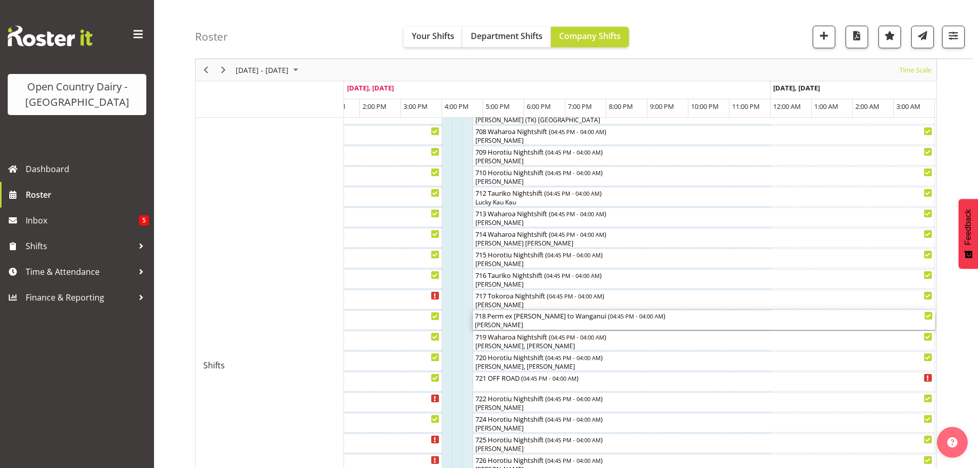
click at [523, 322] on div "[PERSON_NAME]" at bounding box center [704, 324] width 458 height 9
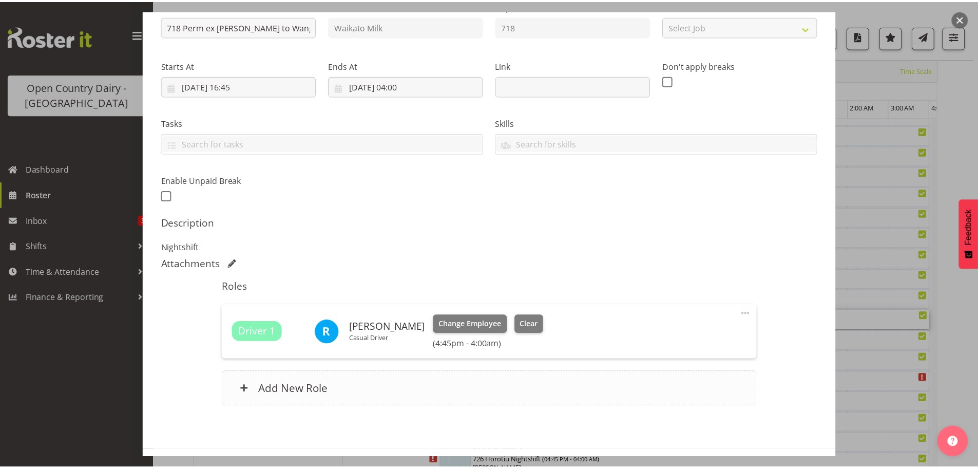
scroll to position [161, 0]
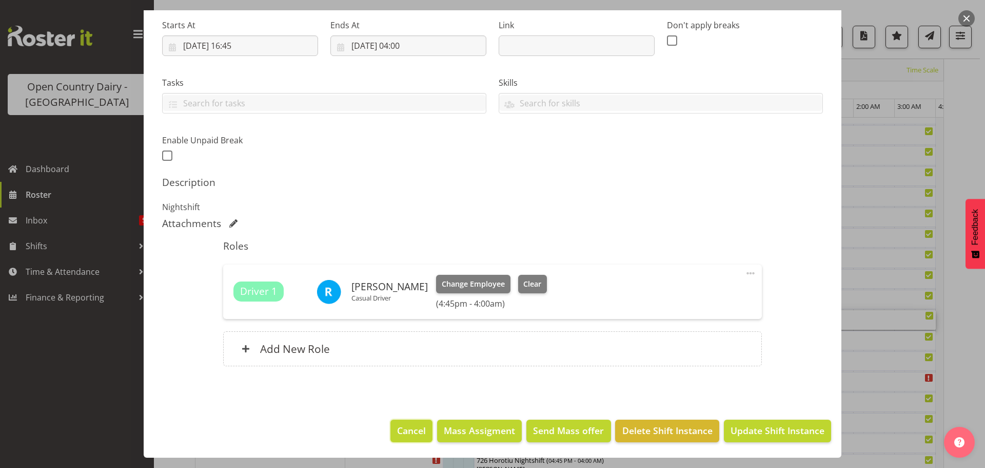
click at [415, 429] on span "Cancel" at bounding box center [411, 429] width 29 height 13
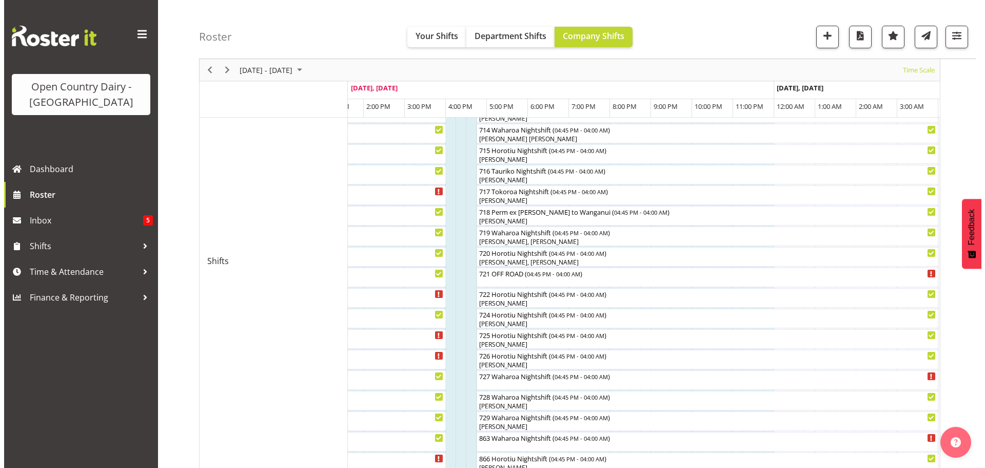
scroll to position [411, 0]
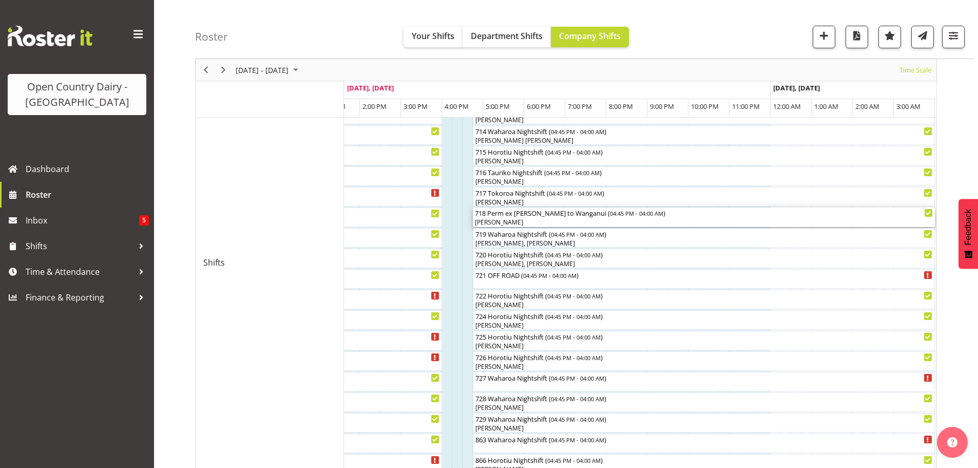
click at [532, 220] on div "[PERSON_NAME]" at bounding box center [704, 222] width 458 height 9
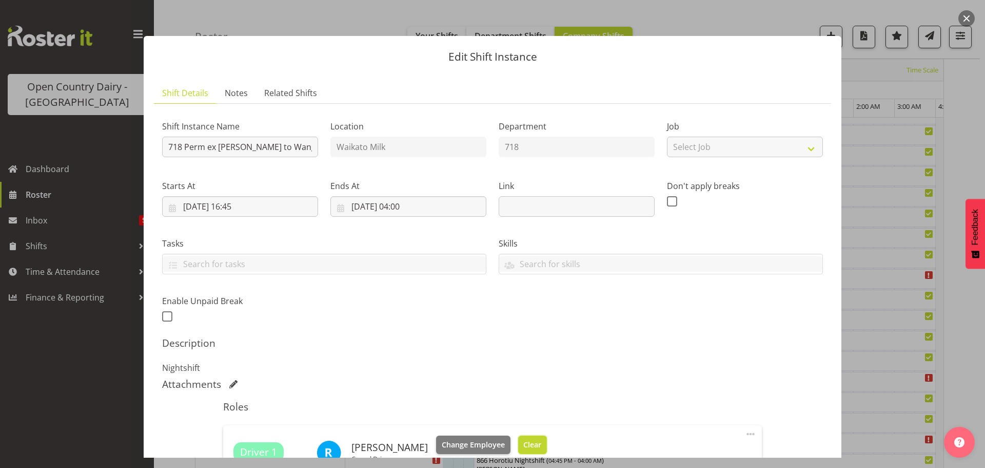
click at [523, 444] on span "Clear" at bounding box center [532, 444] width 18 height 11
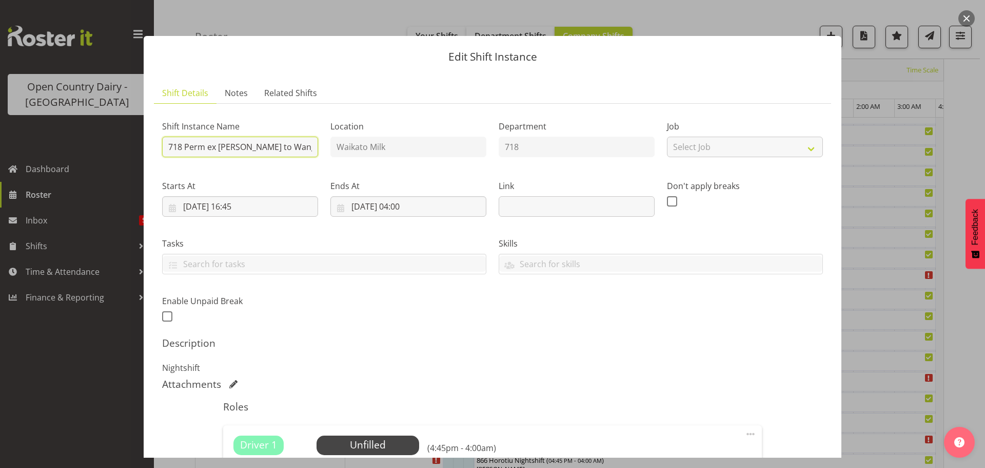
click at [296, 144] on input "718 Perm ex [PERSON_NAME] to Wanganui" at bounding box center [240, 147] width 156 height 21
type input "718 Waharoa Nightshift"
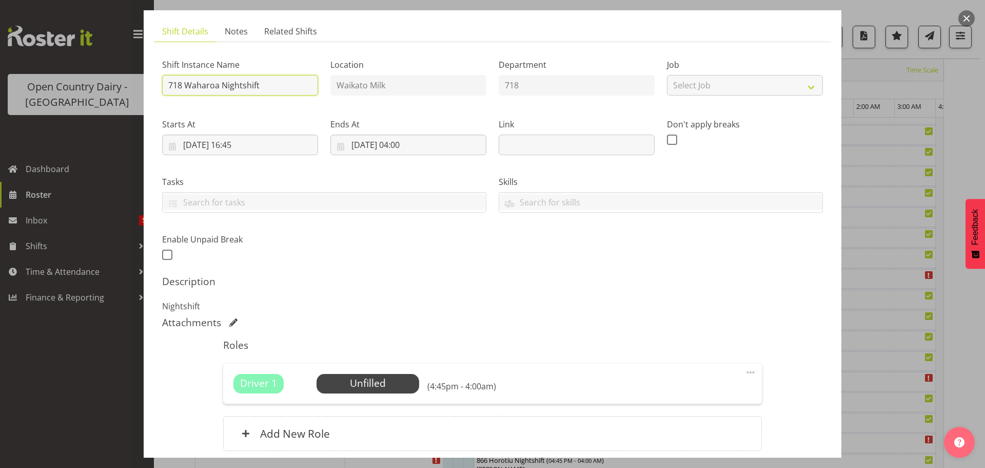
scroll to position [146, 0]
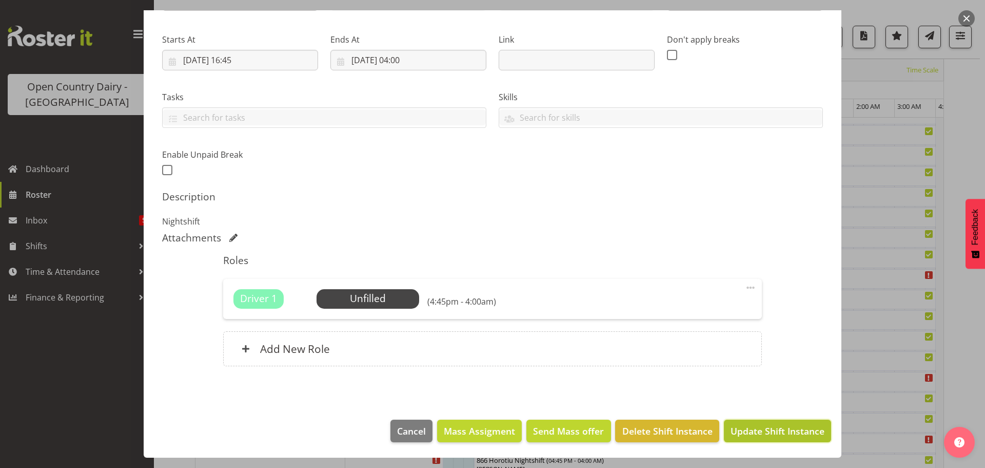
click at [749, 431] on span "Update Shift Instance" at bounding box center [778, 430] width 94 height 13
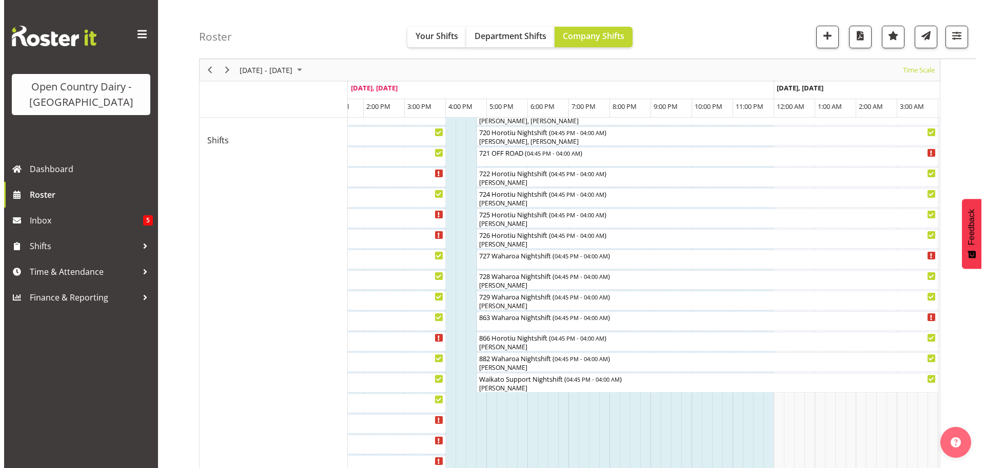
scroll to position [553, 0]
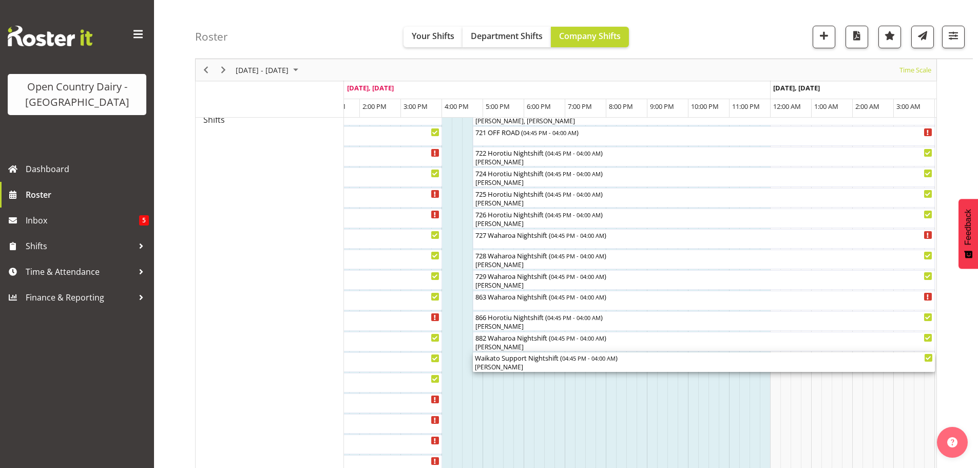
click at [530, 364] on div "[PERSON_NAME]" at bounding box center [704, 366] width 458 height 9
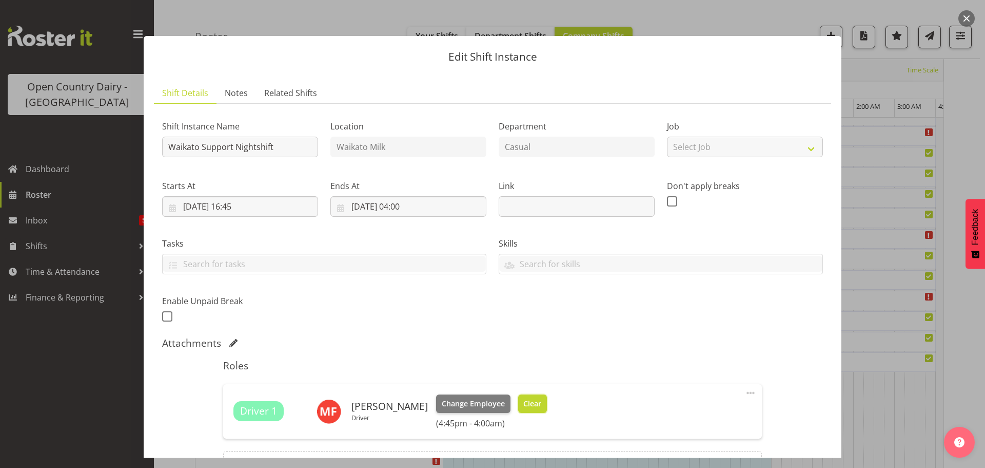
click at [525, 406] on span "Clear" at bounding box center [532, 403] width 18 height 11
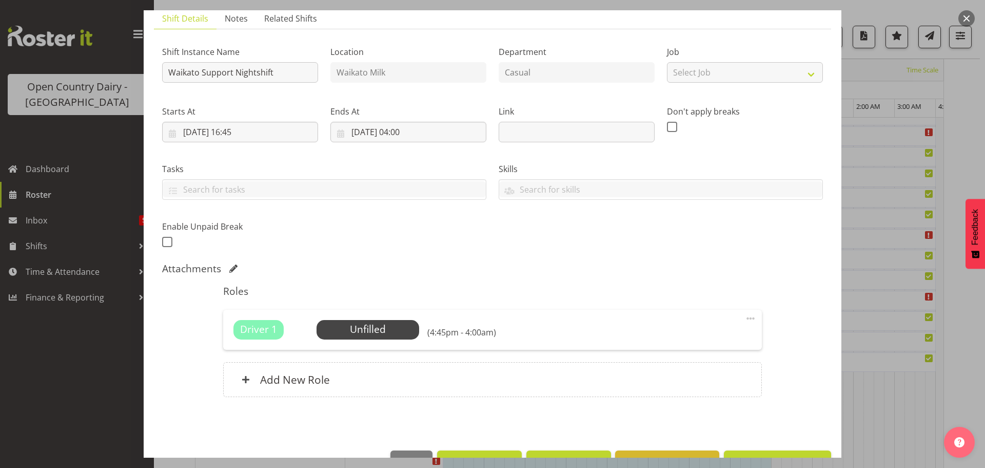
scroll to position [105, 0]
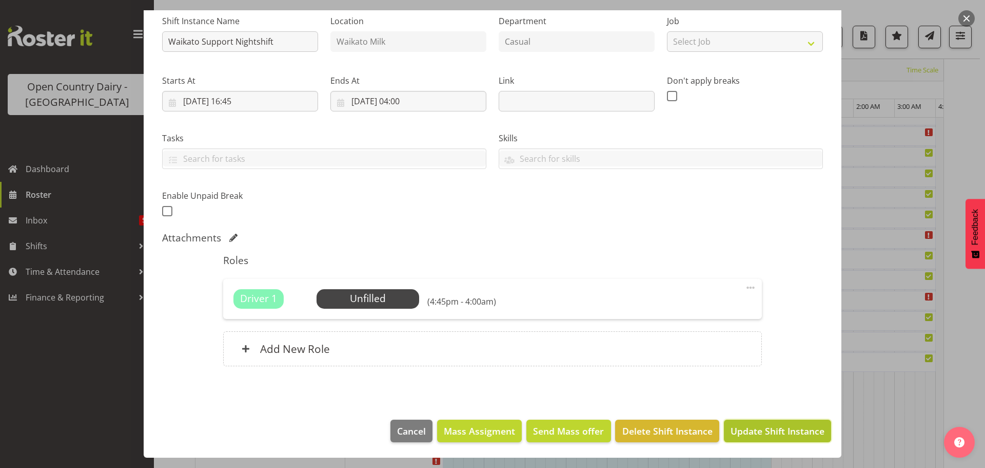
click at [759, 427] on span "Update Shift Instance" at bounding box center [778, 430] width 94 height 13
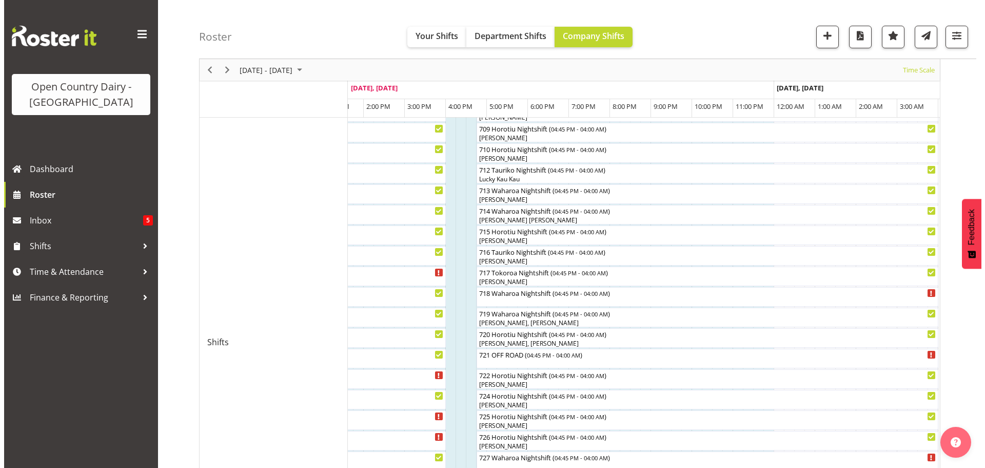
scroll to position [348, 0]
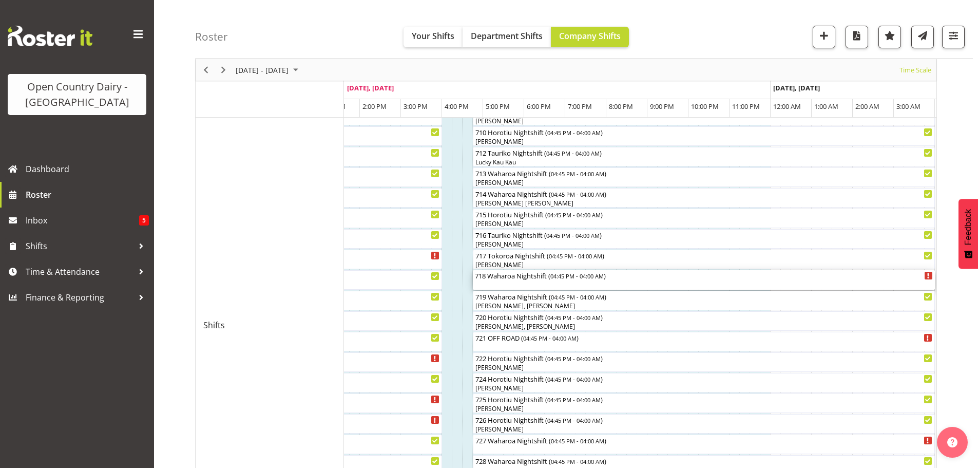
click at [525, 284] on div "718 Waharoa Nightshift ( 04:45 PM - 04:00 AM )" at bounding box center [704, 280] width 458 height 20
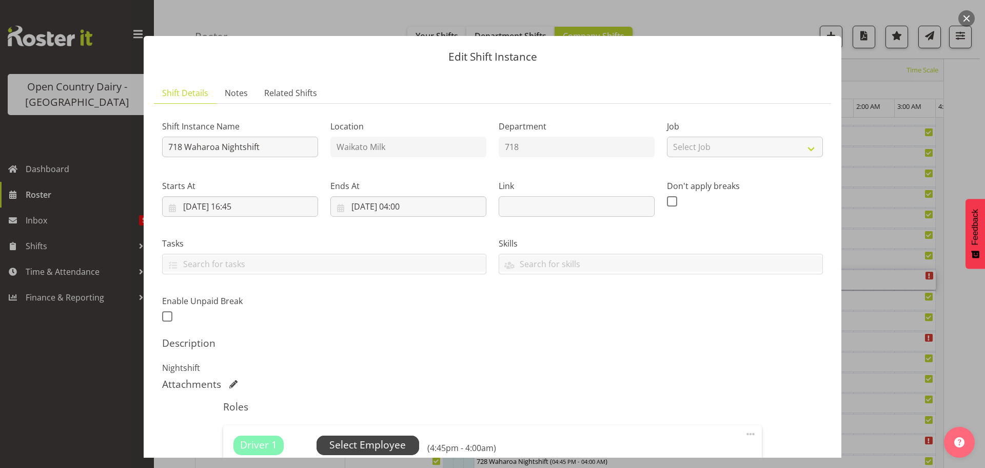
click at [372, 443] on span "Select Employee" at bounding box center [367, 444] width 76 height 15
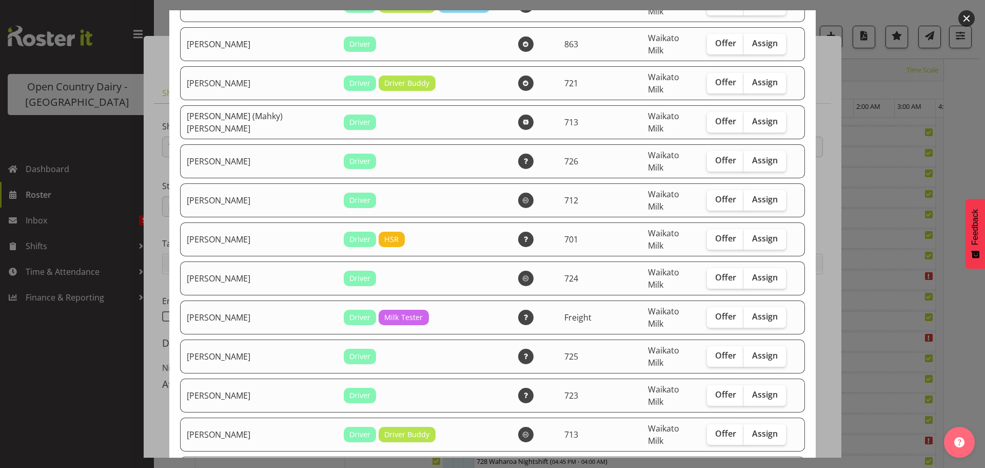
scroll to position [462, 0]
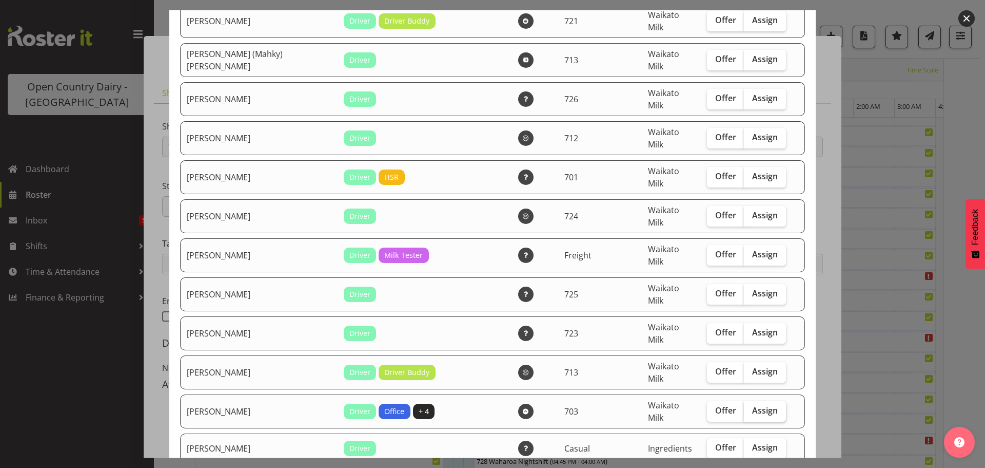
click at [752, 405] on span "Assign" at bounding box center [765, 410] width 26 height 10
click at [744, 407] on input "Assign" at bounding box center [747, 410] width 7 height 7
checkbox input "true"
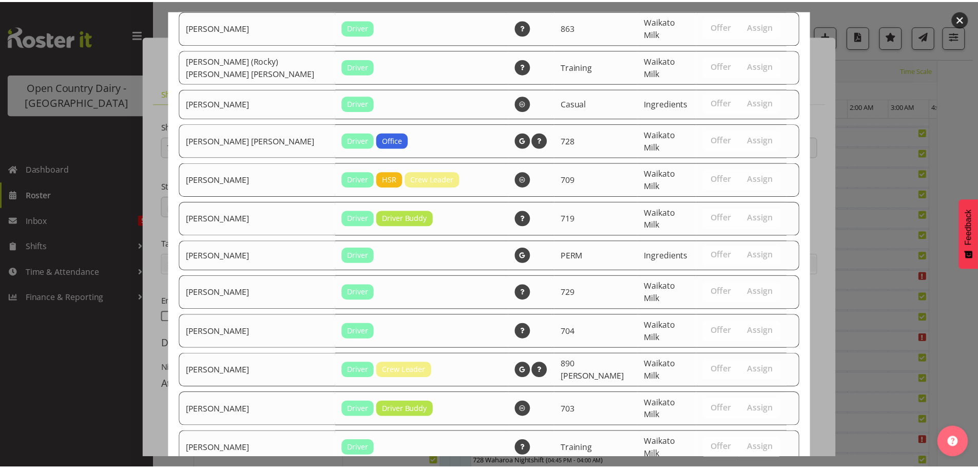
scroll to position [1090, 0]
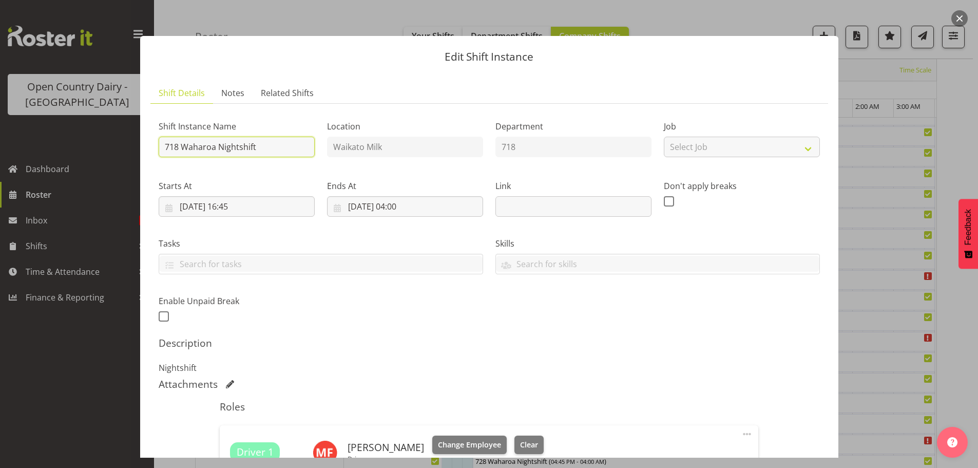
click at [286, 146] on input "718 Waharoa Nightshift" at bounding box center [237, 147] width 156 height 21
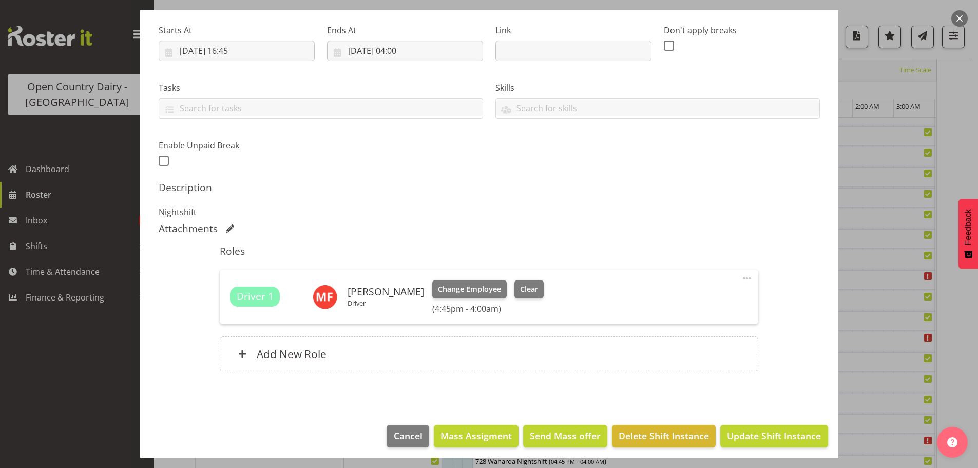
scroll to position [161, 0]
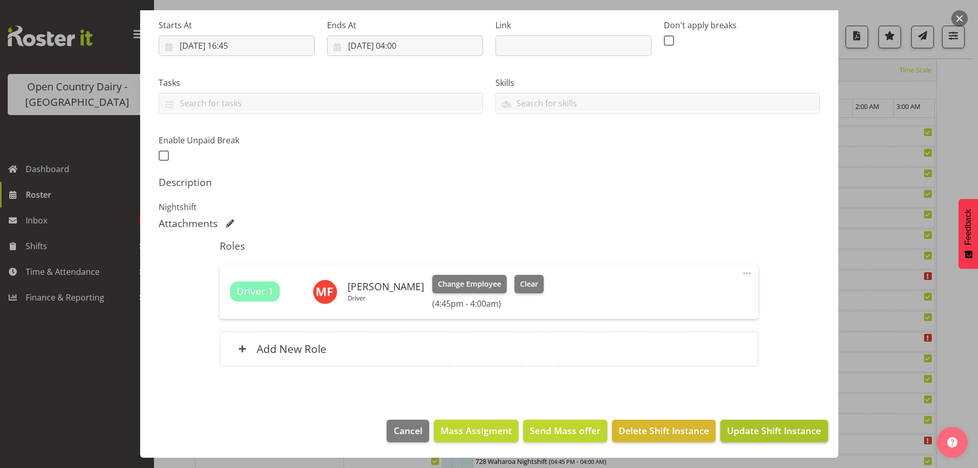
type input "718 Waharoa Nightshift Travel to Waharoa"
click at [770, 435] on span "Update Shift Instance" at bounding box center [774, 429] width 94 height 13
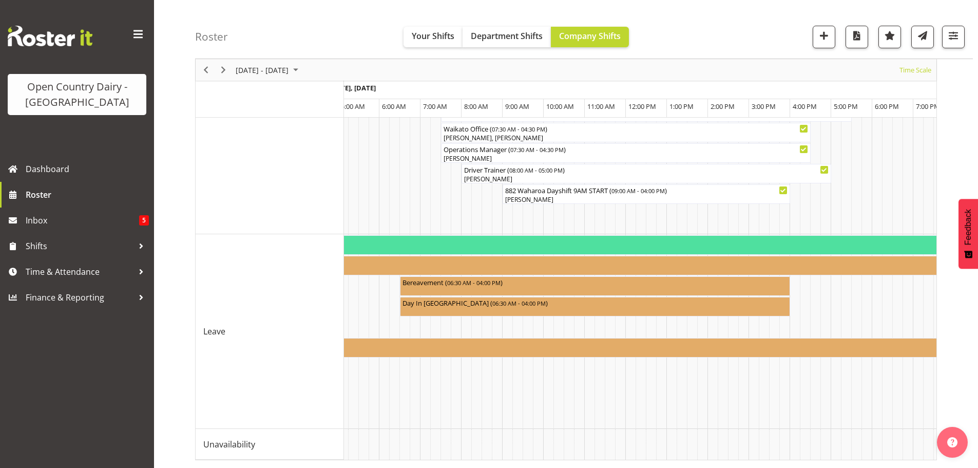
scroll to position [0, 4166]
